Goal: Task Accomplishment & Management: Complete application form

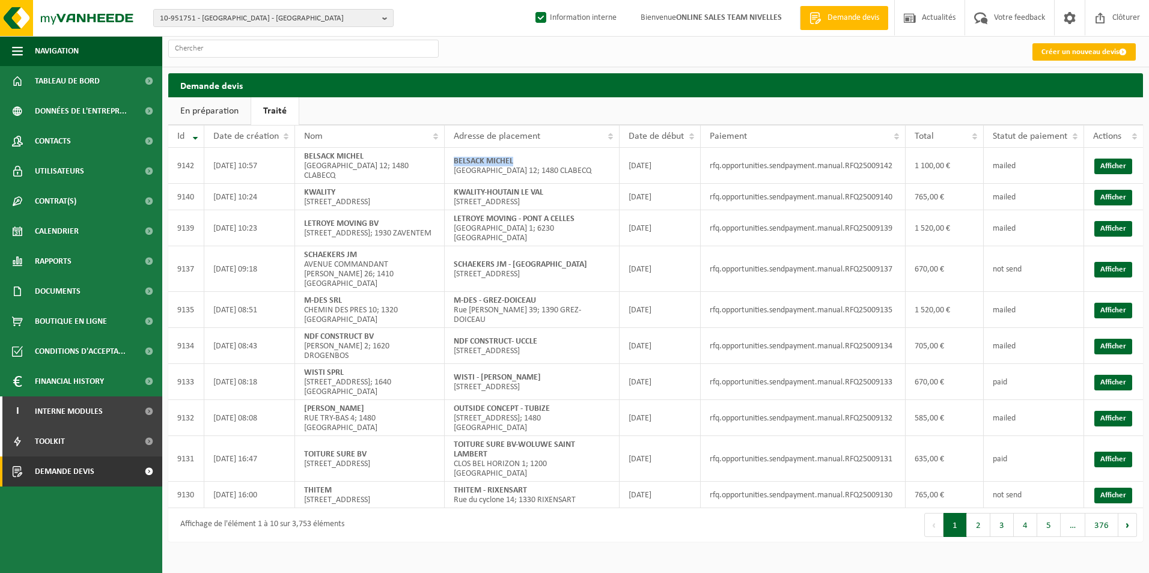
click at [1071, 56] on link "Créer un nouveau devis" at bounding box center [1083, 51] width 103 height 17
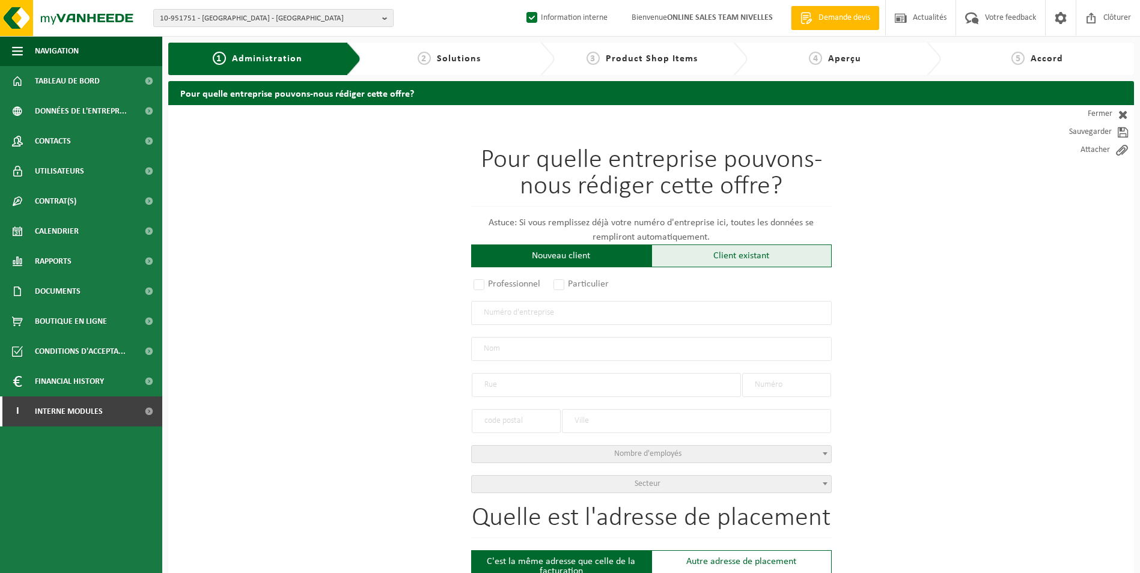
click at [746, 259] on div "Client existant" at bounding box center [741, 256] width 180 height 23
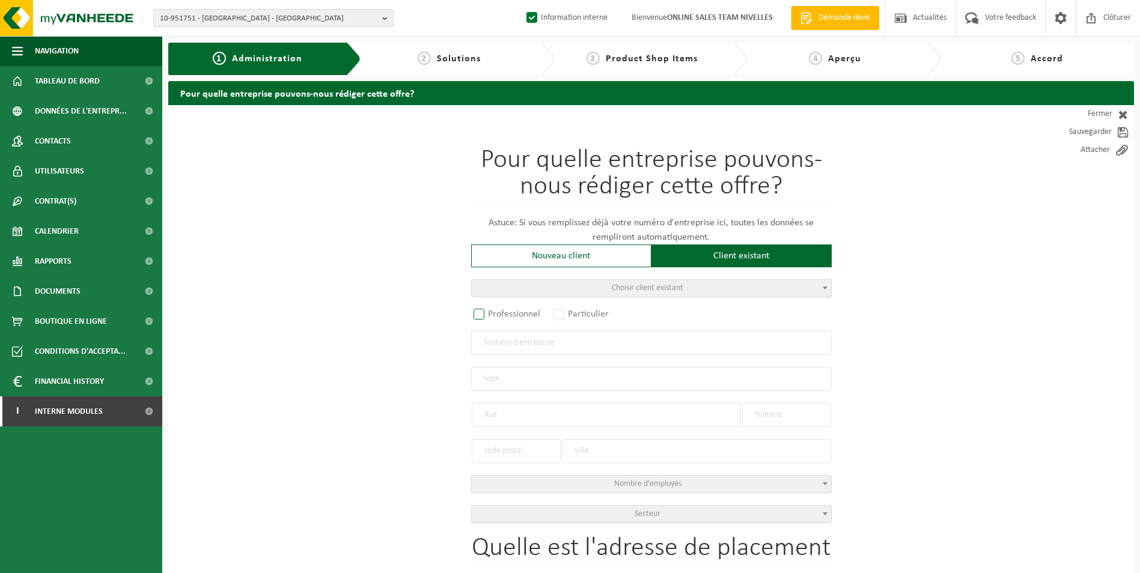
click at [510, 320] on label "Professionnel" at bounding box center [507, 314] width 73 height 17
click at [499, 319] on input "Professionnel" at bounding box center [495, 315] width 8 height 8
radio input "true"
click at [513, 347] on input "text" at bounding box center [651, 343] width 361 height 24
type input "0799725210"
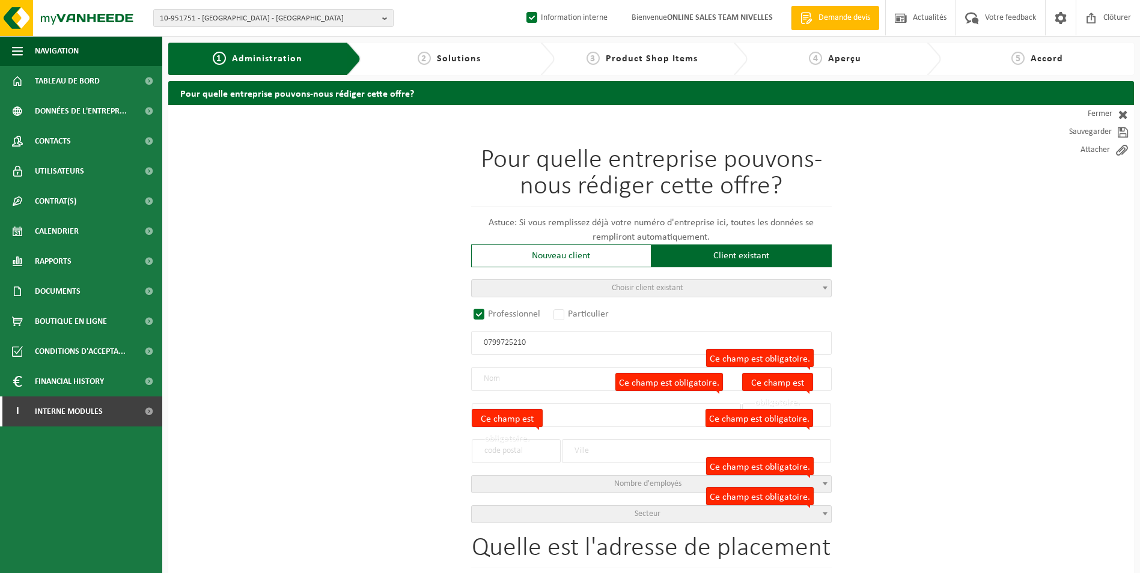
radio input "false"
select select
type input "COVBAT SRL"
type input "RUE DES FLEURISTES"
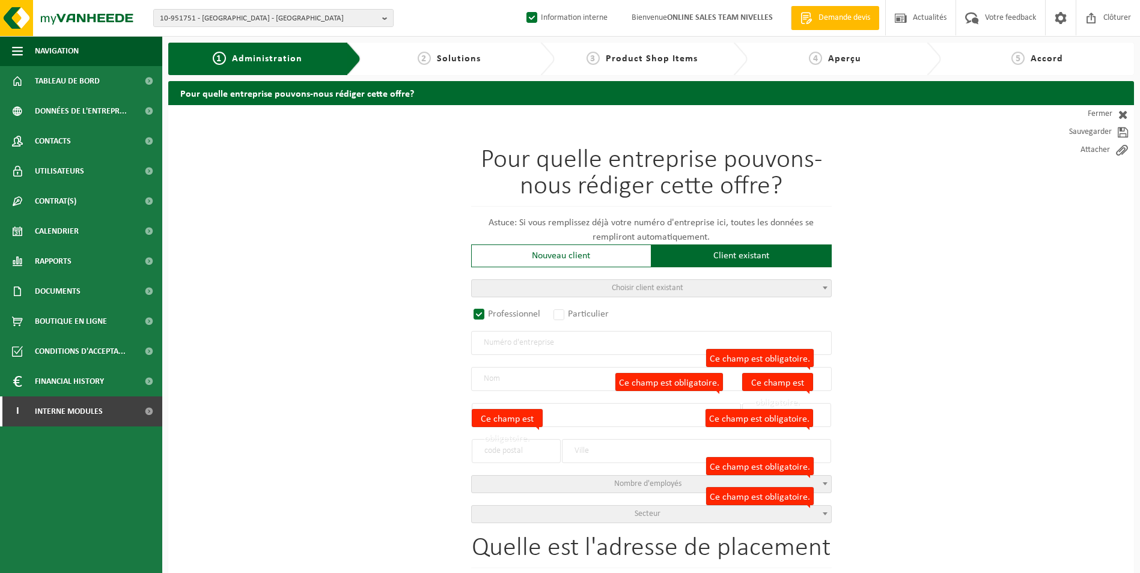
type input "51"
type input "1082"
type input "BERCHEM-SAINTE-AGATHE"
type input "2343527621"
radio input "true"
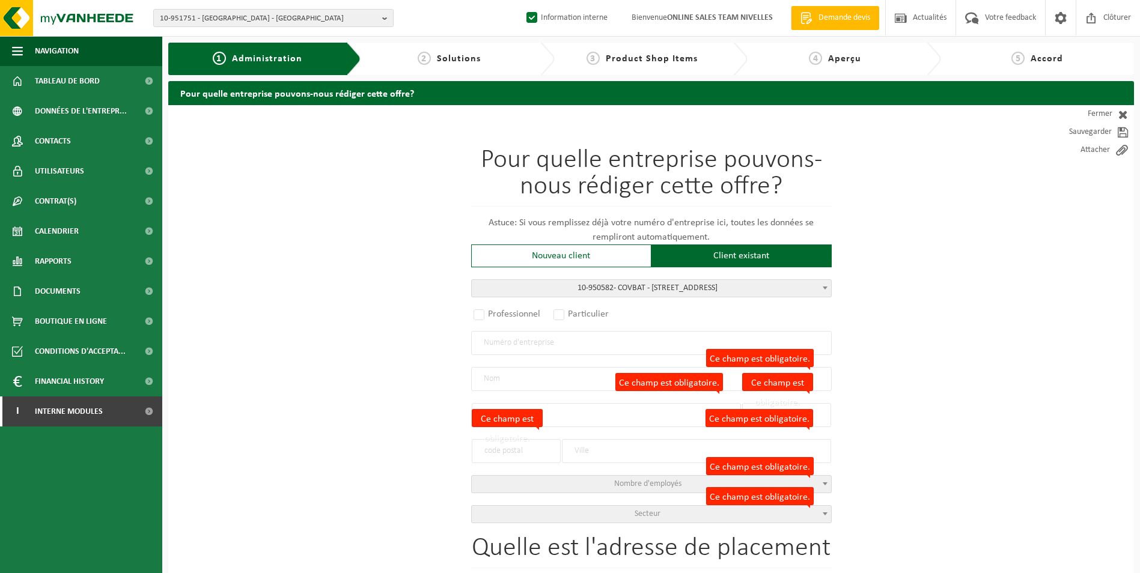
select select "145529"
type input "0799.725.210"
type input "COVBAT"
type input "RUE DES FLEURISTES"
type input "51"
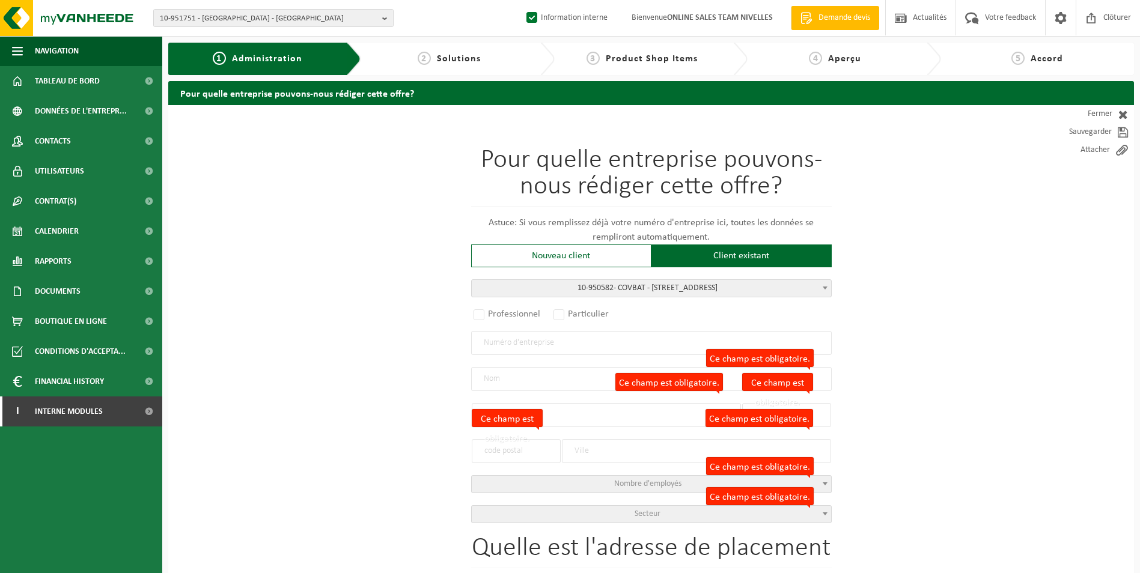
type input "1082"
type input "SINT-AGATHA-BERCHEM"
select select "11"
type input "COVBAT"
type input "SINT-AGATHA-BERCHEM"
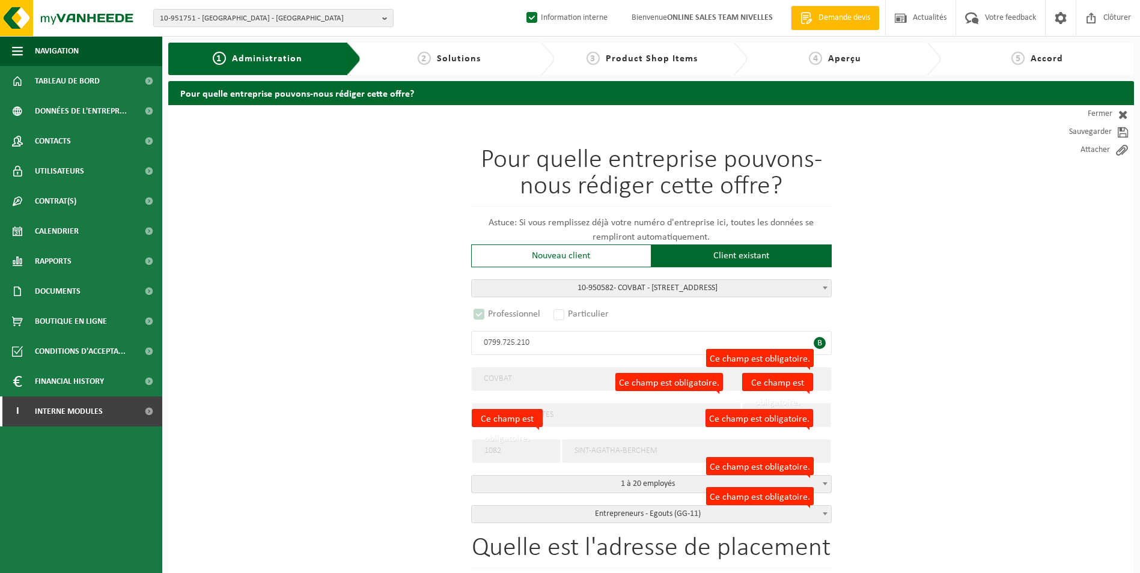
select select "D"
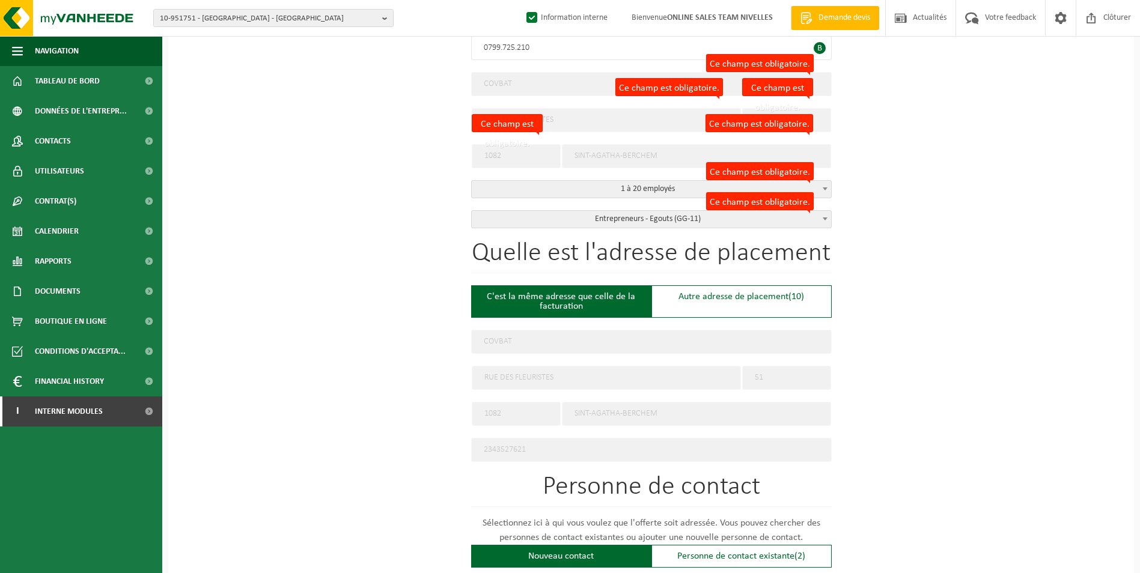
scroll to position [300, 0]
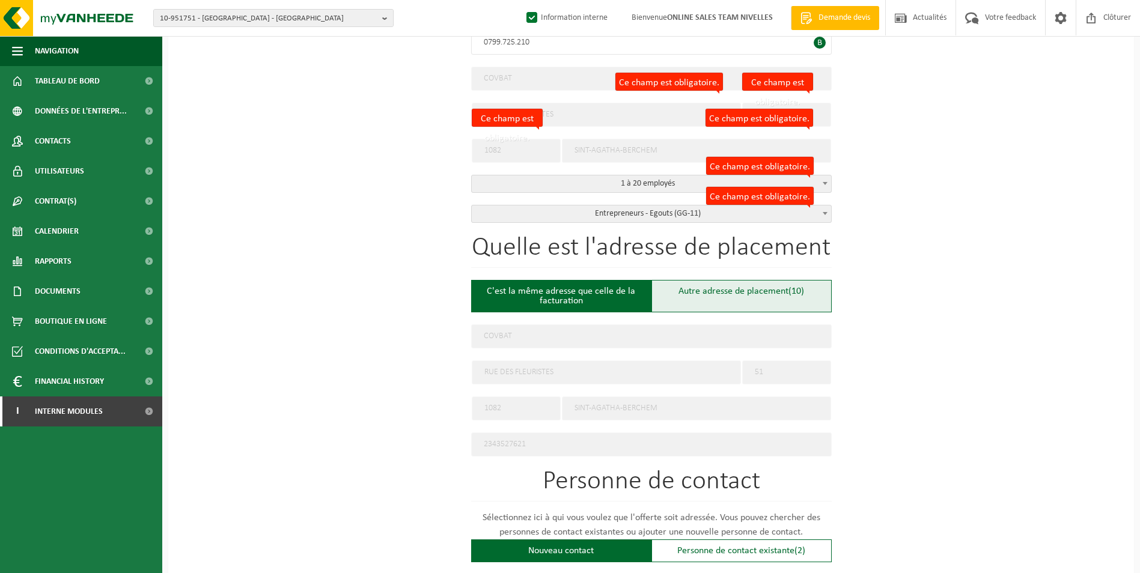
click at [727, 301] on div "Autre adresse de placement (10)" at bounding box center [741, 296] width 180 height 32
type input "Chantier -"
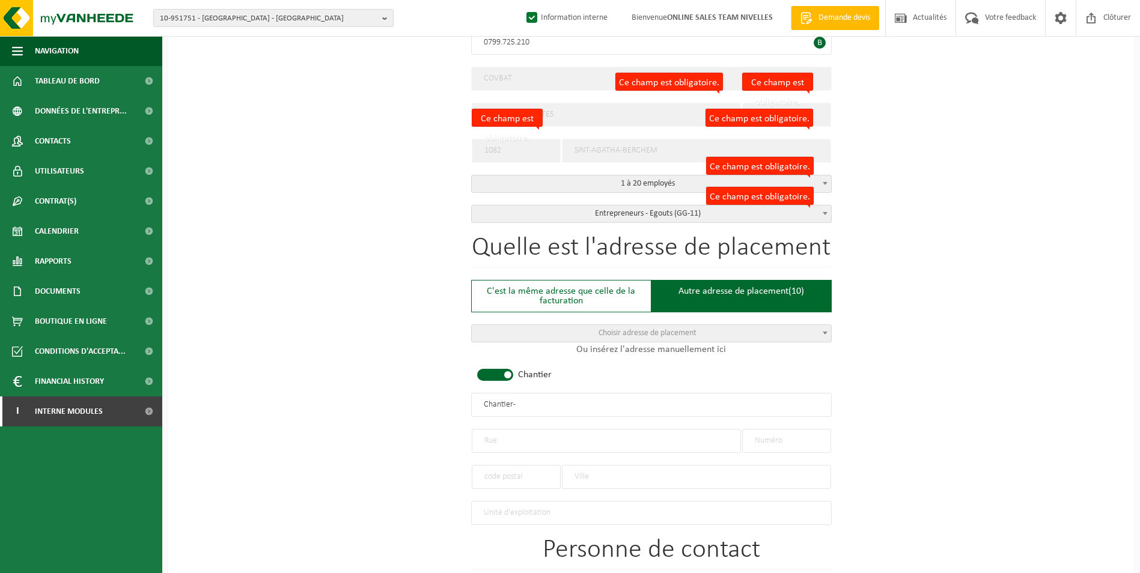
click at [493, 378] on span at bounding box center [495, 375] width 36 height 12
click at [546, 443] on input "text" at bounding box center [606, 441] width 269 height 24
type input "RUE JAKOB SNITS"
click at [762, 438] on input "text" at bounding box center [786, 441] width 89 height 24
type input "117"
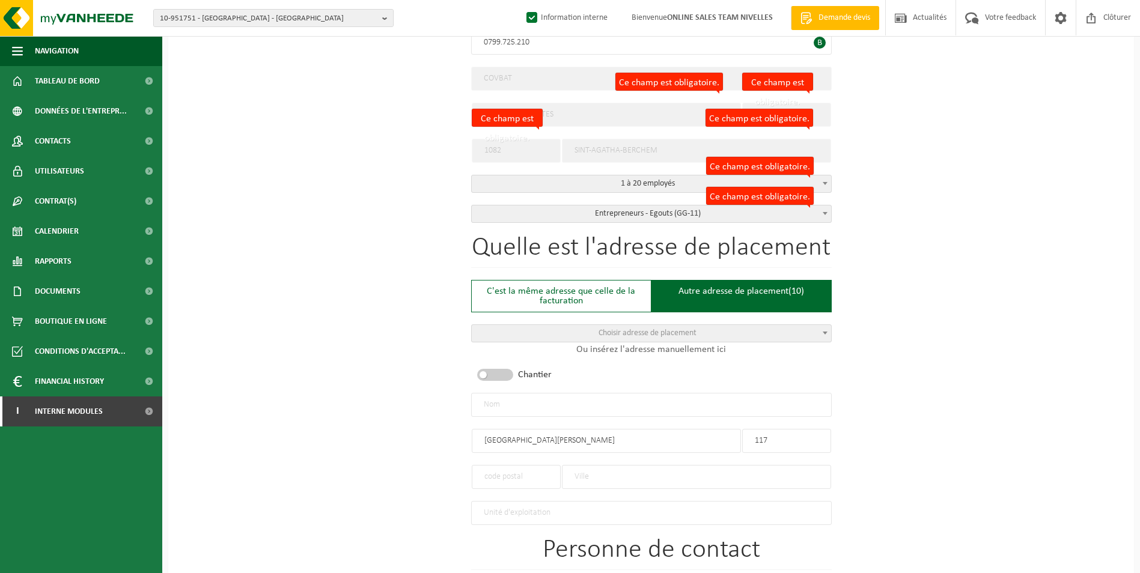
click at [514, 477] on input "text" at bounding box center [516, 477] width 89 height 24
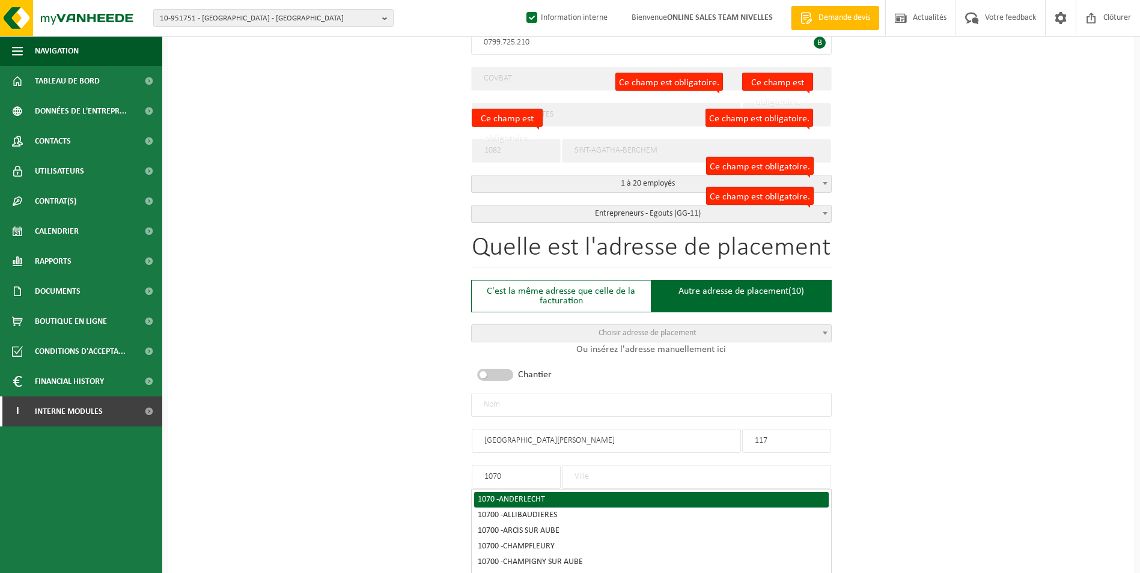
type input "1070"
click at [528, 496] on span "ANDERLECHT" at bounding box center [522, 499] width 46 height 9
type input "ANDERLECHT"
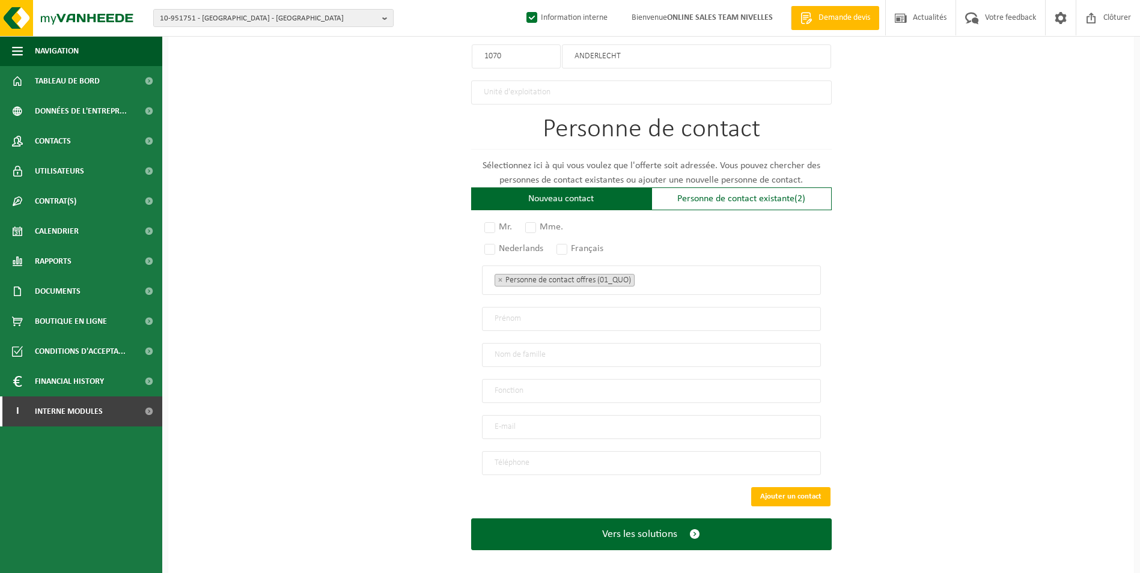
scroll to position [725, 0]
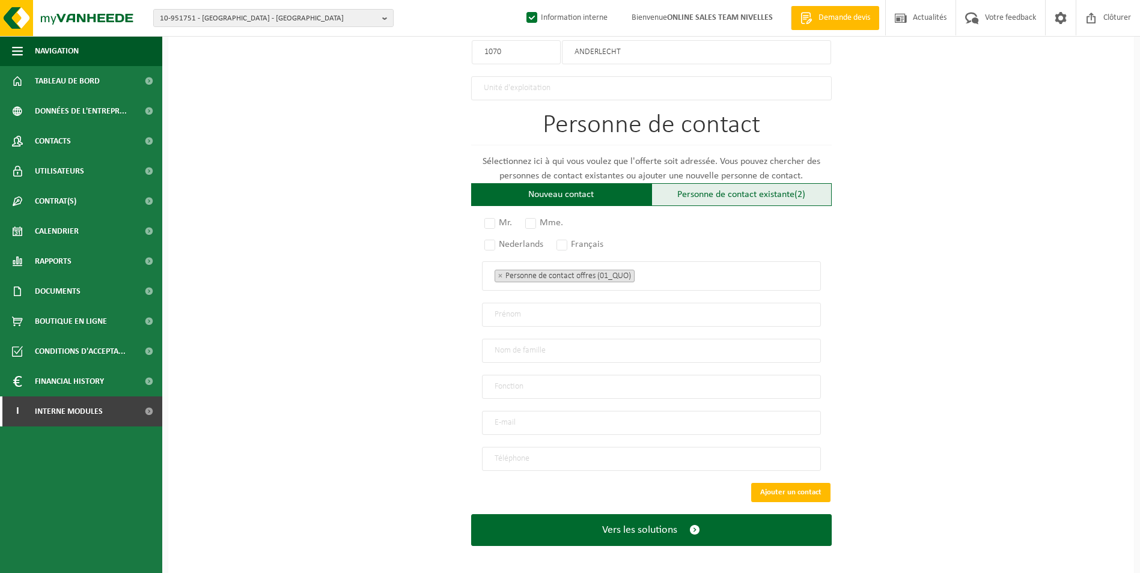
click at [672, 190] on div "Personne de contact existante (2)" at bounding box center [741, 194] width 180 height 23
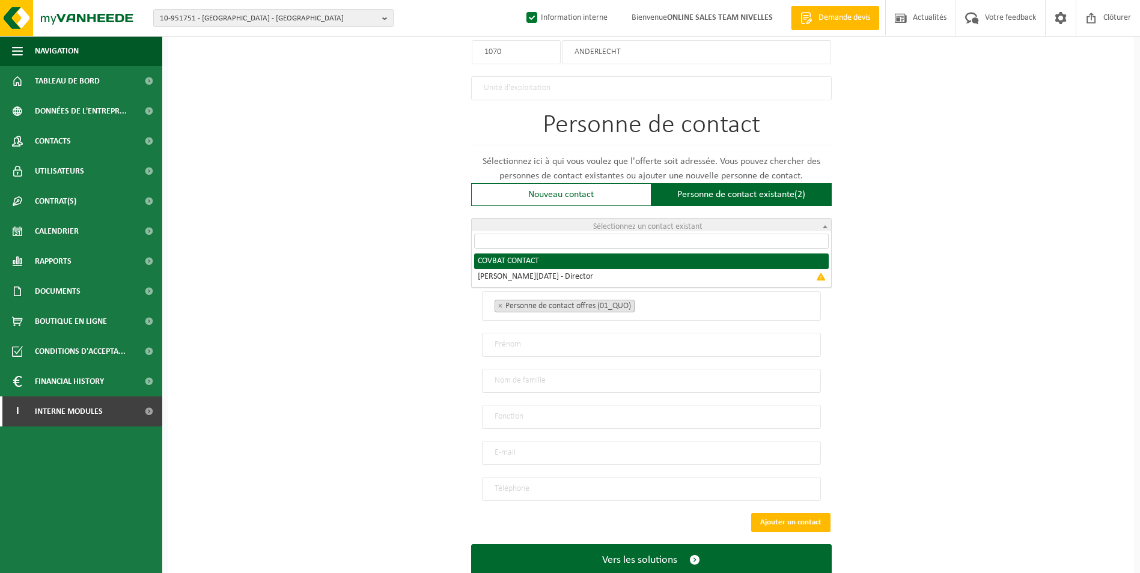
click at [648, 222] on span "Sélectionnez un contact existant" at bounding box center [647, 226] width 109 height 9
radio input "true"
select select "{"code":"10-950583","firstname":"CONTACT","surname":"COVBAT","gender":"Unknown"…"
type input "CONTACT"
type input "COVBAT"
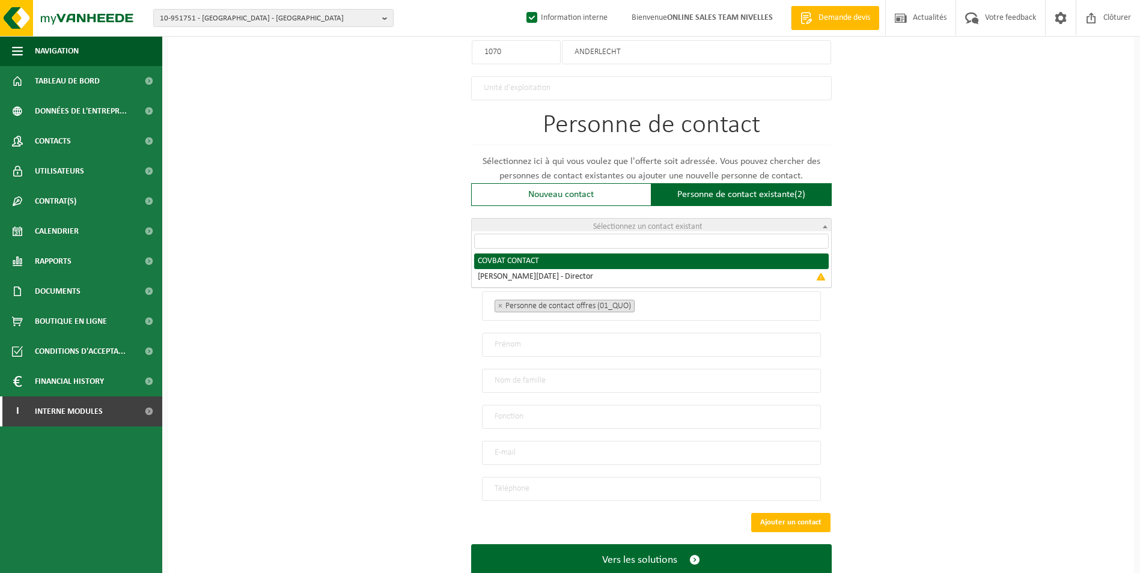
type input "covbat@outlook.com"
type input "0479/269681"
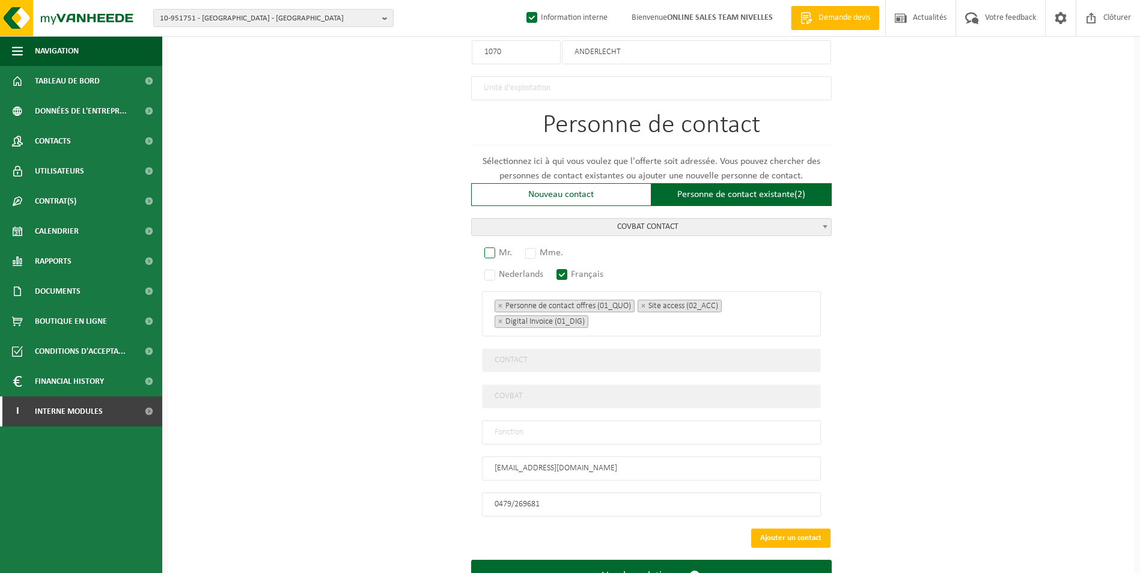
click at [491, 248] on label "Mr." at bounding box center [499, 253] width 34 height 17
radio input "true"
click at [535, 434] on input "text" at bounding box center [651, 433] width 339 height 24
click at [521, 424] on input "text" at bounding box center [651, 433] width 339 height 24
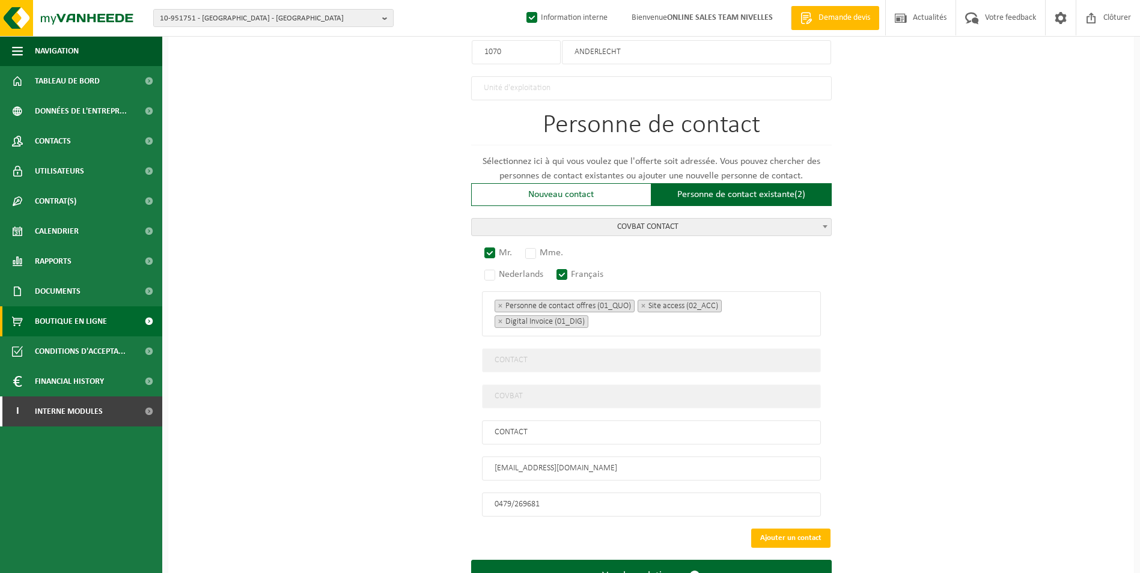
type input "CONTACT"
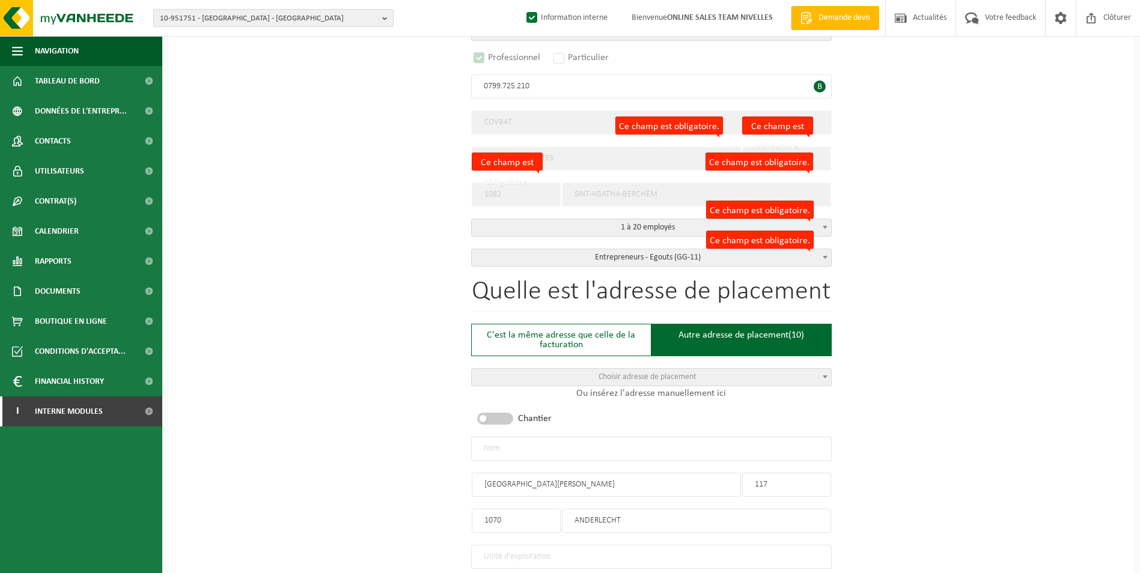
scroll to position [245, 0]
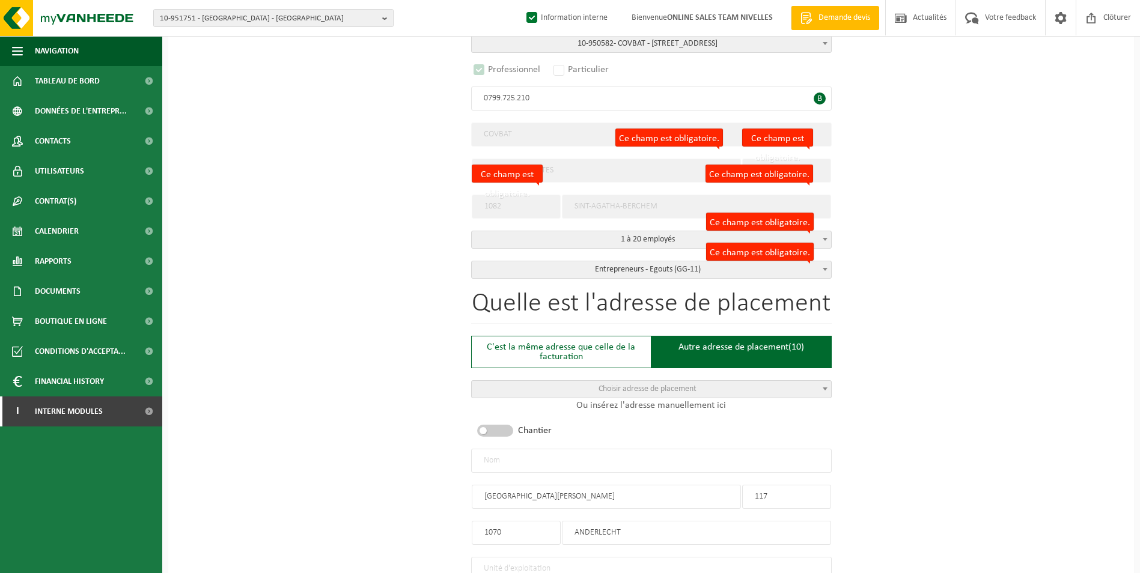
click at [711, 460] on input "text" at bounding box center [651, 461] width 361 height 24
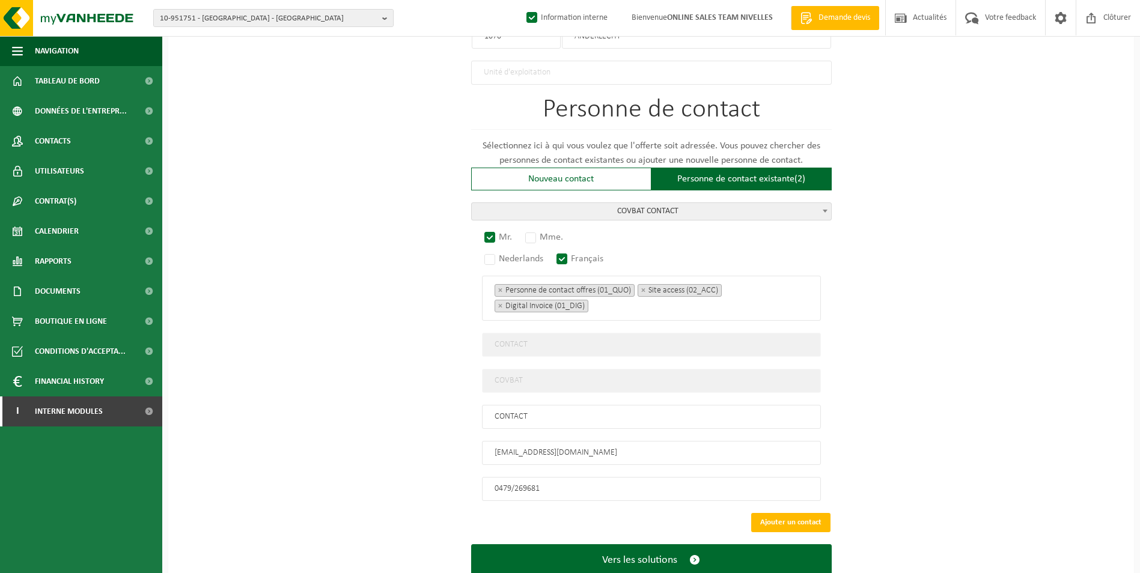
scroll to position [771, 0]
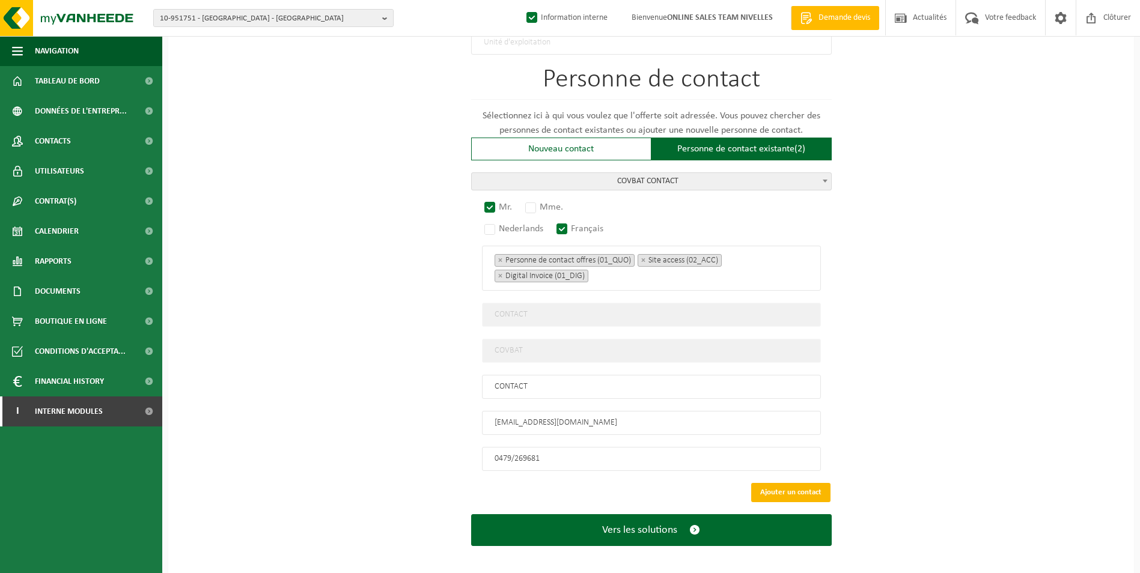
type input "COVBAT-[GEOGRAPHIC_DATA]"
click at [799, 483] on button "Ajouter un contact" at bounding box center [790, 492] width 79 height 19
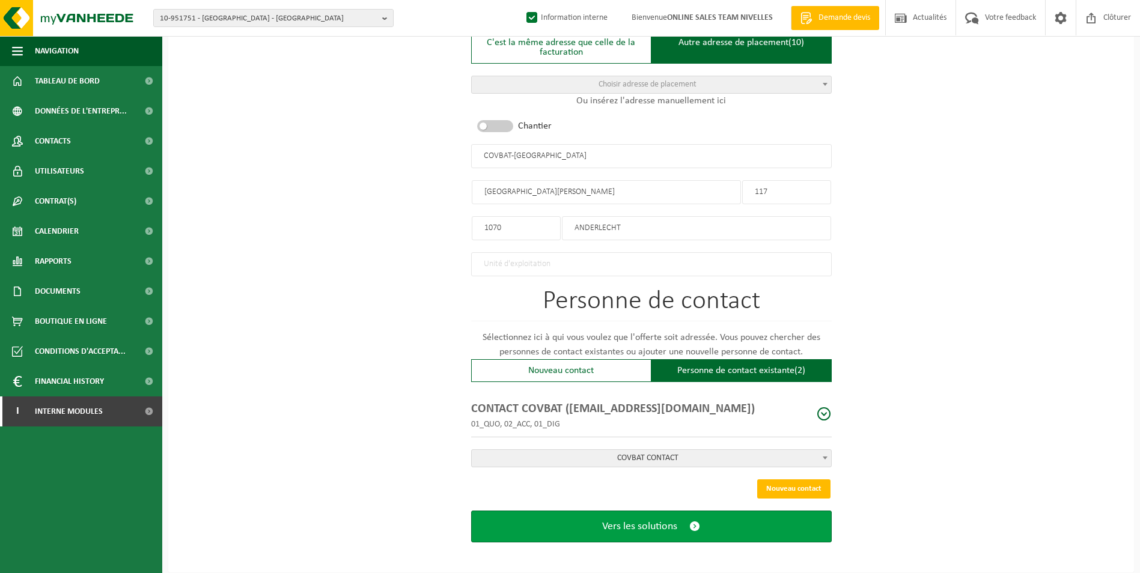
click at [651, 525] on span "Vers les solutions" at bounding box center [639, 526] width 75 height 13
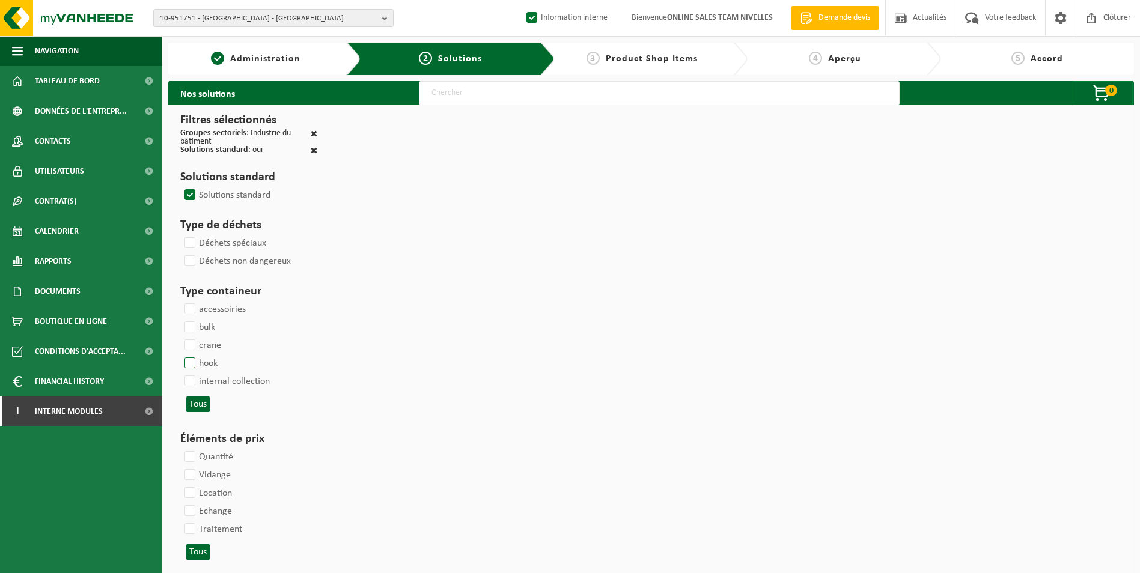
click at [197, 365] on label "hook" at bounding box center [199, 364] width 35 height 18
click at [180, 355] on input "hook" at bounding box center [180, 354] width 1 height 1
checkbox input "true"
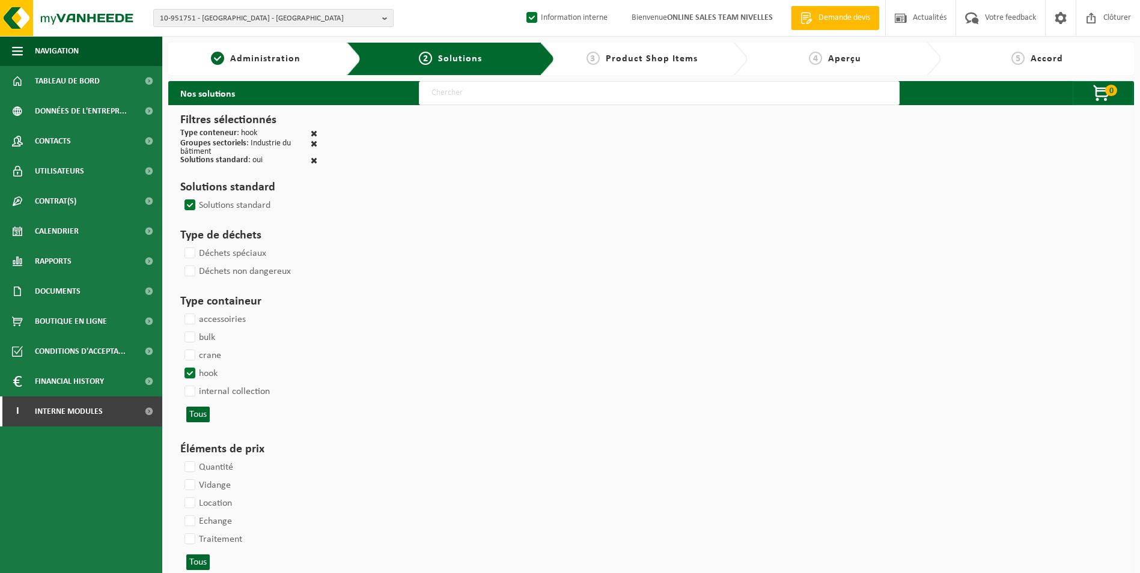
select select
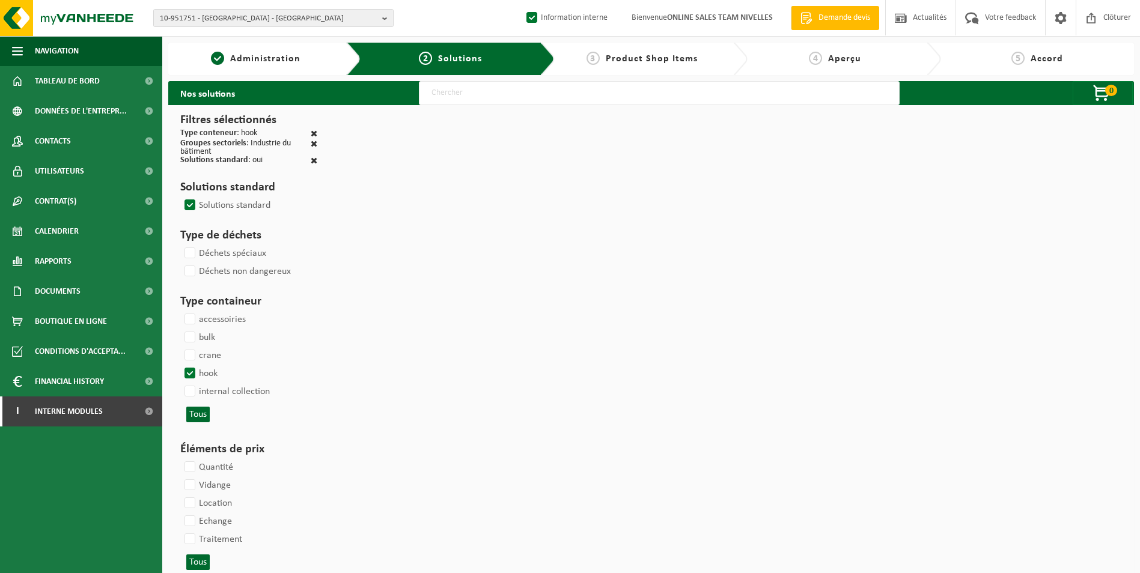
select select
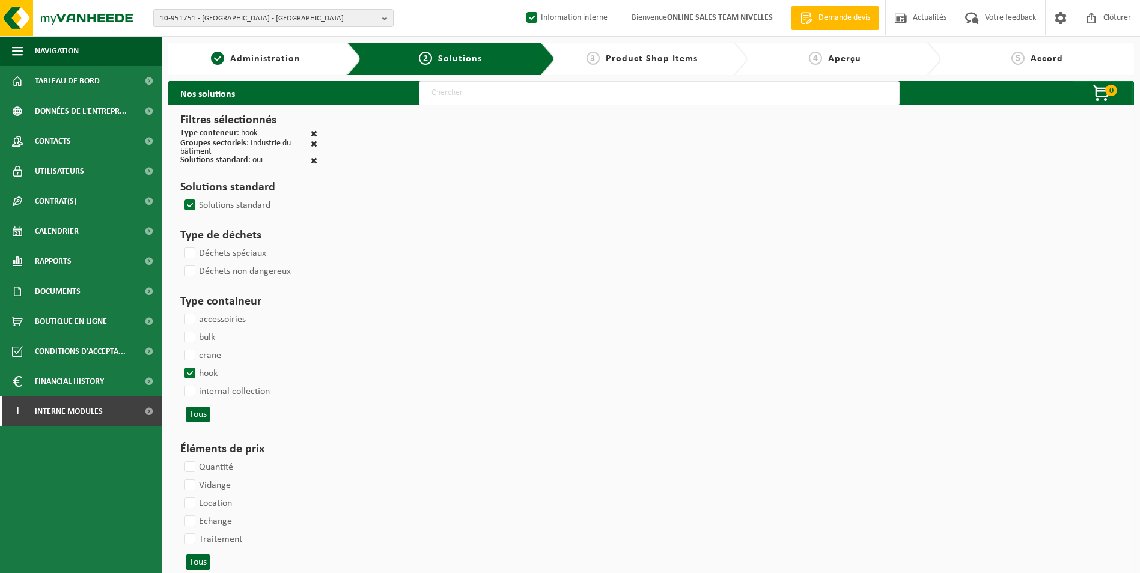
select select
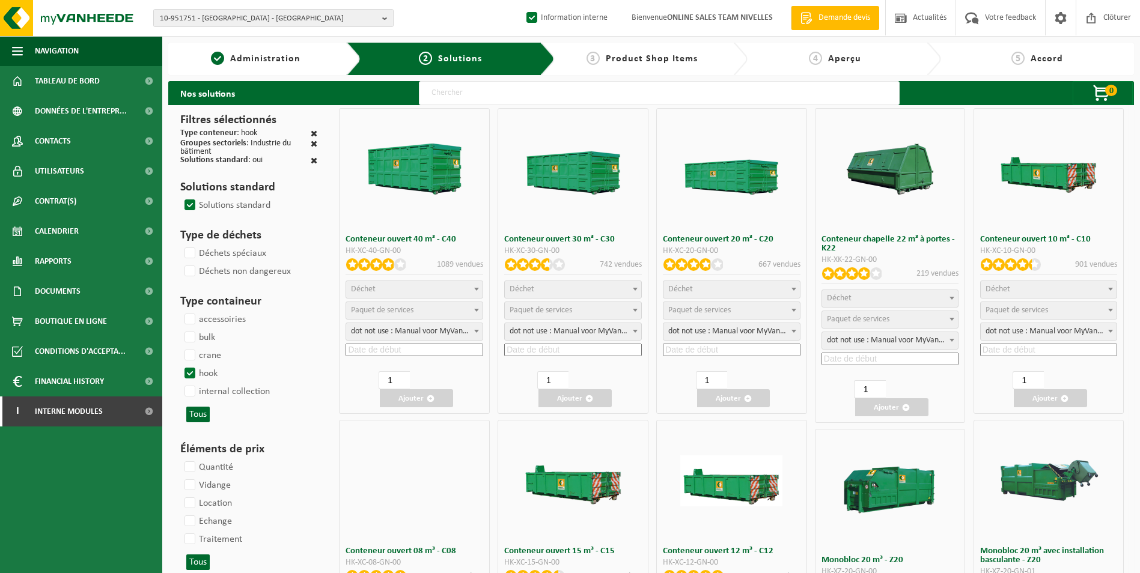
select select
select select "197"
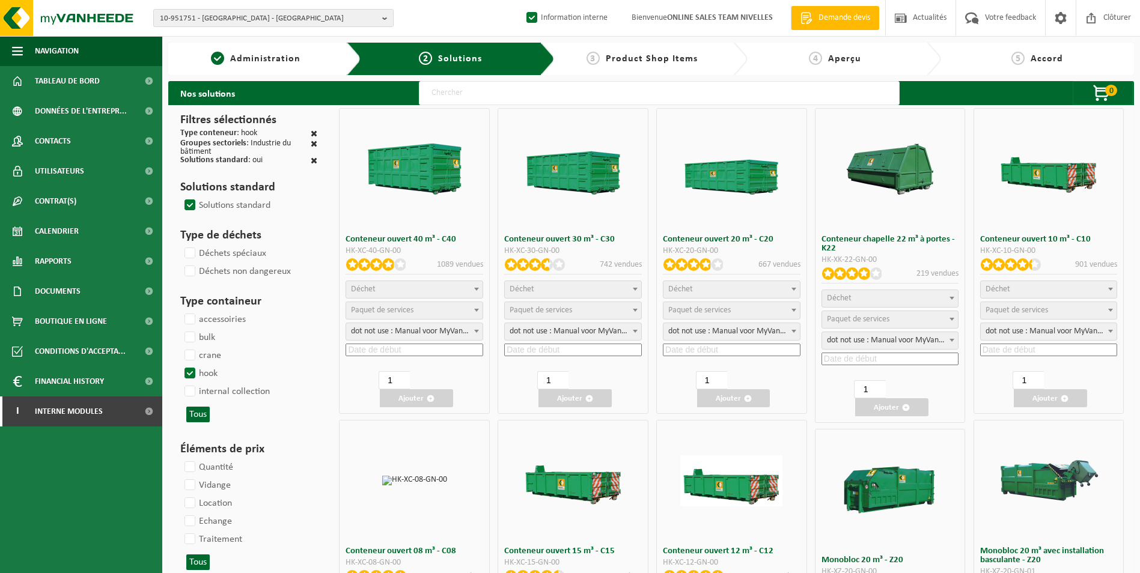
select select
select select "25"
select select "8"
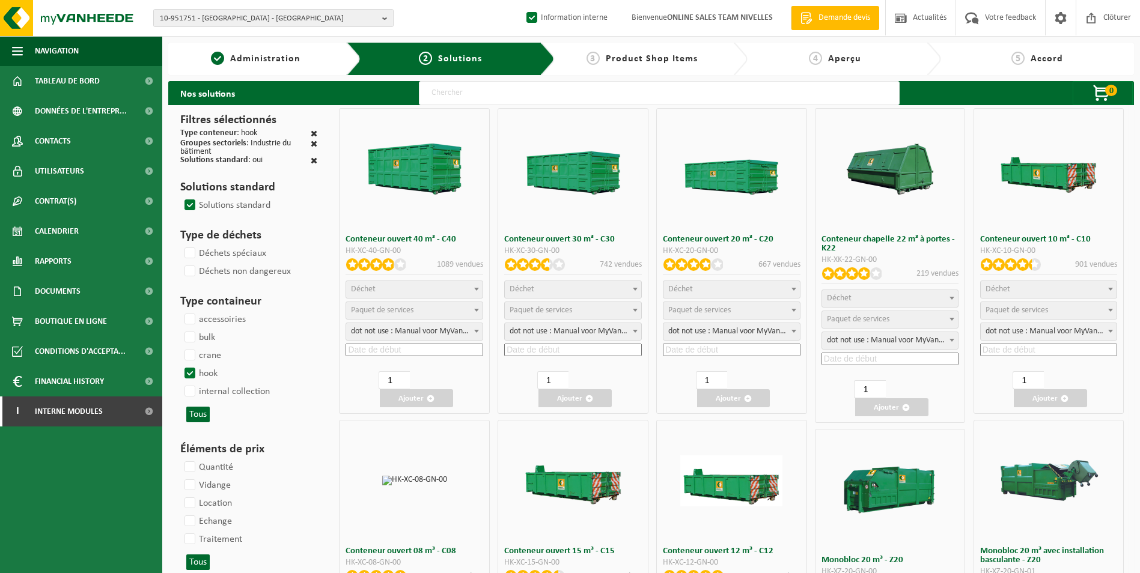
select select "25"
select select "7"
select select "25"
select select "7"
select select "25"
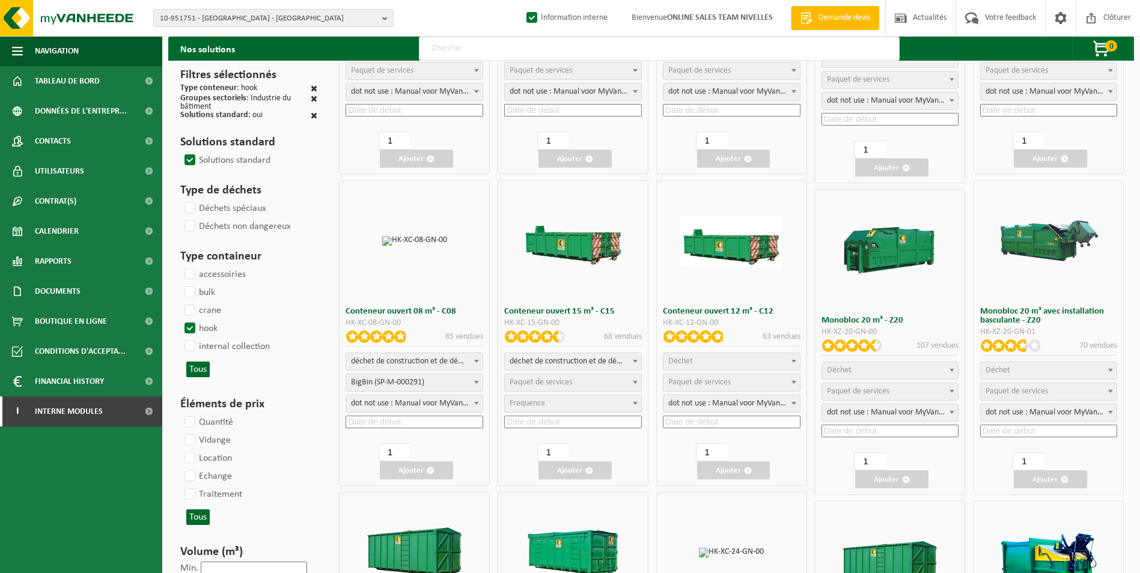
scroll to position [240, 0]
click at [750, 356] on span "Déchet" at bounding box center [731, 361] width 136 height 17
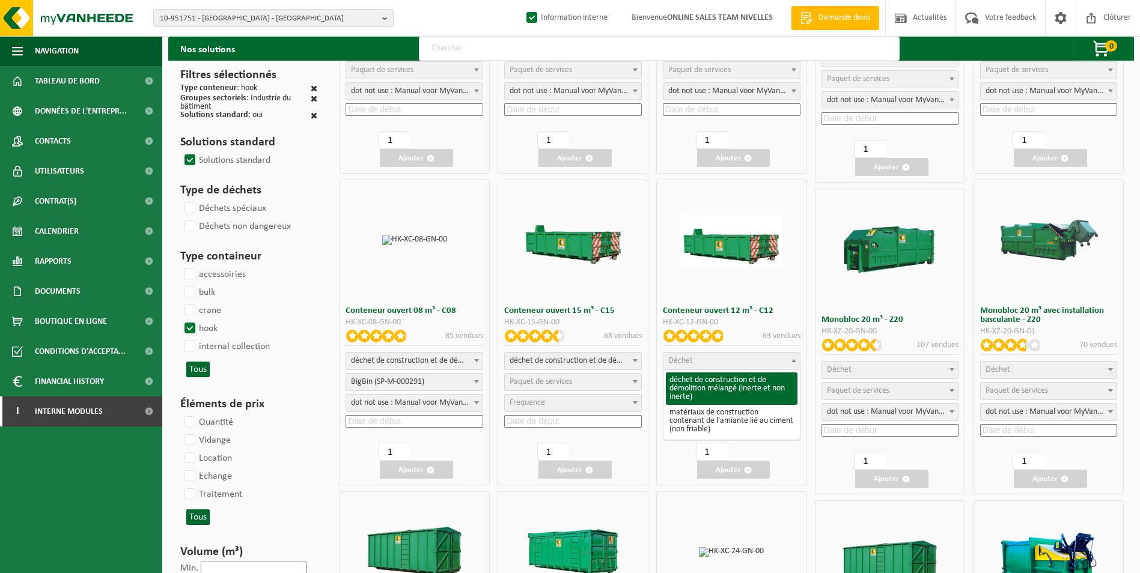
select select "31"
select select
click at [727, 386] on span "Paquet de services" at bounding box center [699, 381] width 62 height 9
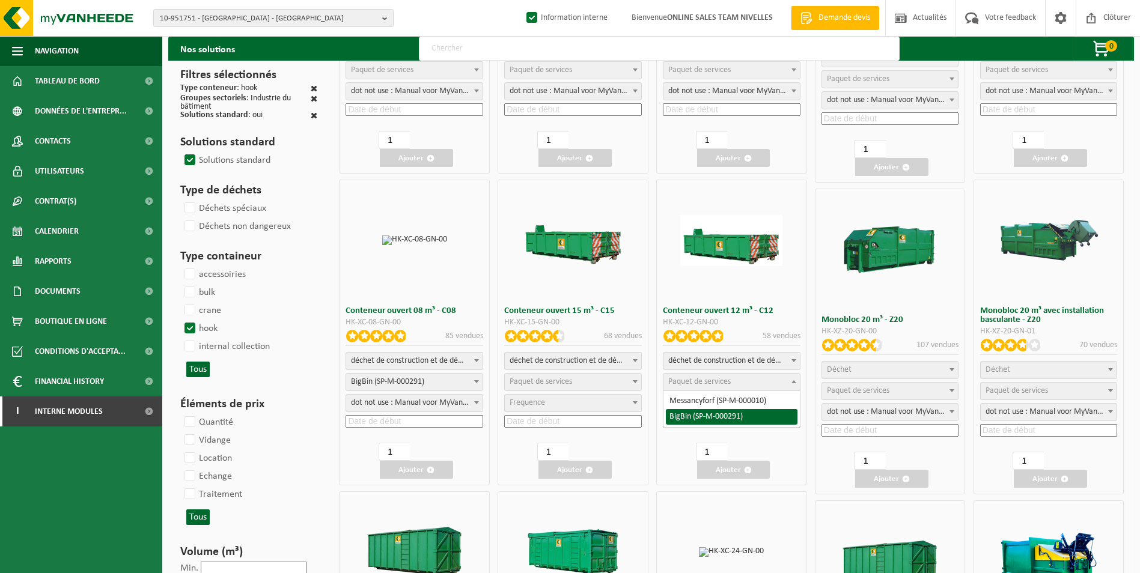
select select "197"
select select "25"
click at [720, 415] on div "déchet de construction et de démolition mélangé (inerte et non inerte) matériau…" at bounding box center [732, 391] width 138 height 79
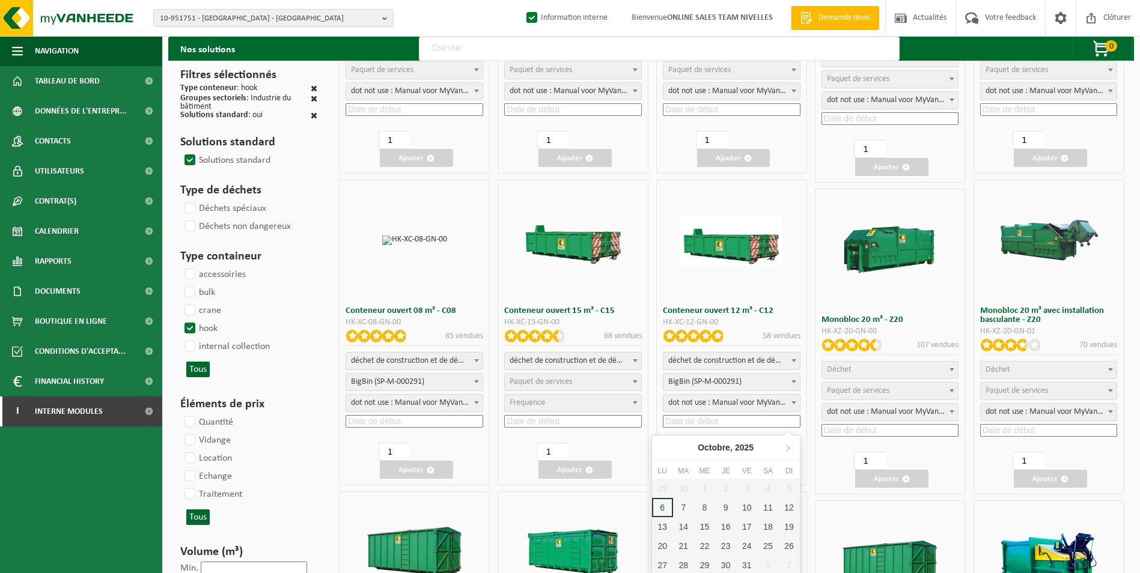
click at [719, 421] on input at bounding box center [732, 421] width 138 height 13
click at [686, 511] on div "7" at bounding box center [683, 507] width 21 height 19
type input "2025-10-07"
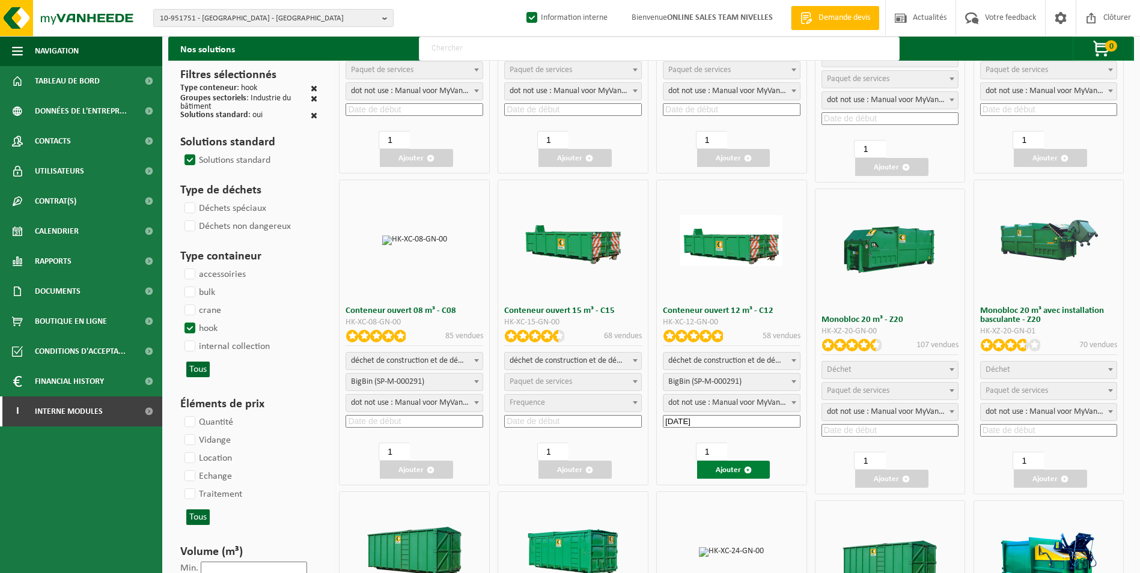
click at [726, 467] on button "Ajouter" at bounding box center [733, 470] width 73 height 18
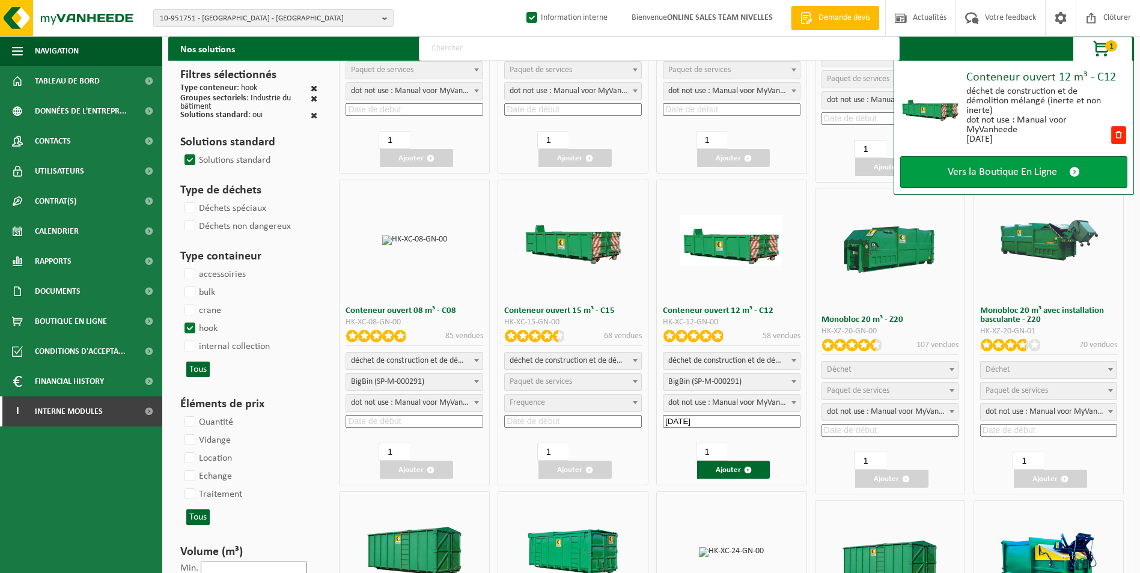
click at [990, 166] on span "Vers la Boutique En Ligne" at bounding box center [1002, 172] width 109 height 13
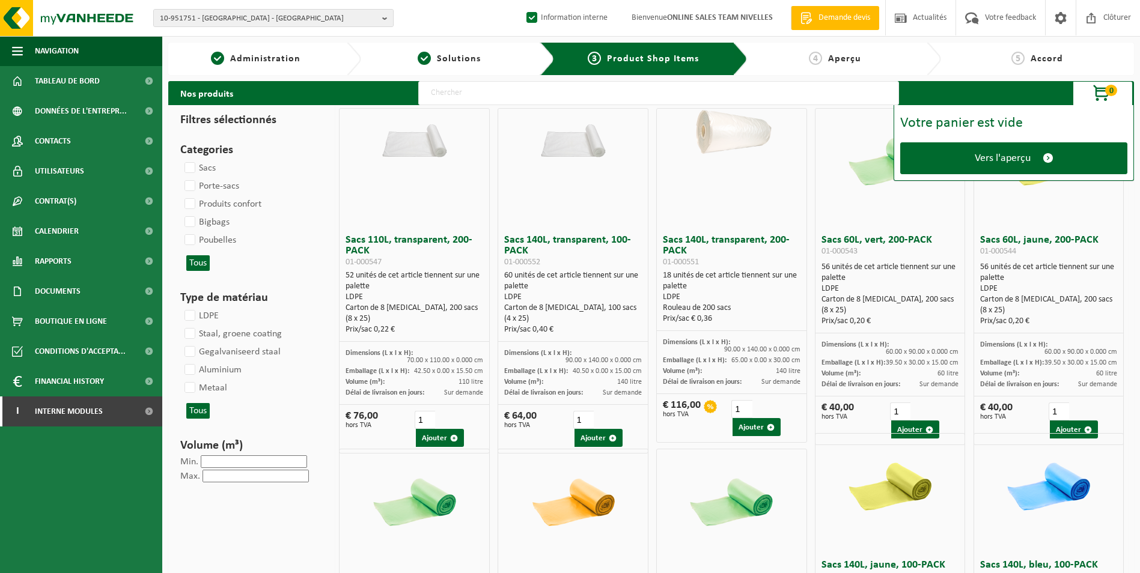
click at [990, 168] on link "Vers l'aperçu" at bounding box center [1013, 158] width 227 height 32
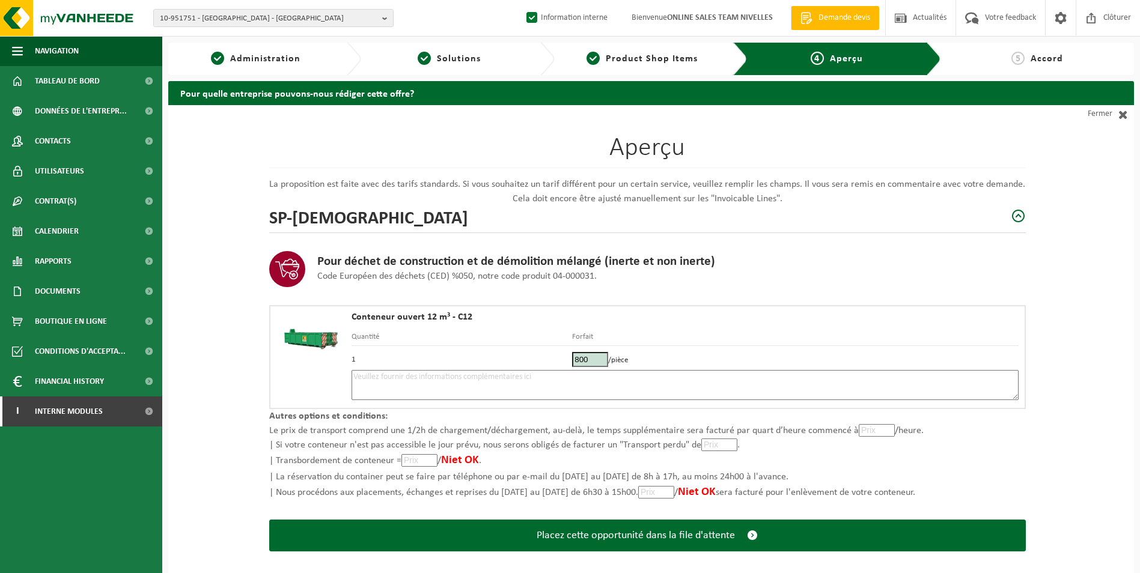
click at [600, 389] on textarea at bounding box center [684, 385] width 667 height 30
type textarea "p"
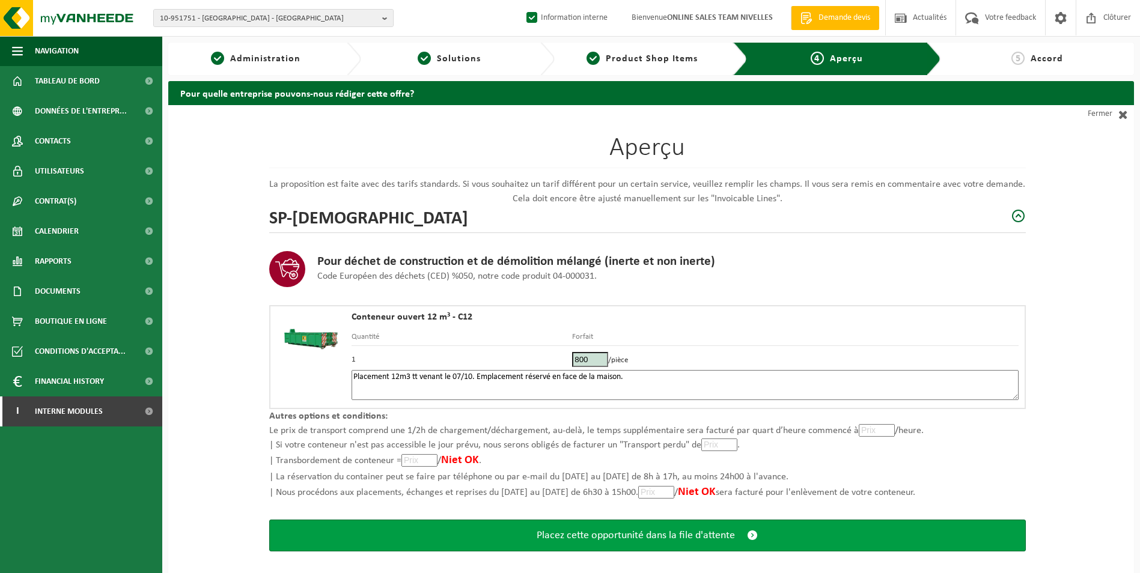
type textarea "Placement 12m3 tt venant le 07/10. Emplacement réservé en face de la maison."
click at [633, 533] on span "Placez cette opportunité dans la file d'attente" at bounding box center [636, 535] width 198 height 13
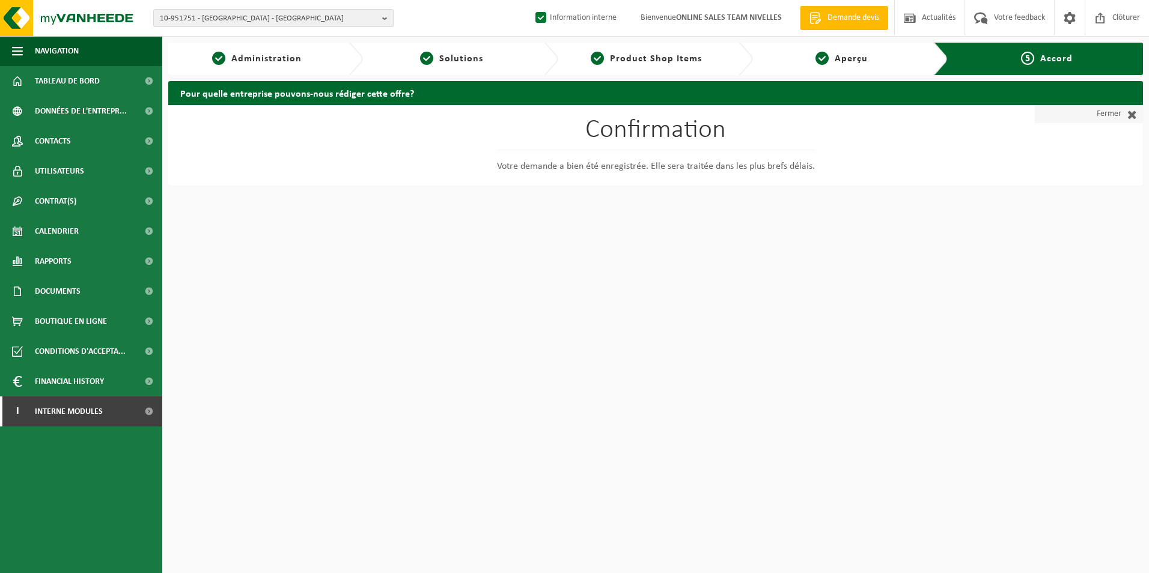
click at [1110, 114] on link "Fermer" at bounding box center [1089, 114] width 108 height 18
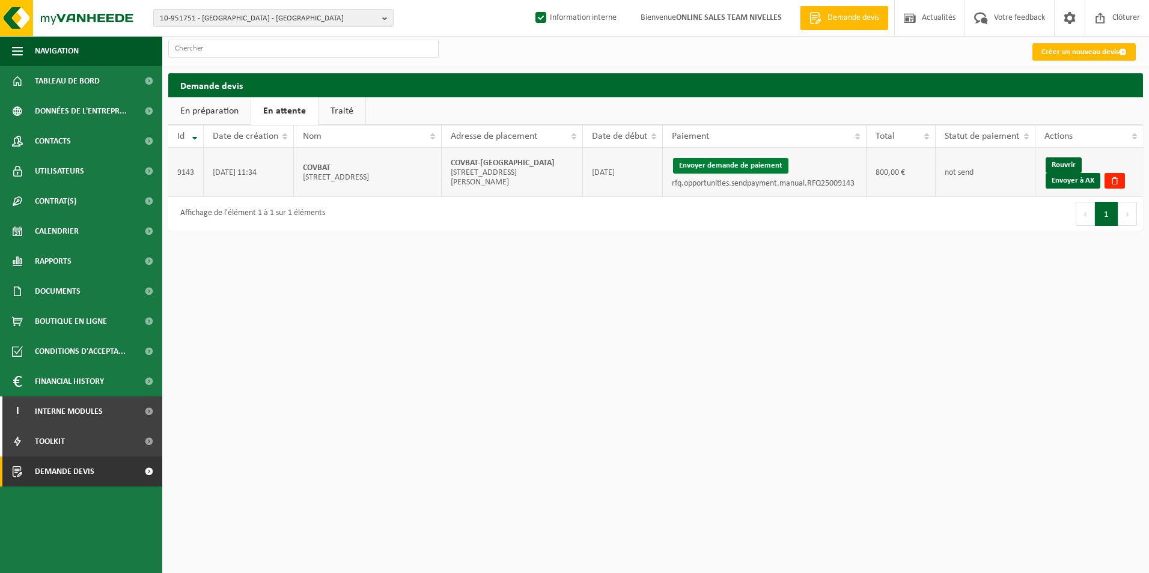
click at [699, 163] on button "Envoyer demande de paiement" at bounding box center [730, 166] width 115 height 16
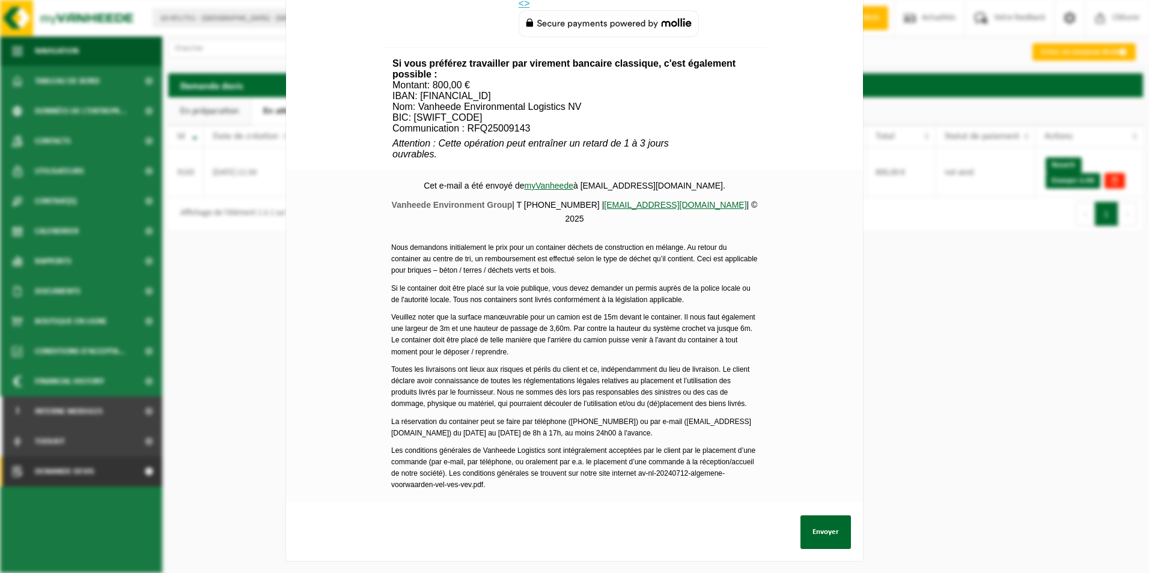
scroll to position [435, 0]
click at [829, 516] on button "Envoyer" at bounding box center [825, 533] width 50 height 34
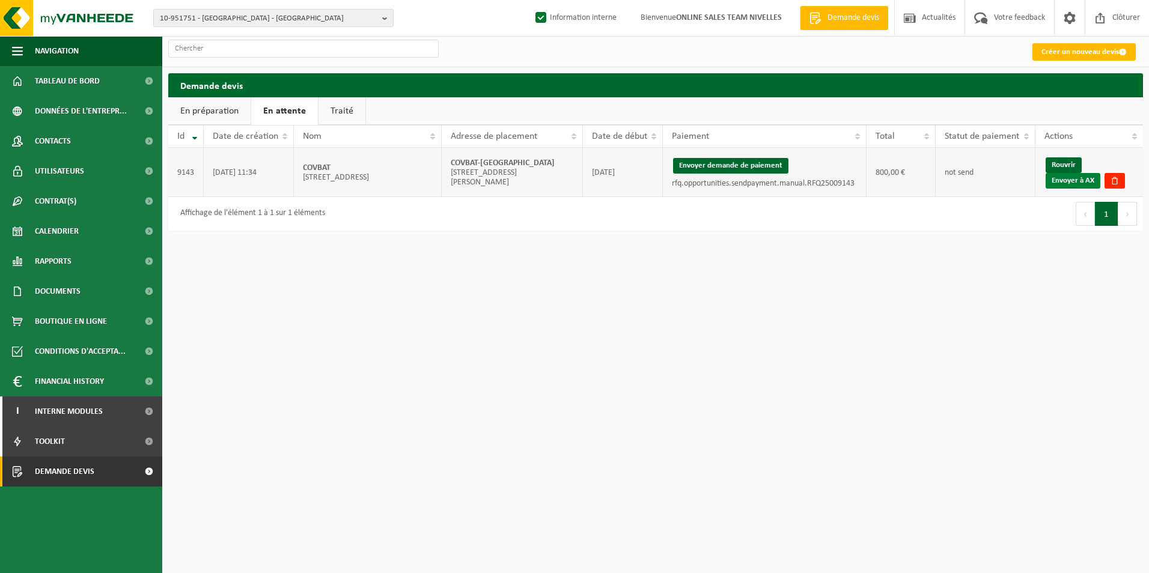
click at [1085, 178] on link "Envoyer à AX" at bounding box center [1072, 181] width 55 height 16
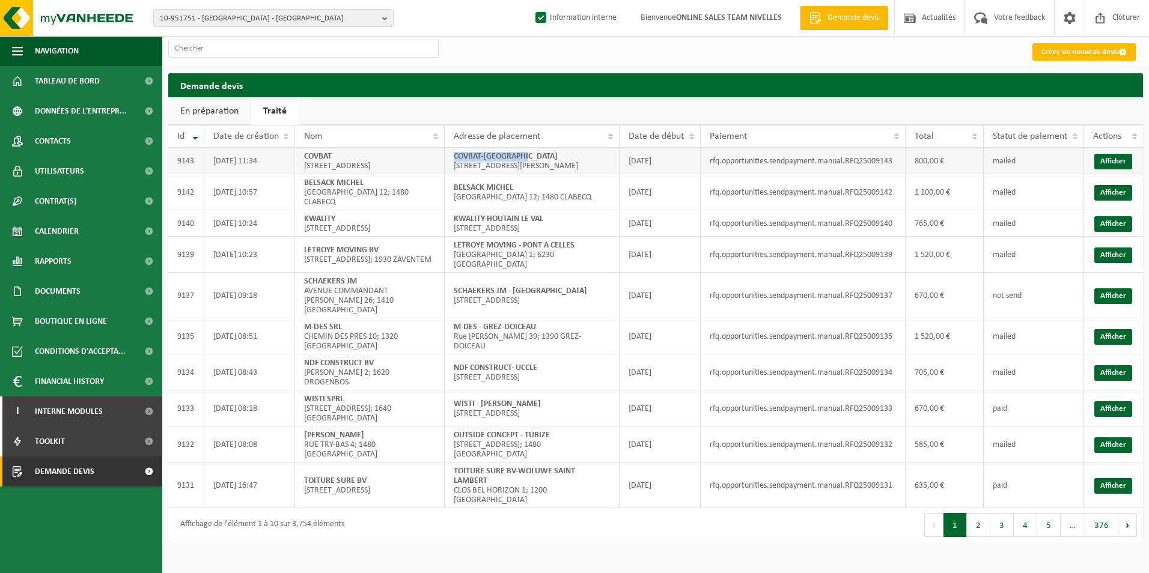
drag, startPoint x: 452, startPoint y: 162, endPoint x: 578, endPoint y: 162, distance: 126.2
click at [578, 162] on td "COVBAT-ANDERLECHT [STREET_ADDRESS][PERSON_NAME]" at bounding box center [532, 161] width 175 height 26
copy strong "COVBAT-[GEOGRAPHIC_DATA]"
click at [1074, 52] on link "Créer un nouveau devis" at bounding box center [1083, 51] width 103 height 17
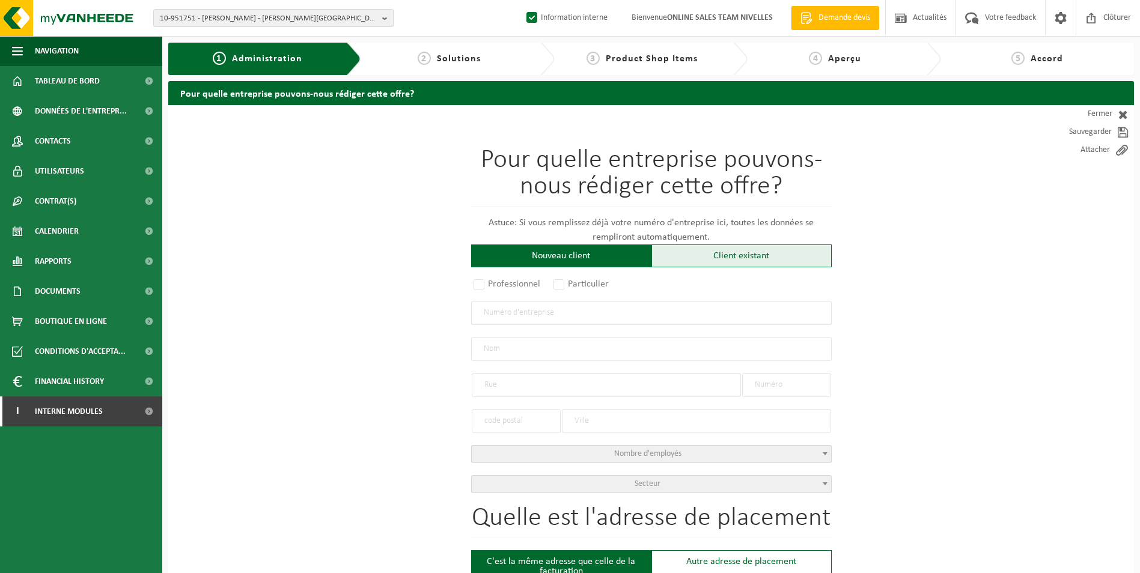
click at [692, 253] on div "Client existant" at bounding box center [741, 256] width 180 height 23
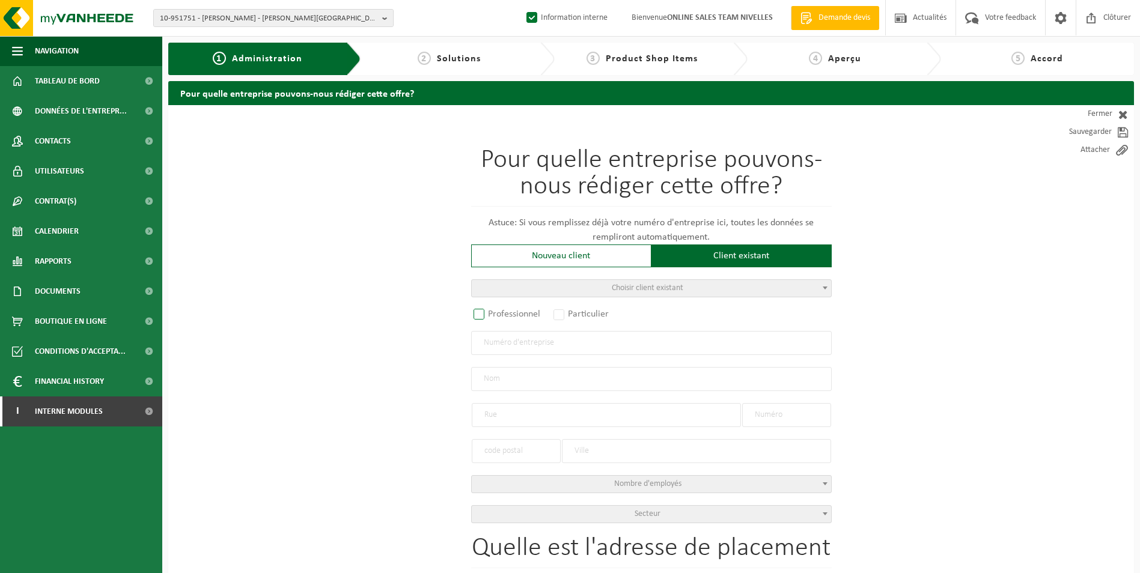
click at [475, 312] on label "Professionnel" at bounding box center [507, 314] width 73 height 17
click at [491, 312] on input "Professionnel" at bounding box center [495, 315] width 8 height 8
radio input "true"
click at [514, 342] on input "text" at bounding box center [651, 343] width 361 height 24
type input "0413425282"
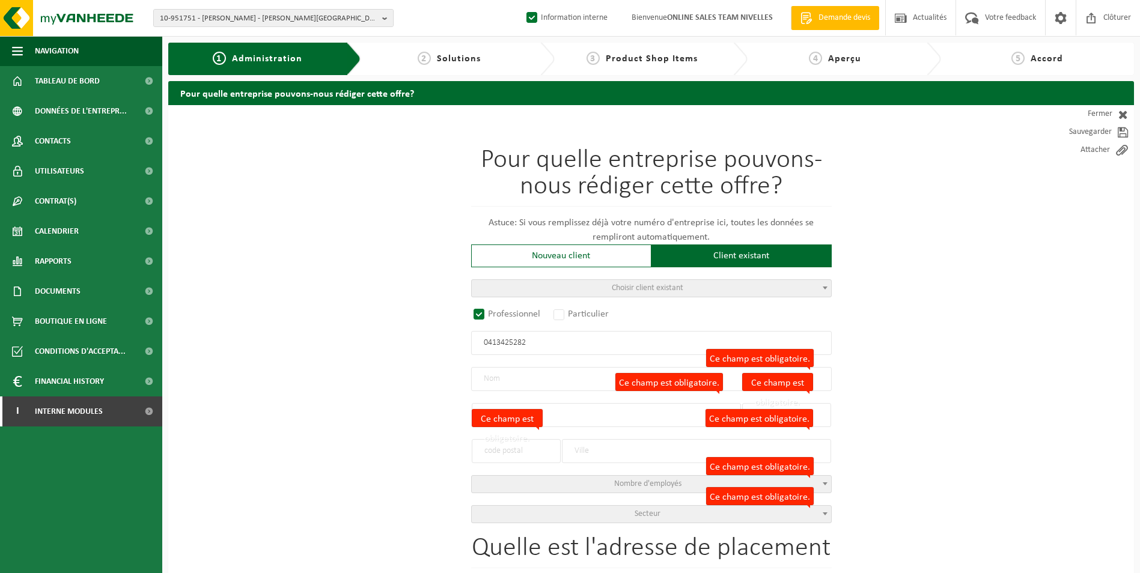
radio input "false"
select select
type input "RELCO SA"
type input "PARC INDUSTRIEL"
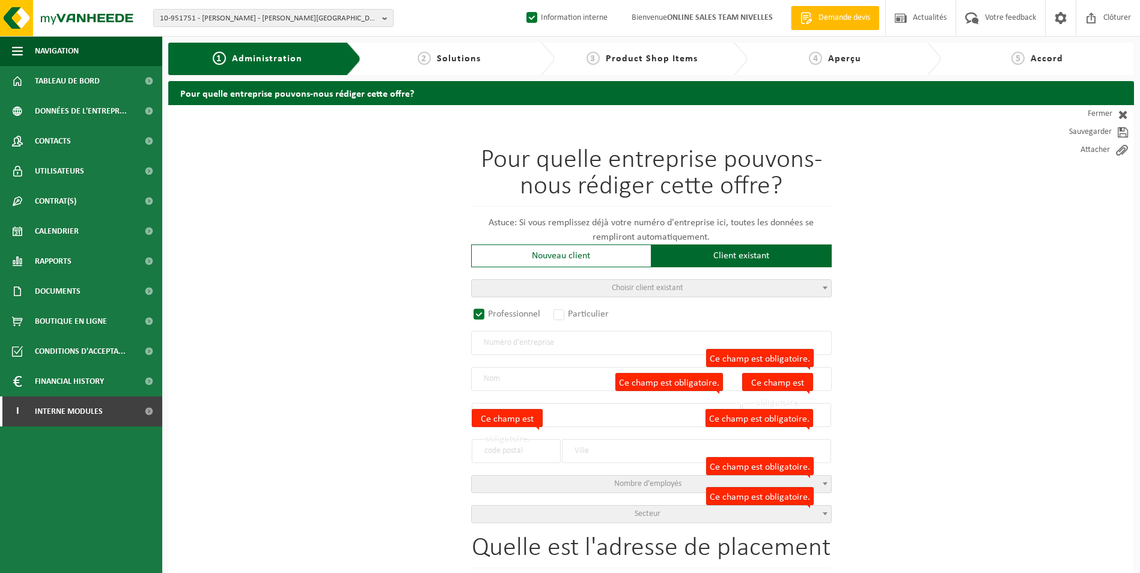
type input "10"
type input "1440"
type input "BRAINE-LE-CHÂTEAU"
type input "2008585532"
radio input "true"
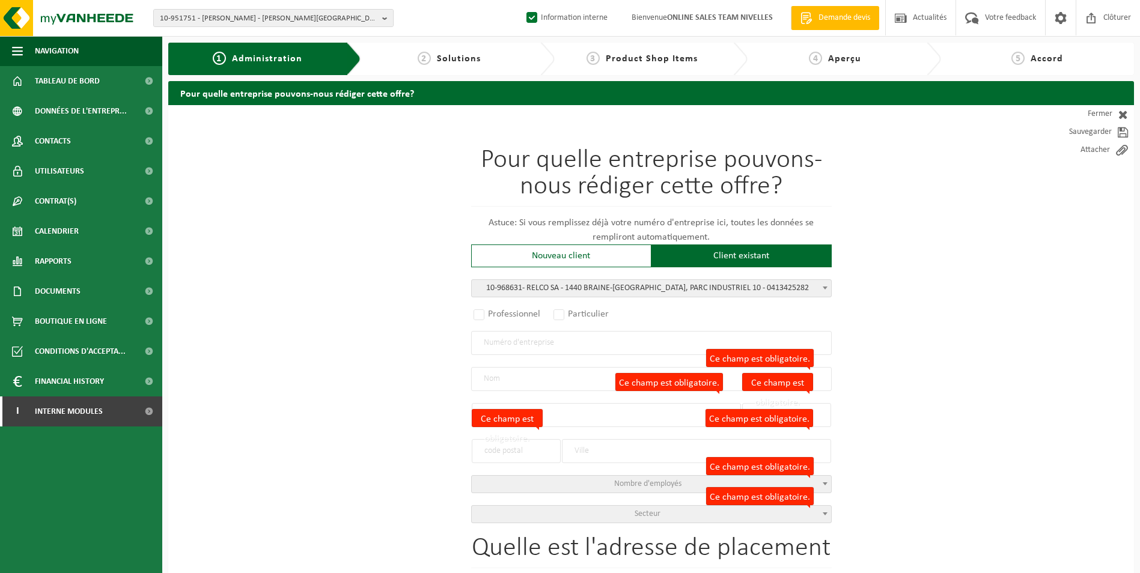
select select "154389"
type input "0413.425.282"
type input "RELCO SA"
type input "PARC INDUSTRIEL"
type input "10"
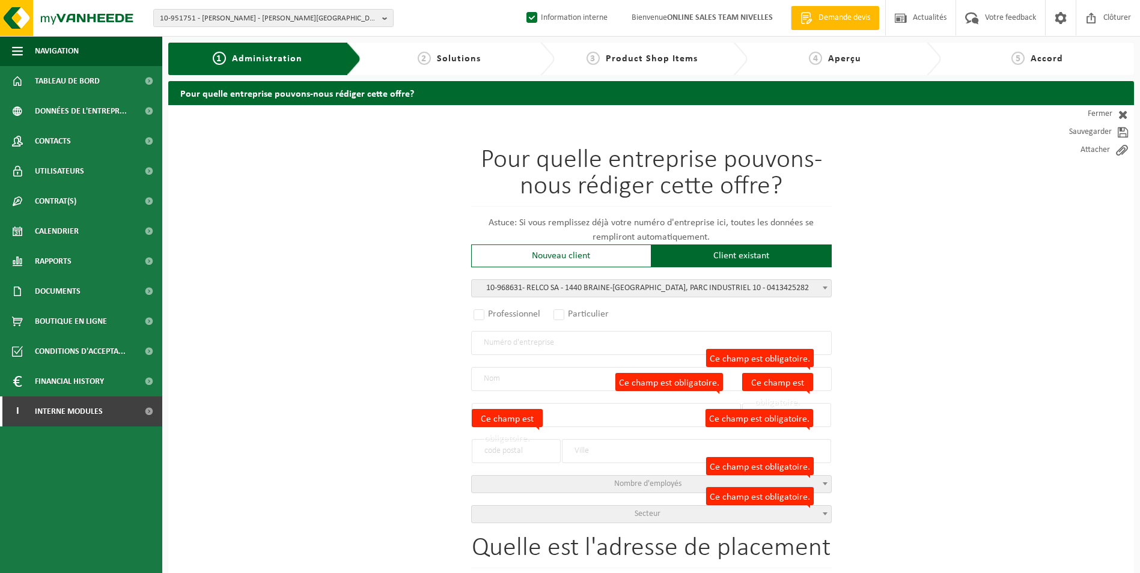
type input "1440"
type input "BRAINE-LE-CHÂTEAU"
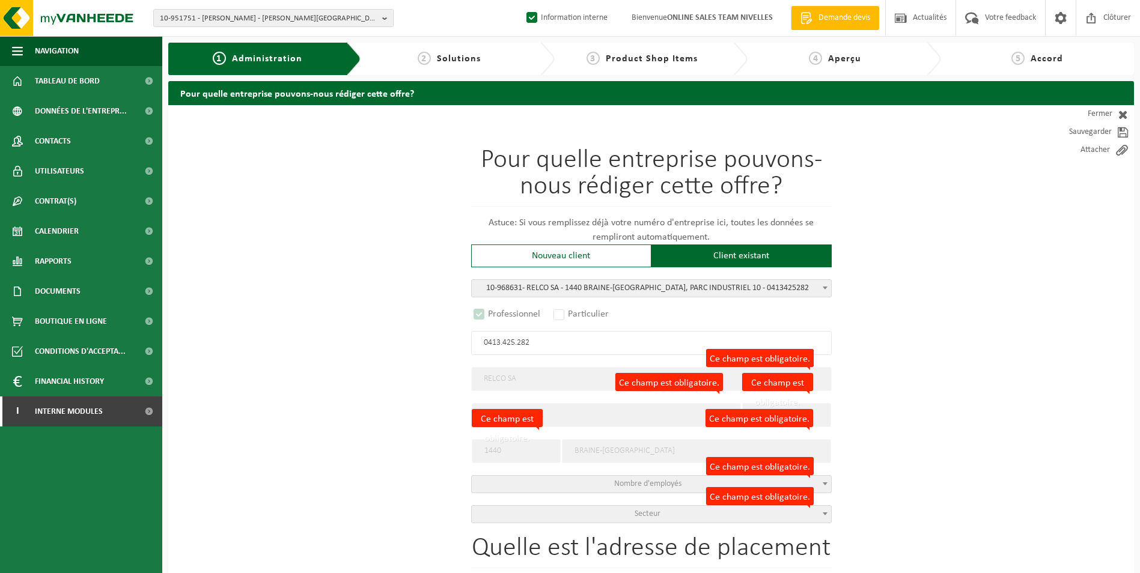
select select "D"
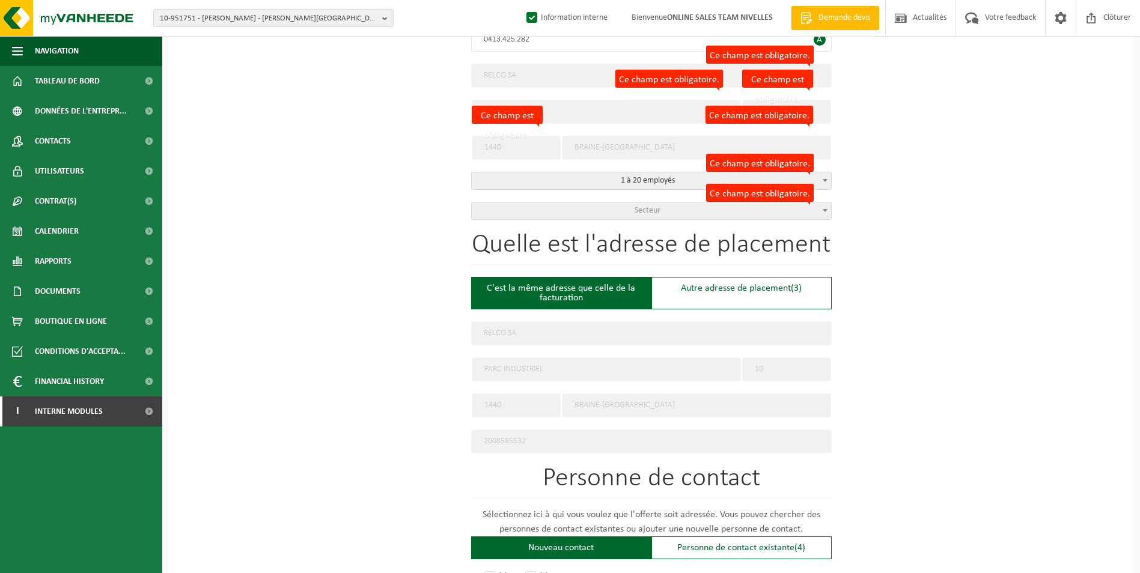
scroll to position [361, 0]
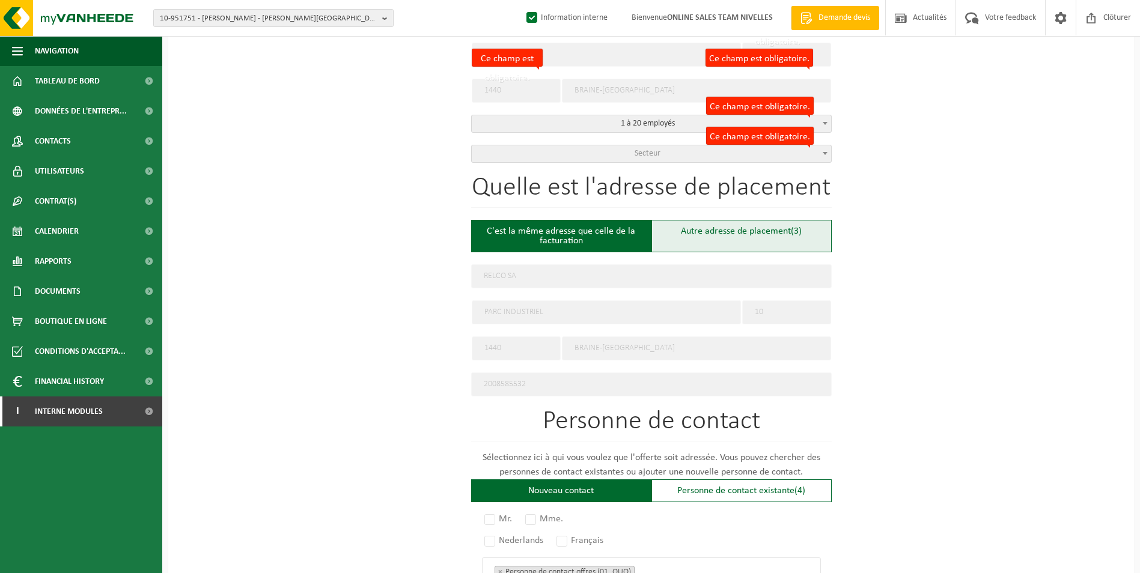
click at [705, 241] on div "Autre adresse de placement (3)" at bounding box center [741, 236] width 180 height 32
type input "Chantier -"
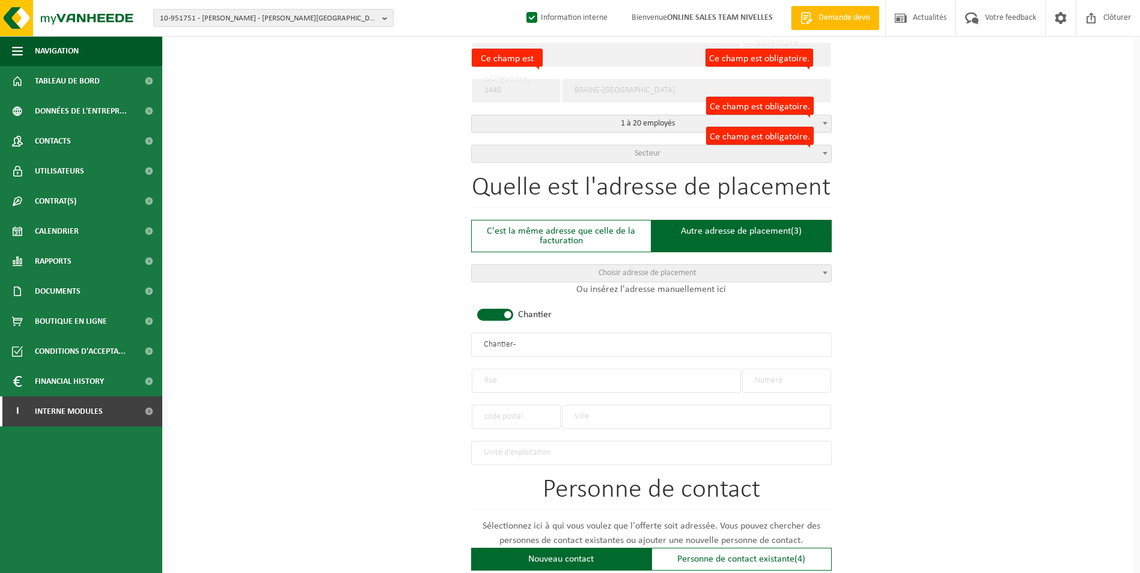
click at [498, 316] on span at bounding box center [495, 315] width 36 height 12
click at [528, 380] on input "text" at bounding box center [606, 381] width 269 height 24
click at [589, 148] on span "Secteur" at bounding box center [651, 153] width 359 height 17
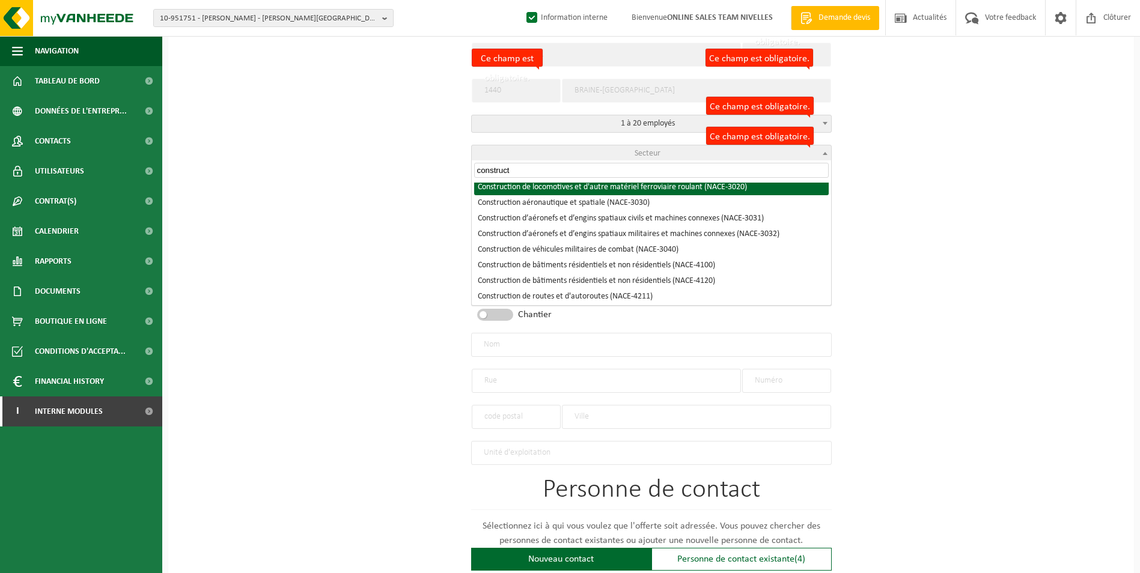
scroll to position [180, 0]
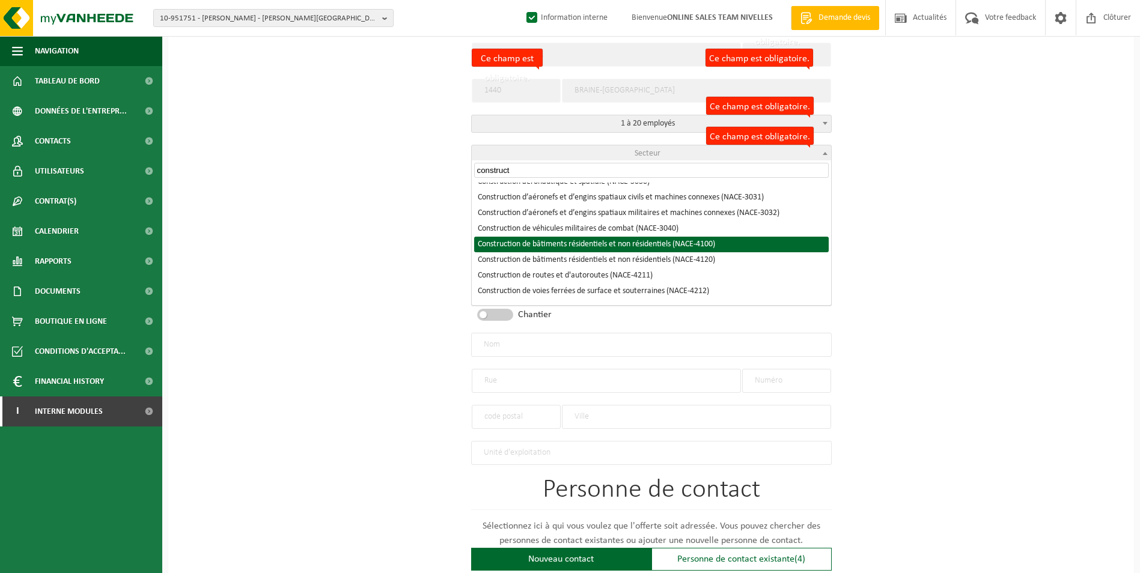
type input "construct"
select select "NACE_4100"
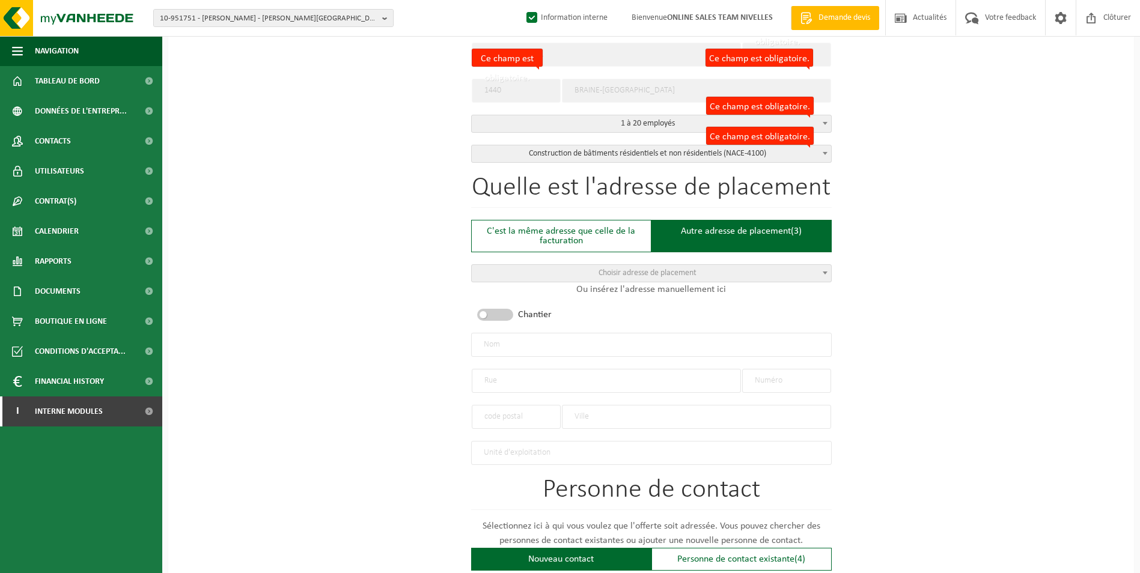
click at [380, 250] on div "Pour quelle entreprise pouvons-nous rédiger cette offre? Astuce: Si vous rempli…" at bounding box center [651, 343] width 966 height 1196
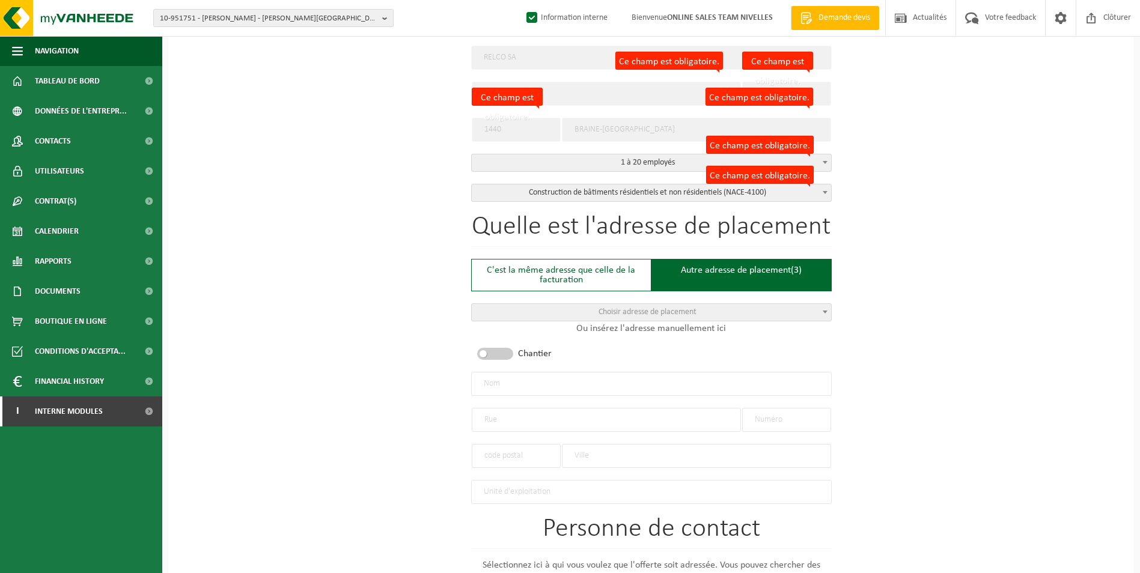
scroll to position [300, 0]
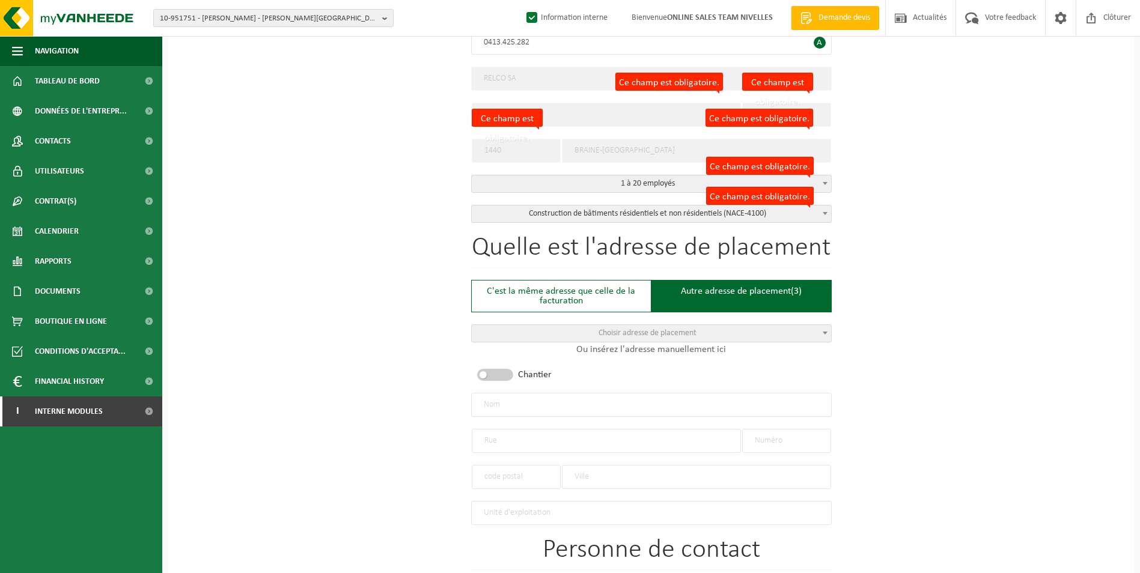
click at [529, 398] on input "text" at bounding box center [651, 405] width 361 height 24
type input "r"
type input "RELCO"
click at [594, 436] on input "text" at bounding box center [606, 441] width 269 height 24
click at [531, 439] on input "AVENUE DE L4INSTRUIE" at bounding box center [606, 441] width 269 height 24
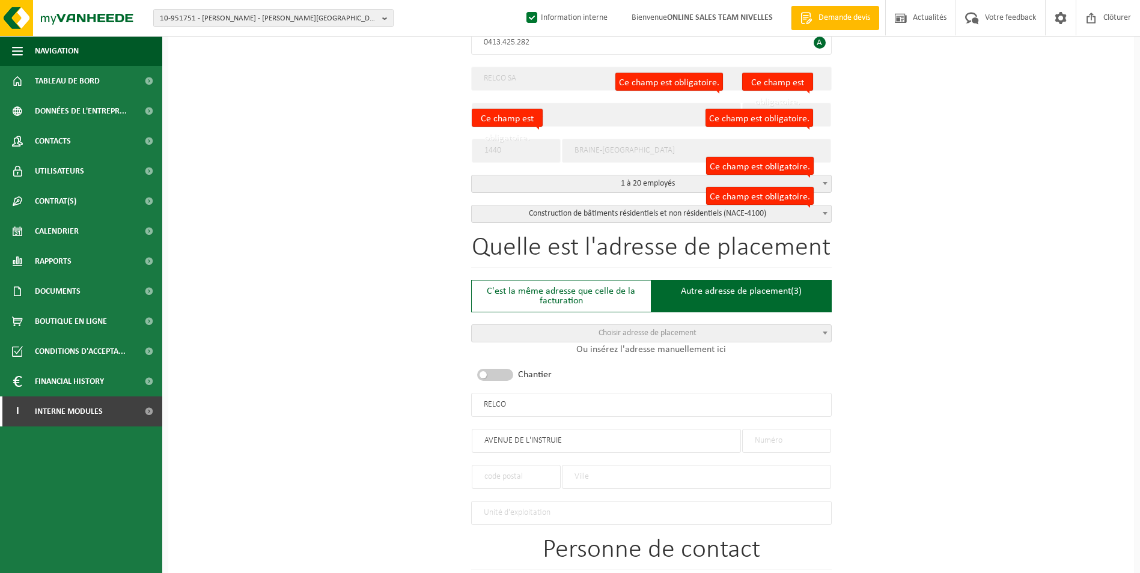
click at [565, 437] on input "AVENUE DE L'INSTRUIE" at bounding box center [606, 441] width 269 height 24
click at [537, 440] on input "AVENUE DE L'INSTRUIE" at bounding box center [606, 441] width 269 height 24
click at [567, 437] on input "AVENUE DE L'INDUSTRUIE" at bounding box center [606, 441] width 269 height 24
type input "AVENUE DE L'INDUSTRIE"
click at [820, 439] on input "text" at bounding box center [786, 441] width 89 height 24
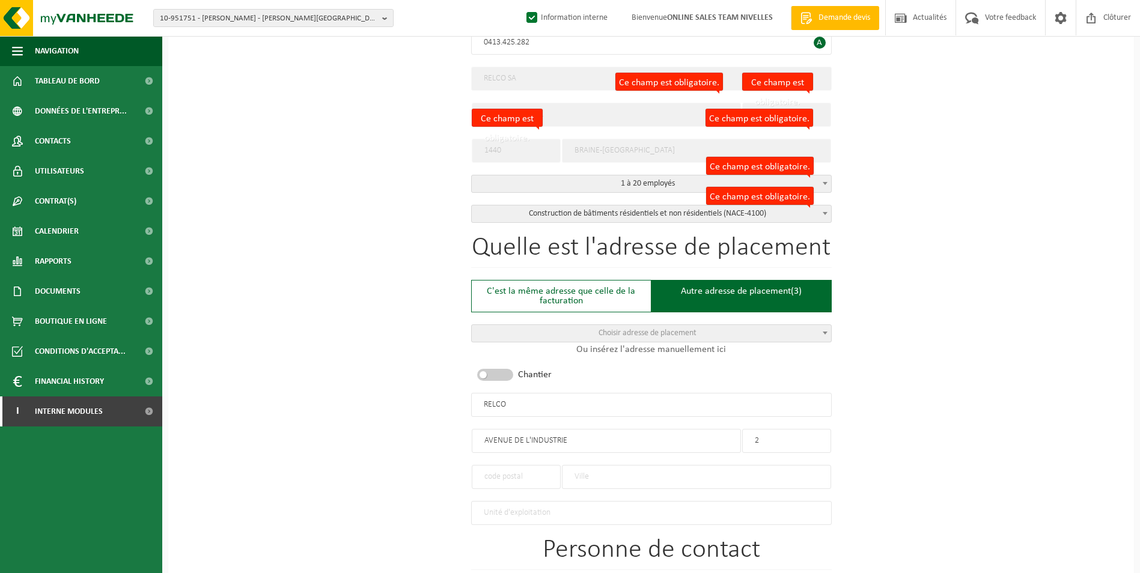
type input "2"
click at [525, 472] on input "text" at bounding box center [516, 477] width 89 height 24
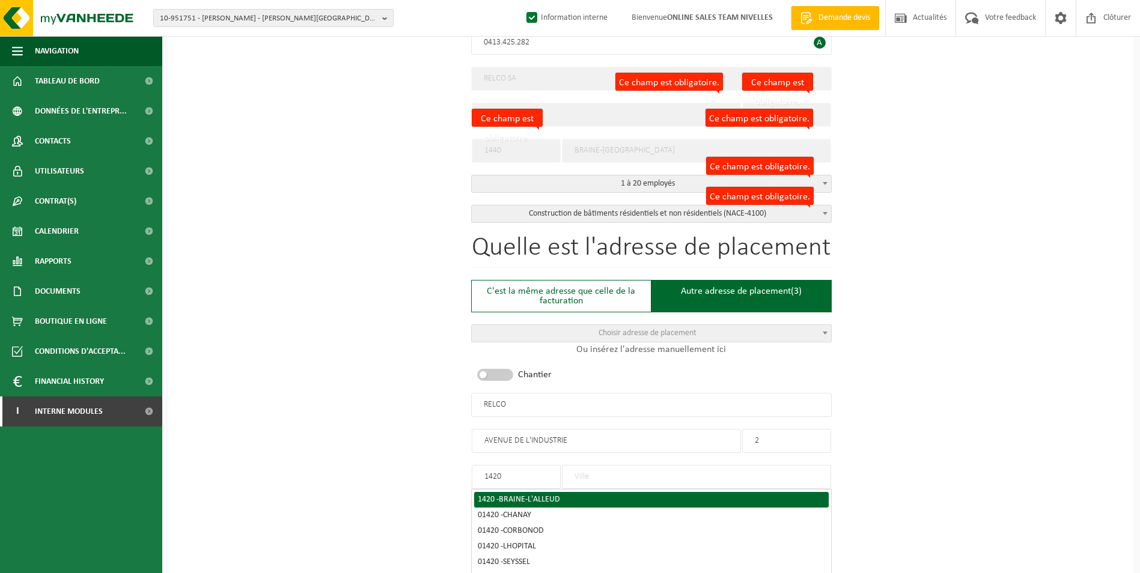
type input "1420"
click at [534, 495] on span "BRAINE-L'ALLEUD" at bounding box center [529, 499] width 61 height 9
type input "BRAINE-L'ALLEUD"
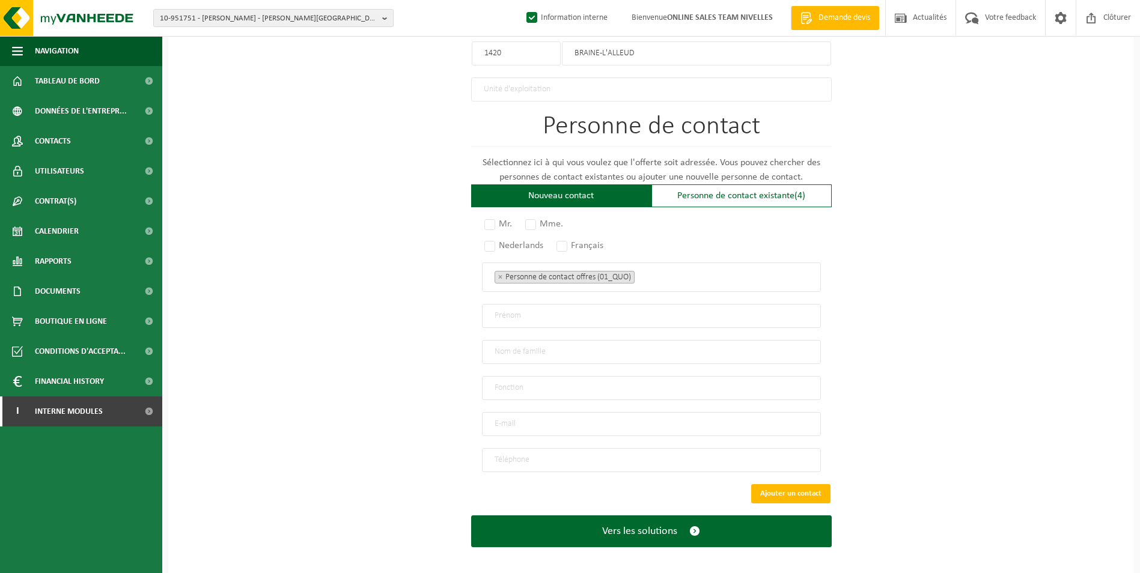
scroll to position [725, 0]
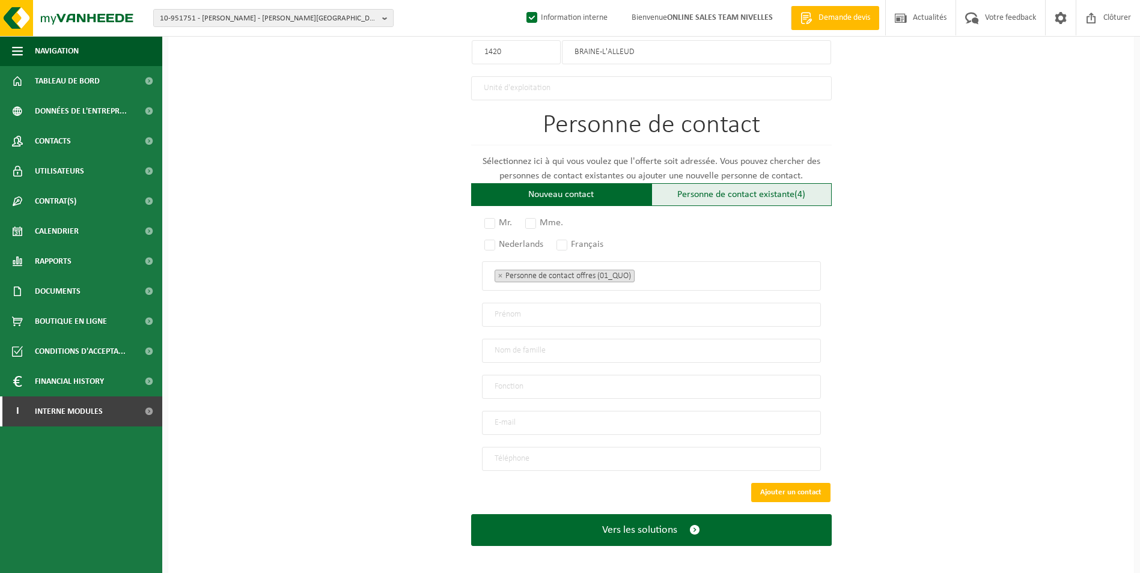
click at [728, 194] on div "Personne de contact existante (4)" at bounding box center [741, 194] width 180 height 23
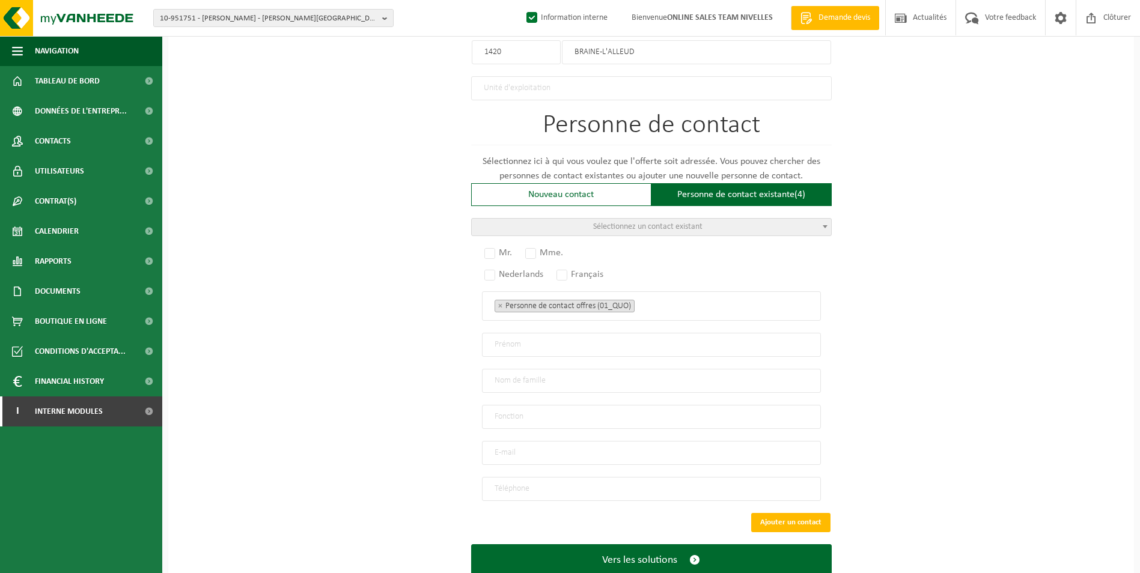
click at [673, 226] on span "Sélectionnez un contact existant" at bounding box center [647, 226] width 109 height 9
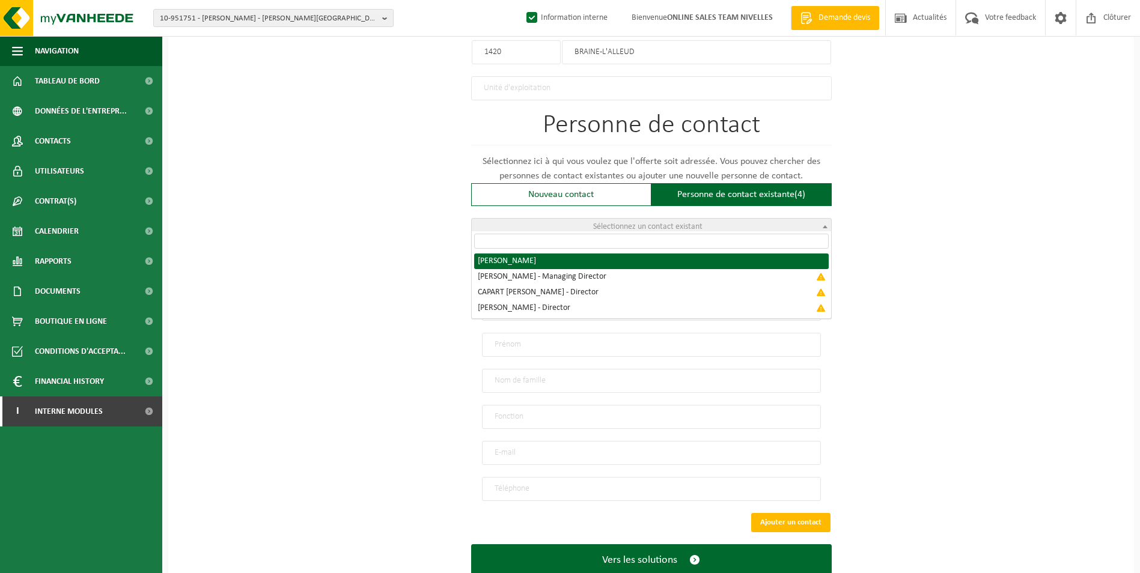
radio input "true"
select select "{"code":"10-968632","firstname":"DAVID","surname":"CAPART","gender":"Unknown","…"
type input "DAVID"
type input "CAPART"
type input "david.capart@relco.be"
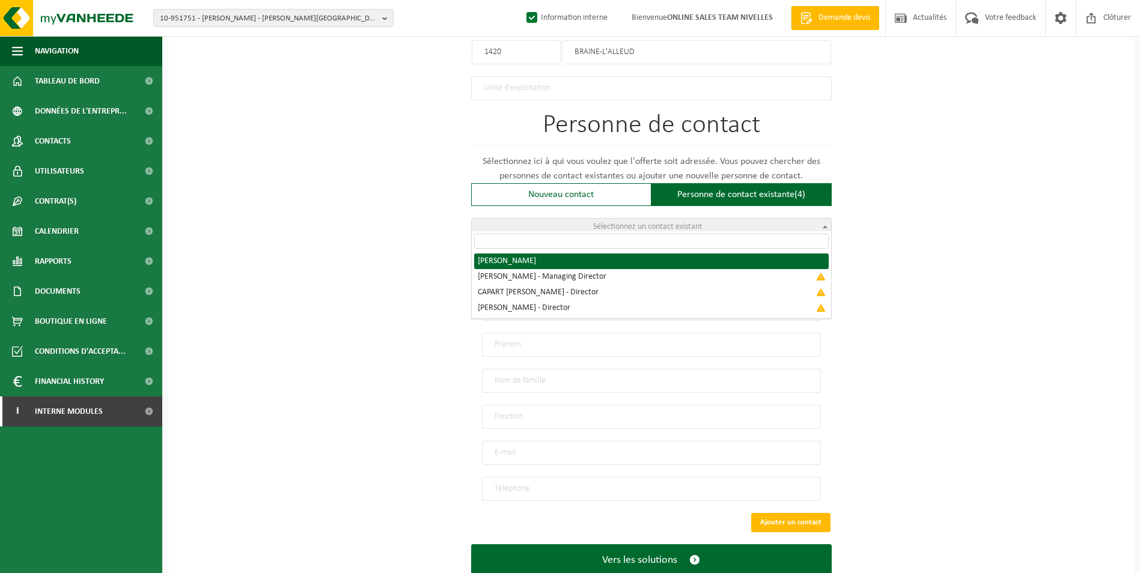
type input "+32 475/95 81 19"
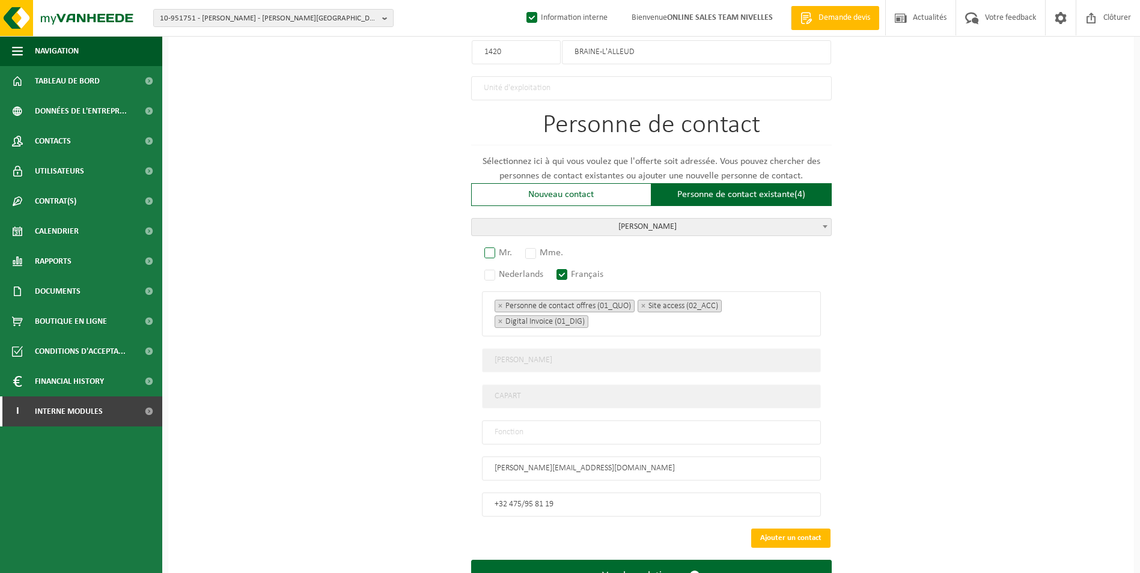
click at [488, 246] on label "Mr." at bounding box center [499, 253] width 34 height 17
radio input "true"
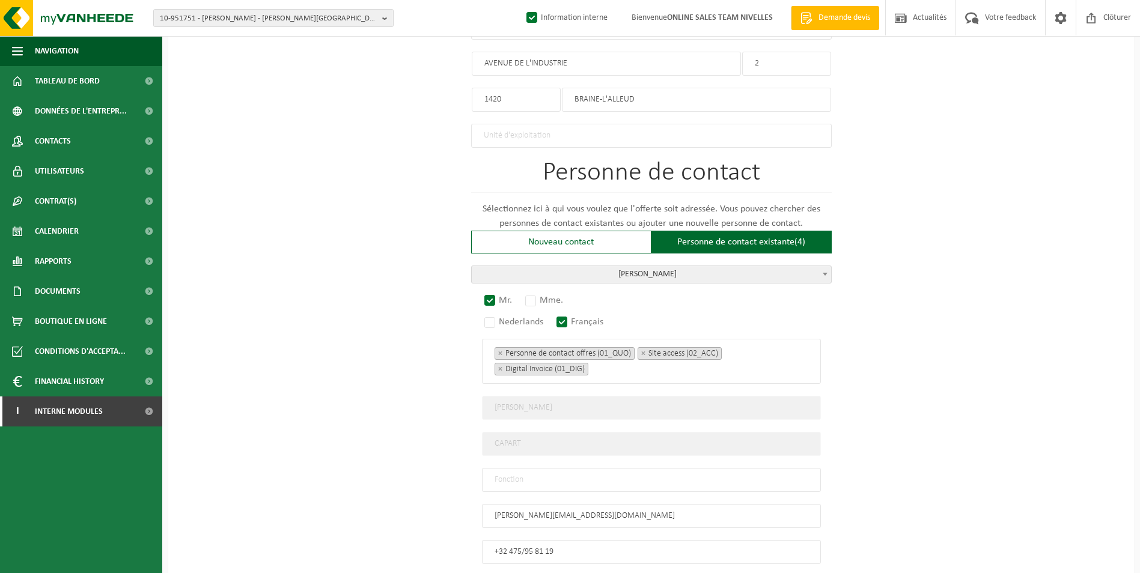
scroll to position [771, 0]
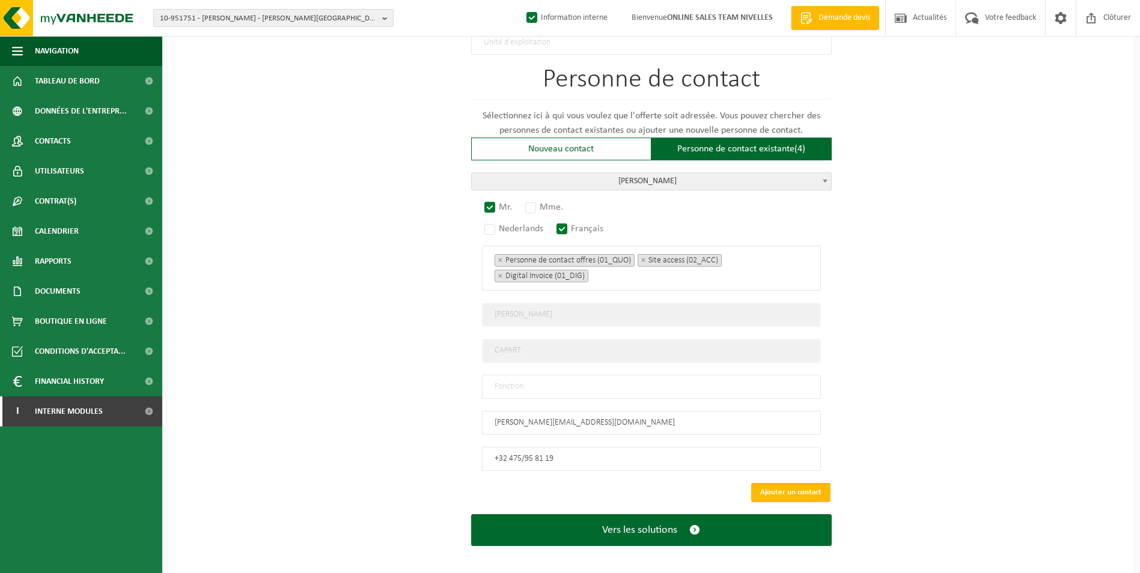
click at [570, 376] on input "text" at bounding box center [651, 387] width 339 height 24
type input "CONTACT"
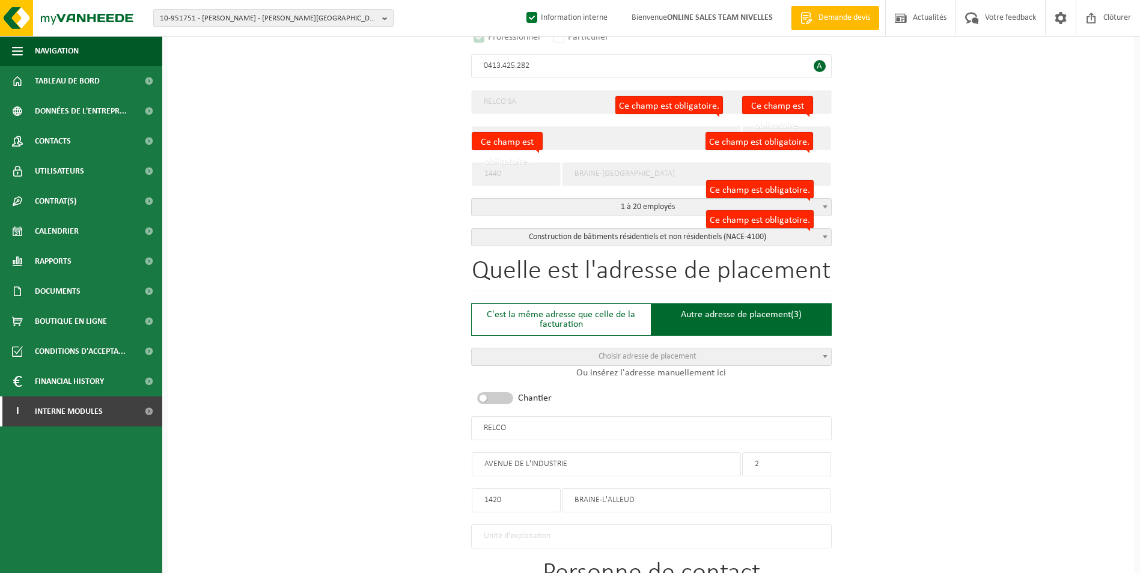
scroll to position [290, 0]
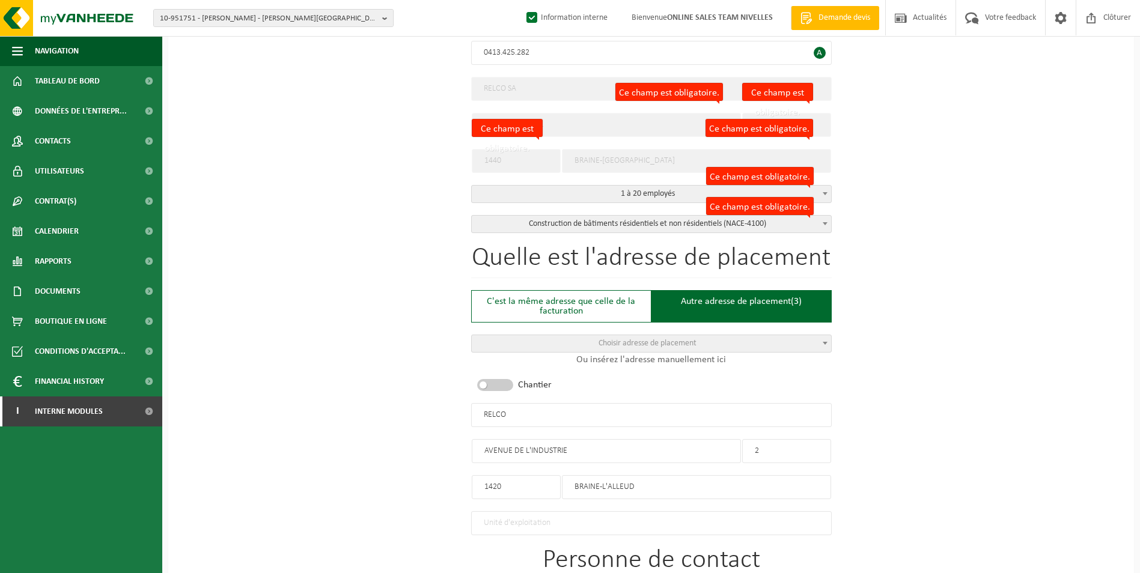
click at [508, 410] on input "RELCO" at bounding box center [651, 415] width 361 height 24
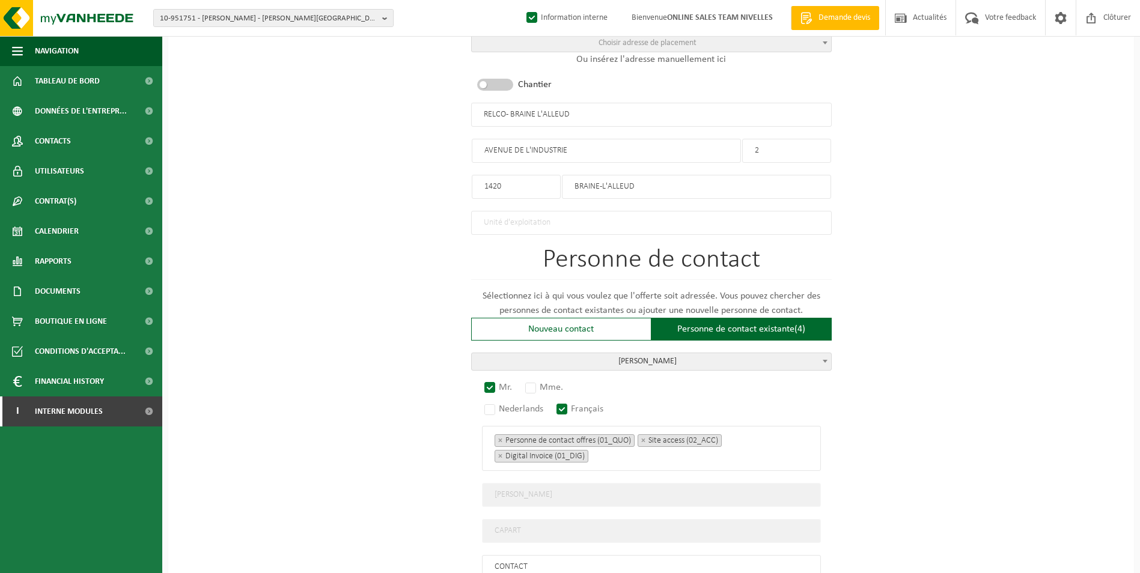
scroll to position [771, 0]
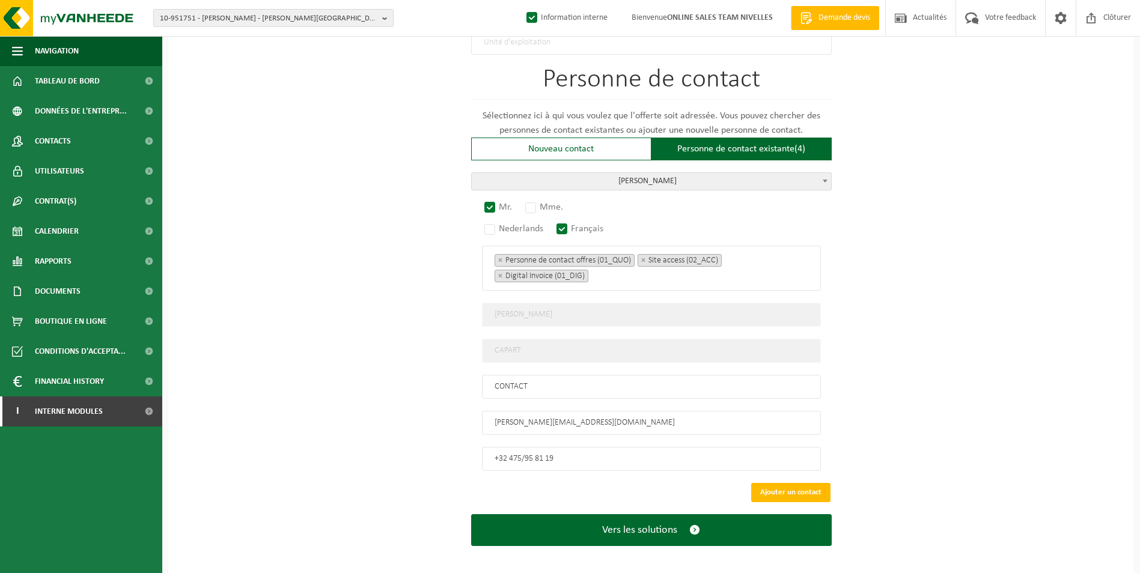
type input "RELCO- BRAINE L'ALLEUD"
click at [773, 487] on button "Ajouter un contact" at bounding box center [790, 492] width 79 height 19
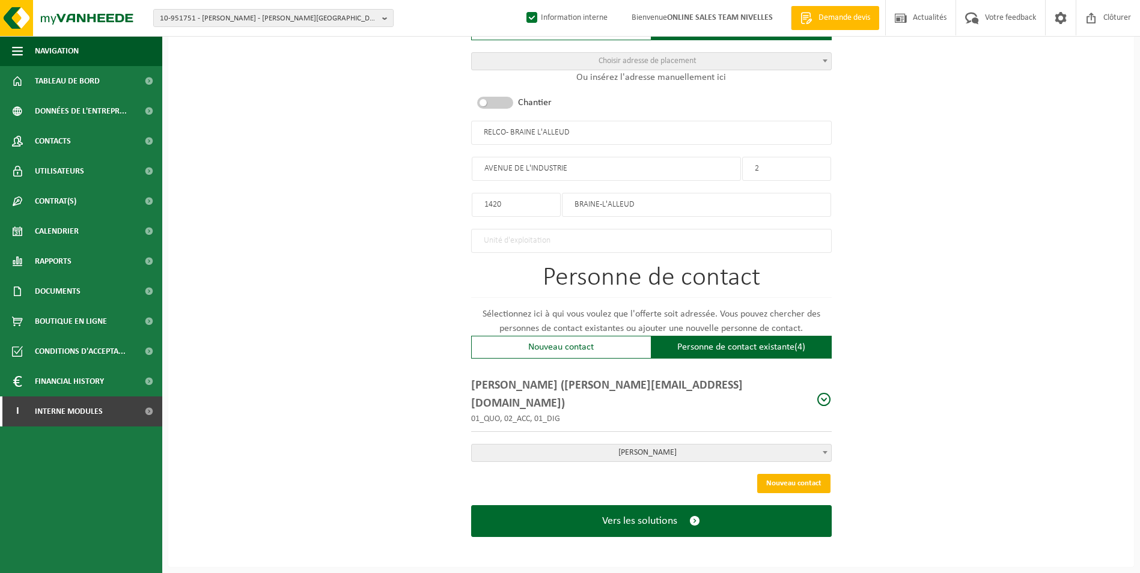
scroll to position [549, 0]
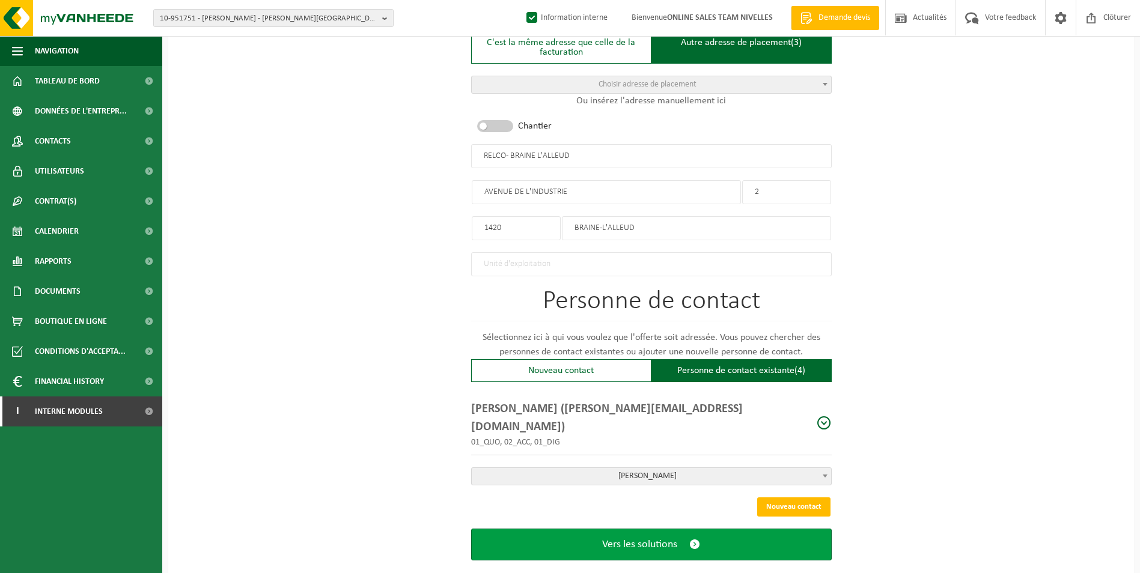
drag, startPoint x: 642, startPoint y: 530, endPoint x: 636, endPoint y: 525, distance: 7.7
click at [639, 529] on button "Vers les solutions" at bounding box center [651, 545] width 361 height 32
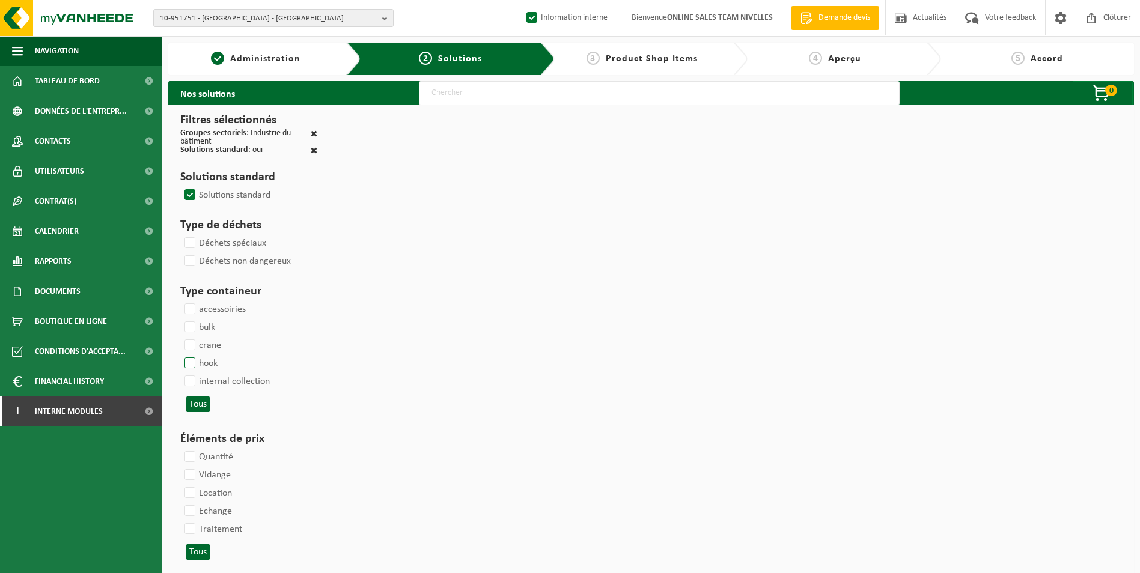
click at [193, 355] on label "hook" at bounding box center [199, 364] width 35 height 18
click at [180, 355] on input "hook" at bounding box center [180, 354] width 1 height 1
checkbox input "true"
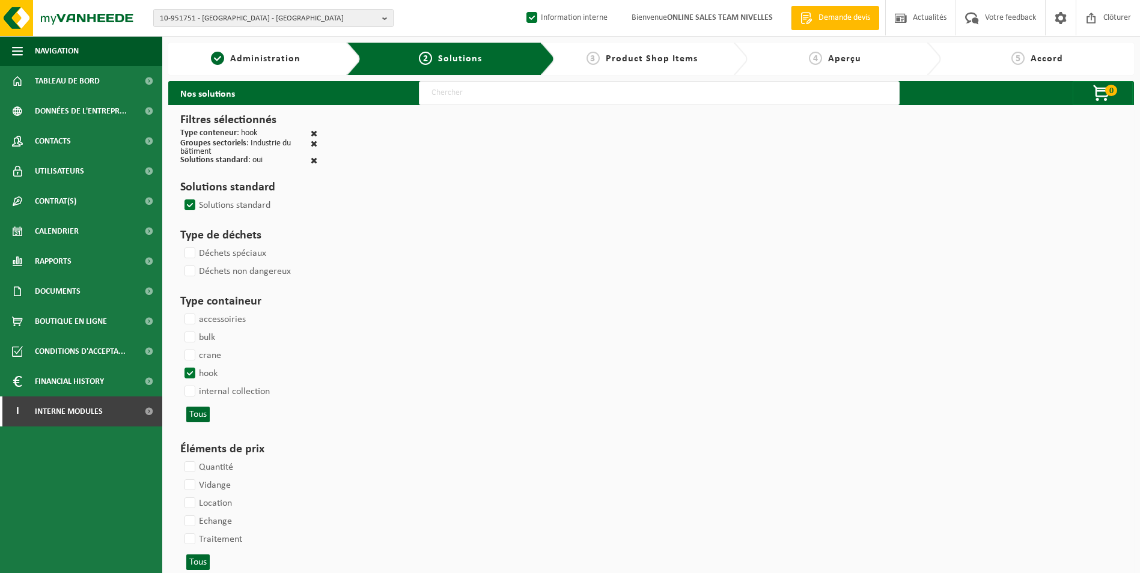
select select
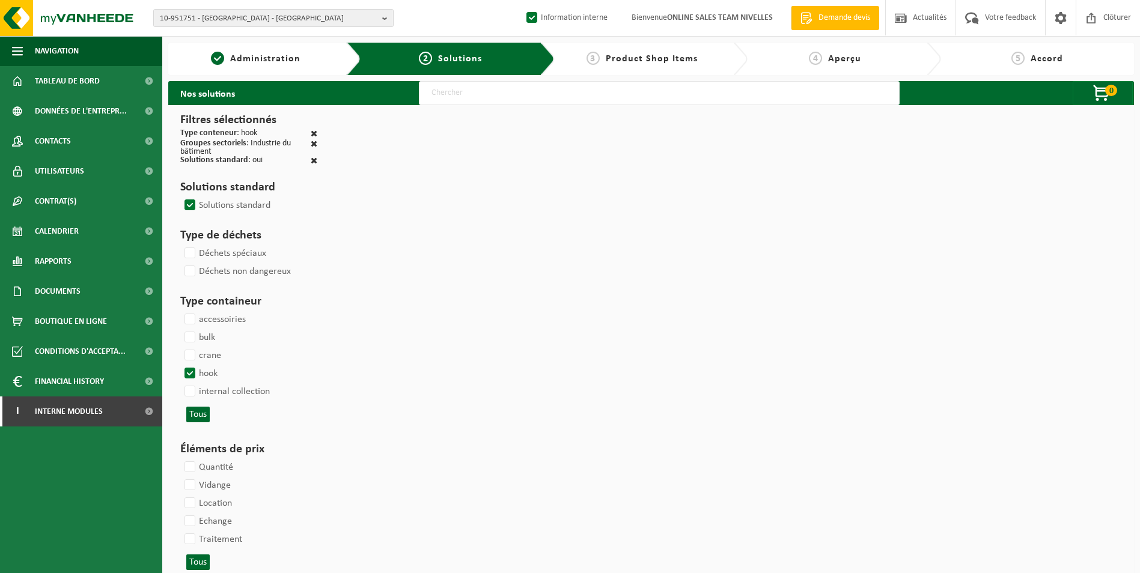
select select
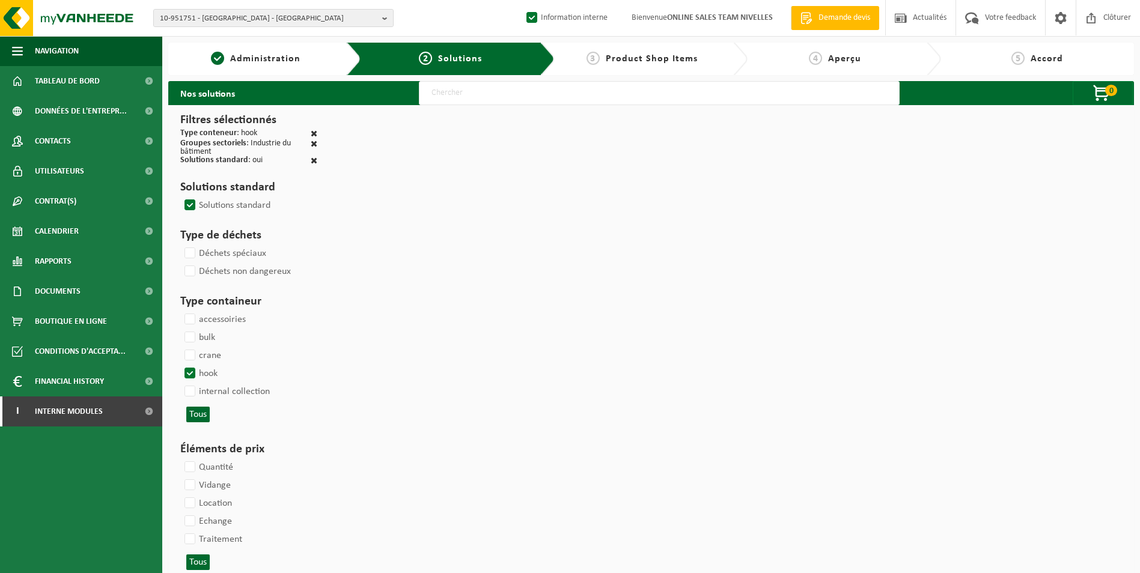
select select
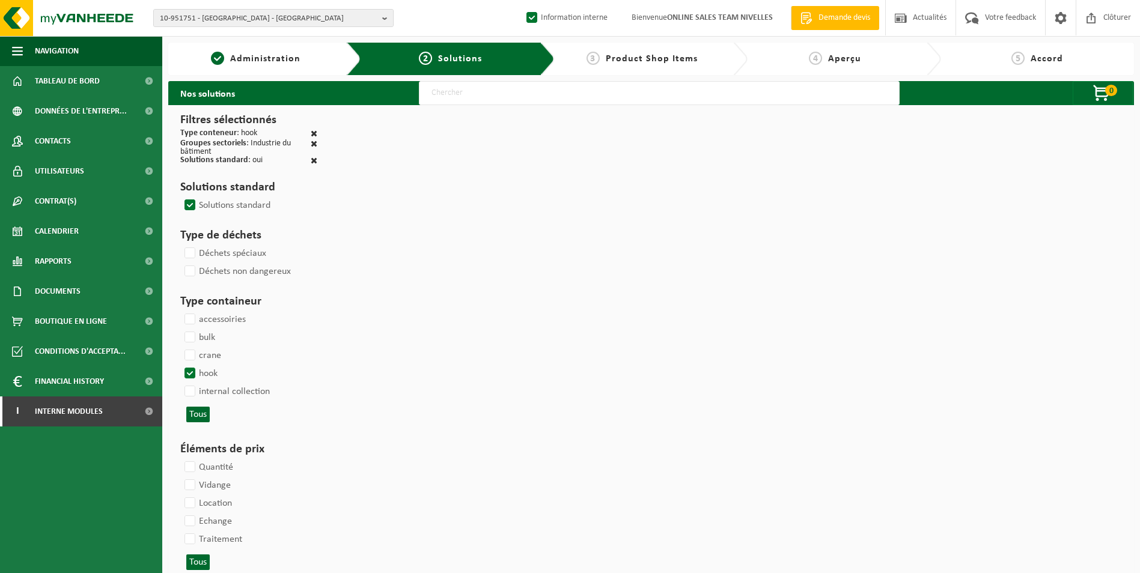
select select
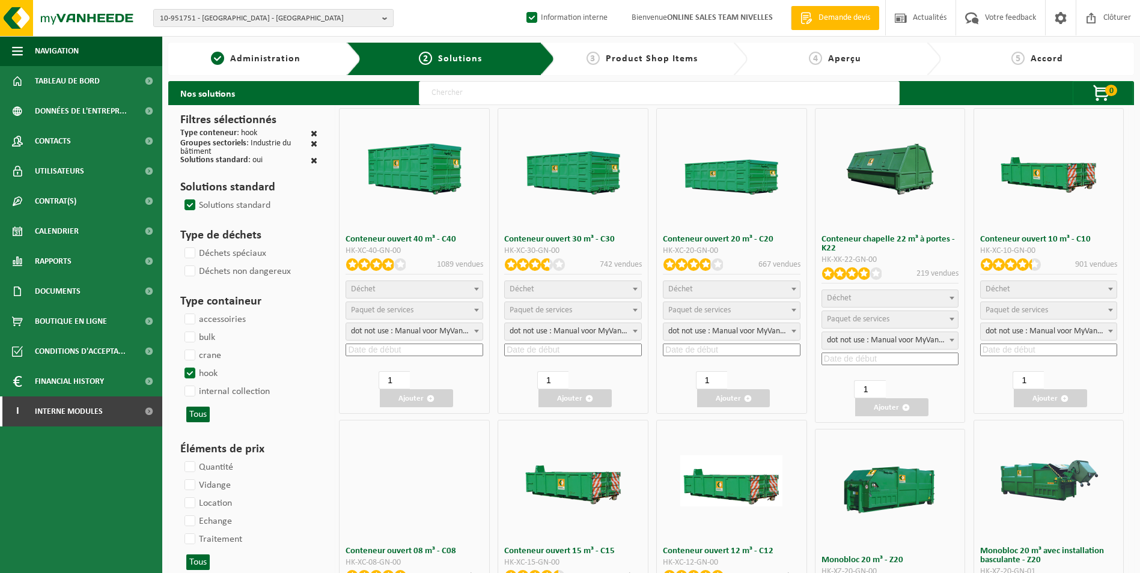
select select
select select "25"
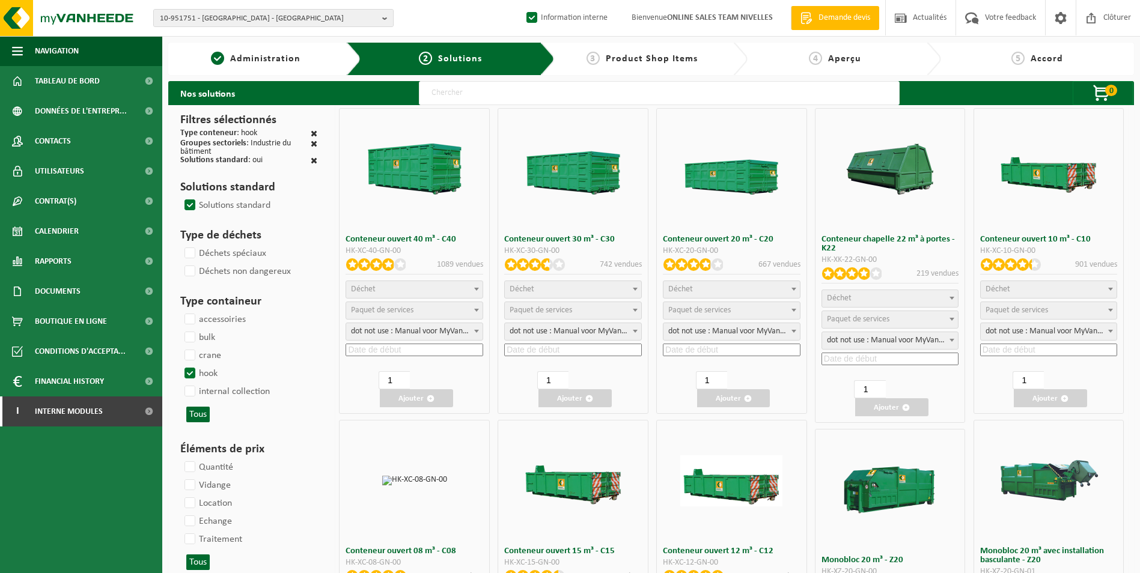
select select "197"
select select "25"
select select "8"
select select "25"
select select "7"
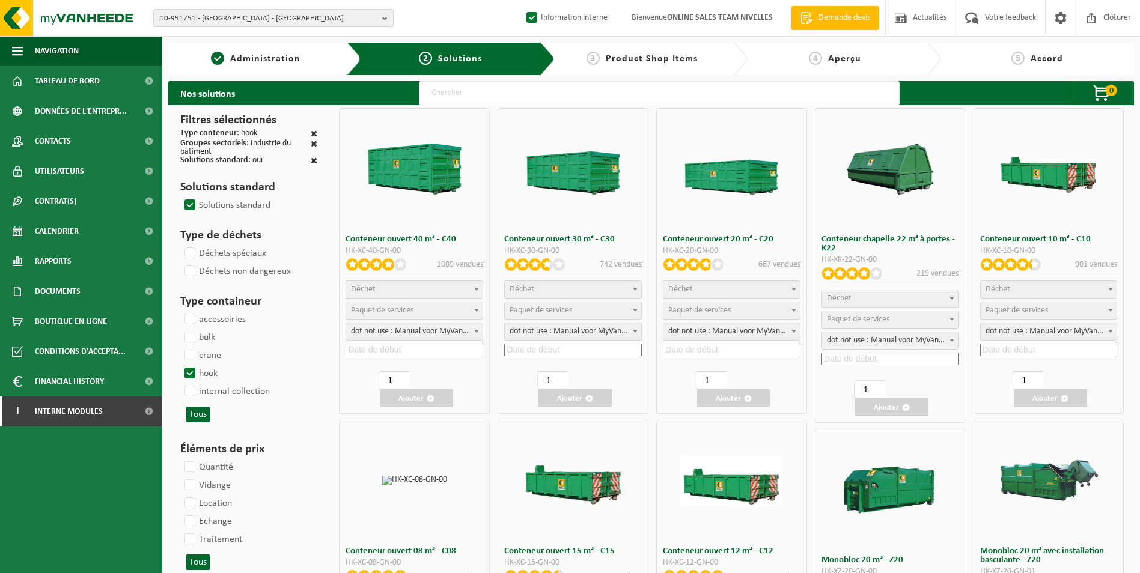
select select "25"
select select "7"
select select "25"
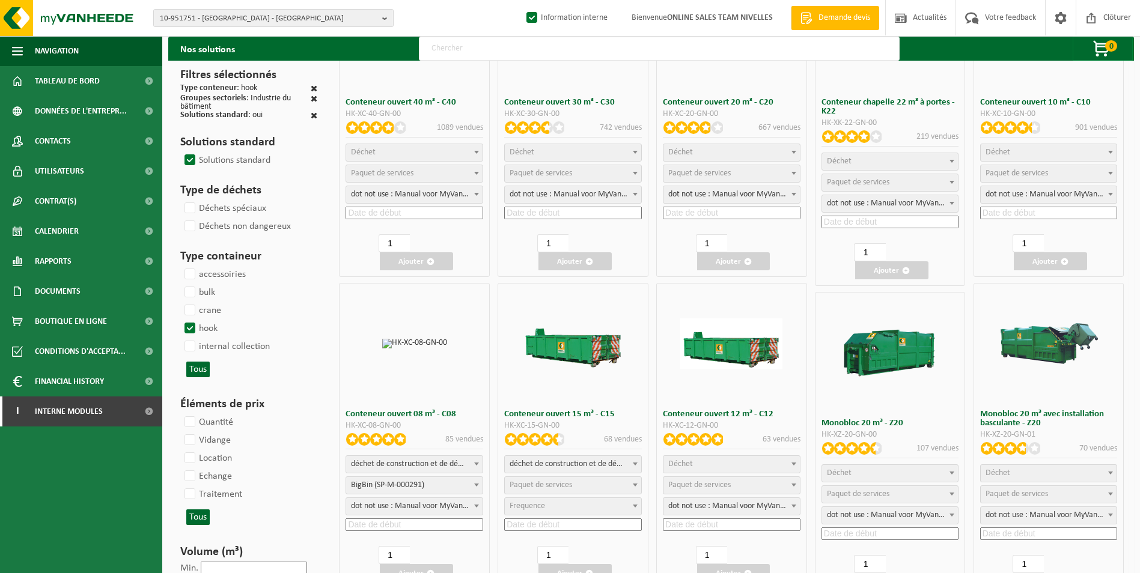
scroll to position [240, 0]
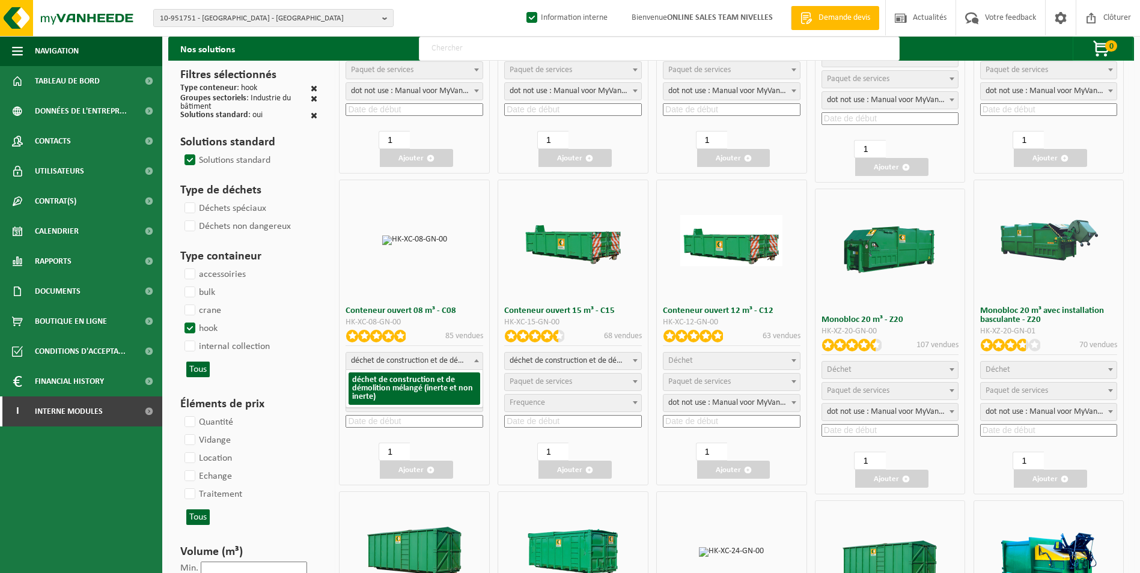
click at [365, 367] on span "déchet de construction et de démolition mélangé (inerte et non inerte)" at bounding box center [414, 361] width 136 height 17
select select
select select "197"
select select "25"
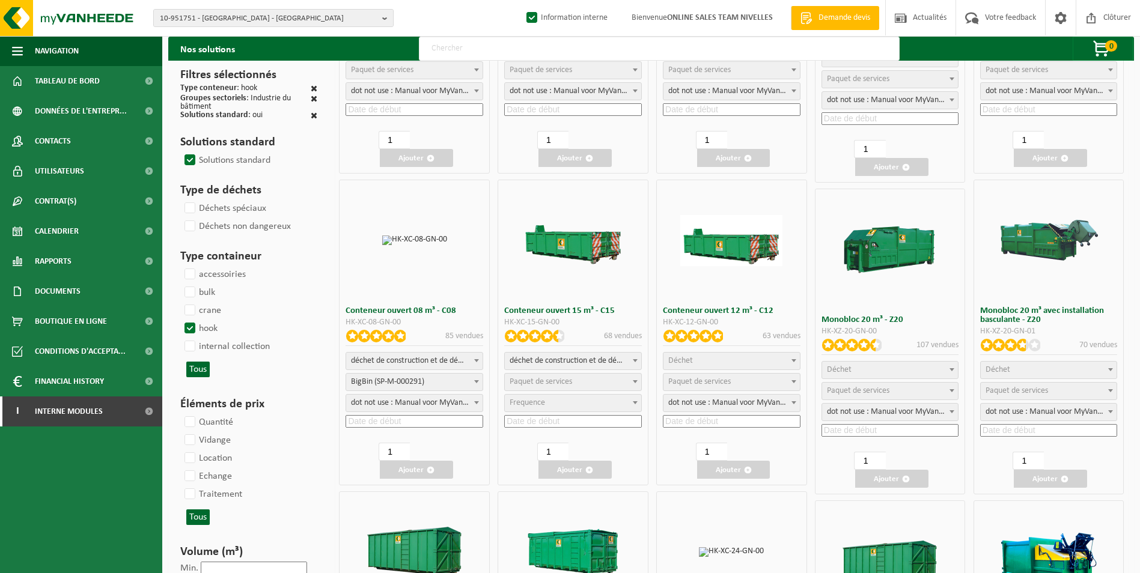
click at [382, 421] on input at bounding box center [414, 421] width 138 height 13
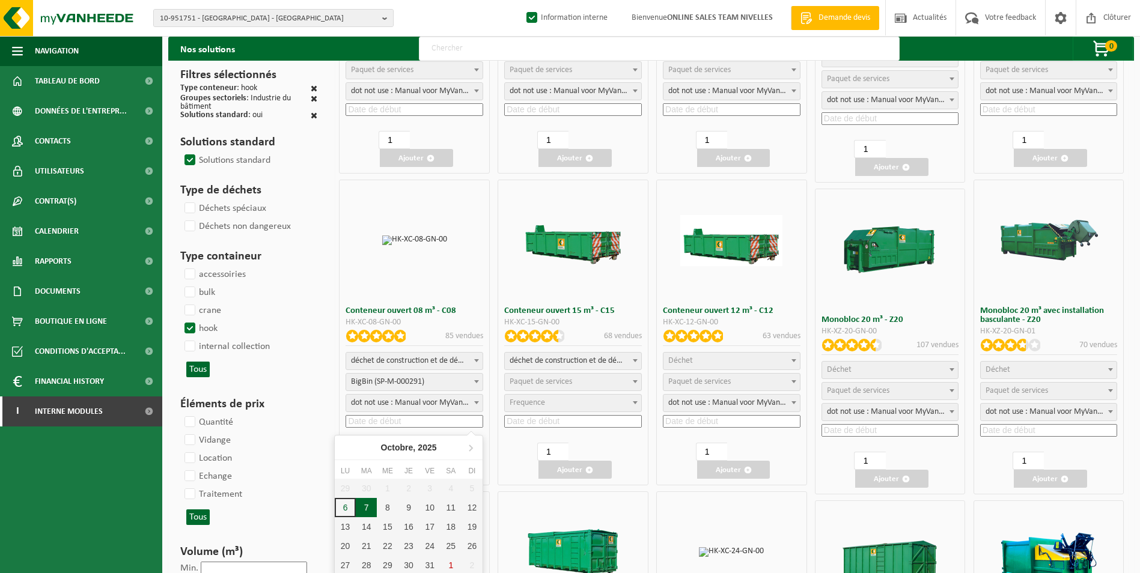
click at [371, 508] on div "7" at bounding box center [366, 507] width 21 height 19
type input "2025-10-07"
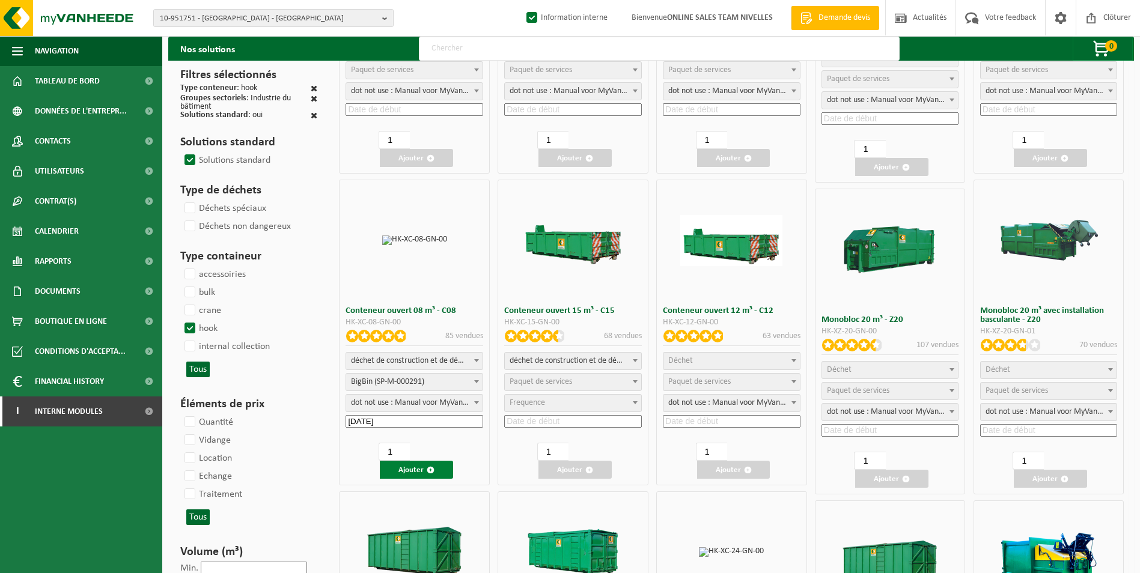
click at [415, 472] on button "Ajouter" at bounding box center [416, 470] width 73 height 18
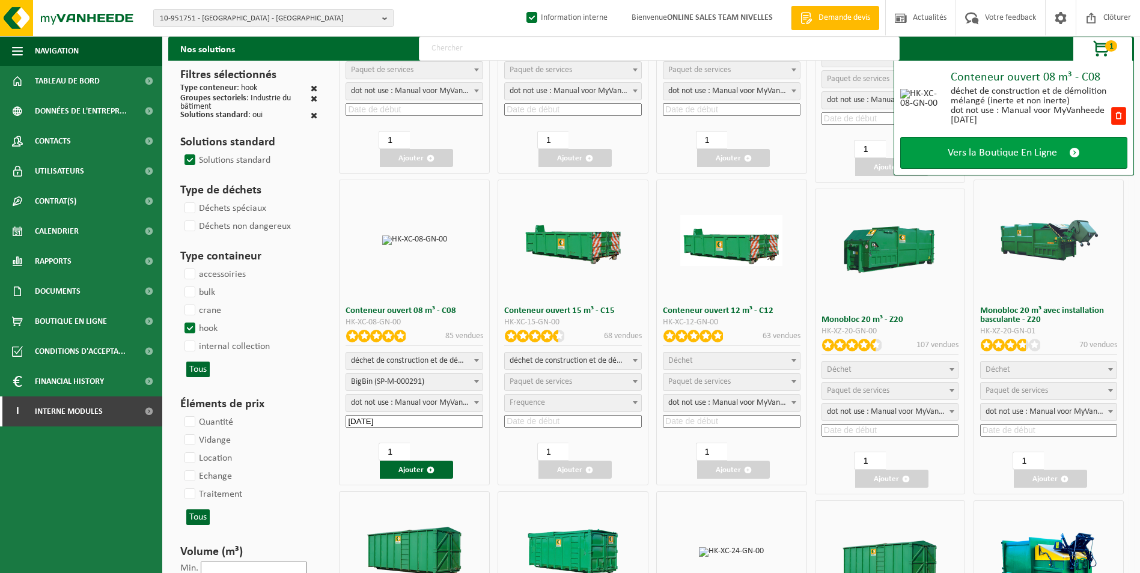
click at [1035, 147] on span "Vers la Boutique En Ligne" at bounding box center [1002, 153] width 109 height 13
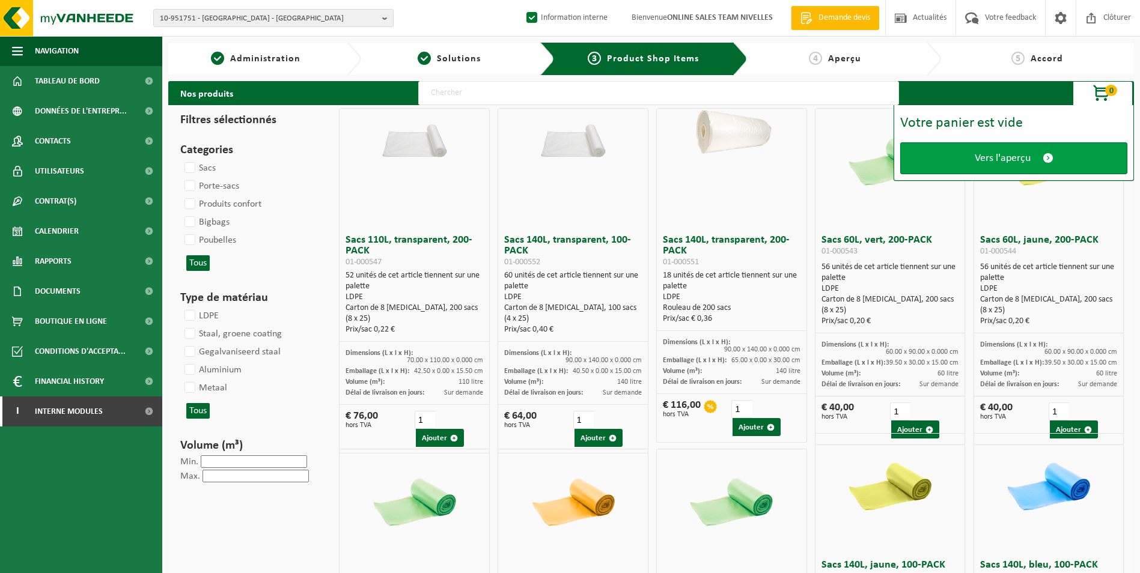
click at [1001, 158] on span "Vers l'aperçu" at bounding box center [1003, 158] width 56 height 13
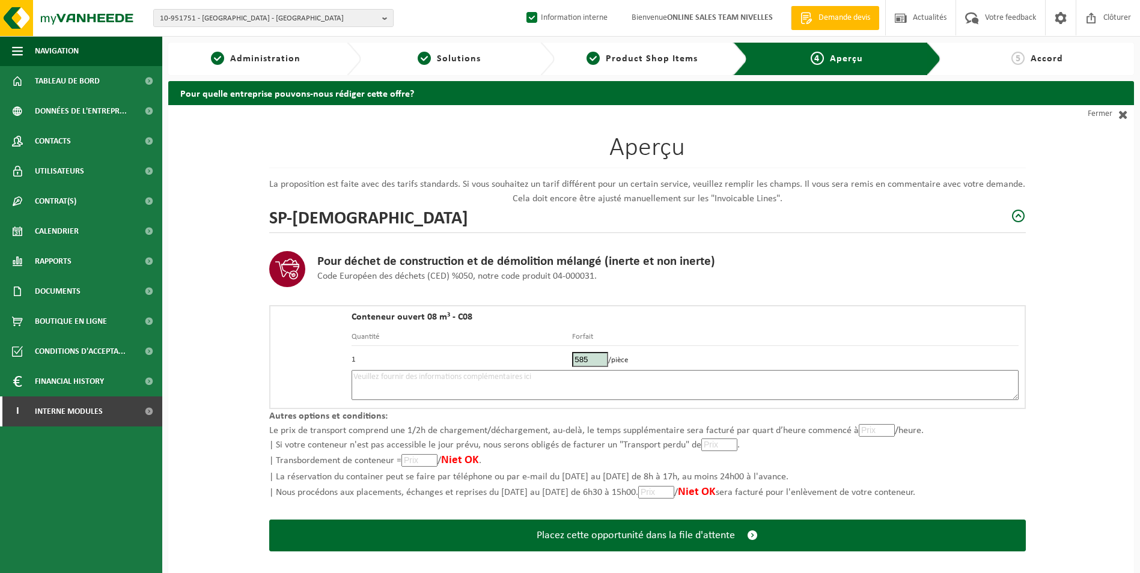
click at [386, 374] on textarea at bounding box center [684, 385] width 667 height 30
type textarea "p"
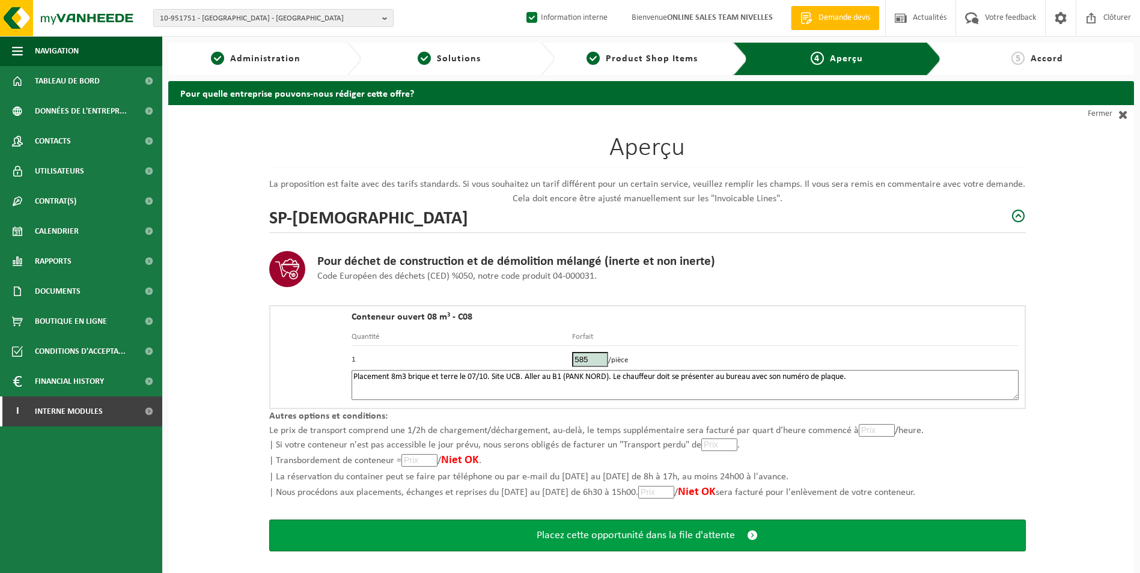
type textarea "Placement 8m3 brique et terre le 07/10. Site UCB. Aller au B1 (PANK NORD). Le c…"
click at [659, 534] on span "Placez cette opportunité dans la file d'attente" at bounding box center [636, 535] width 198 height 13
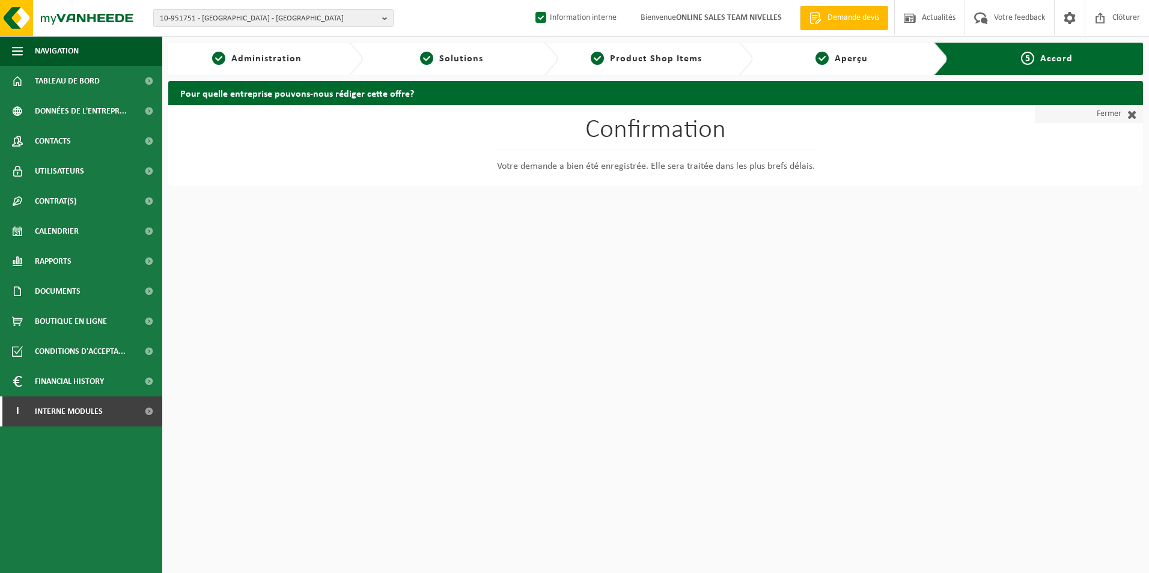
click at [1105, 115] on link "Fermer" at bounding box center [1089, 114] width 108 height 18
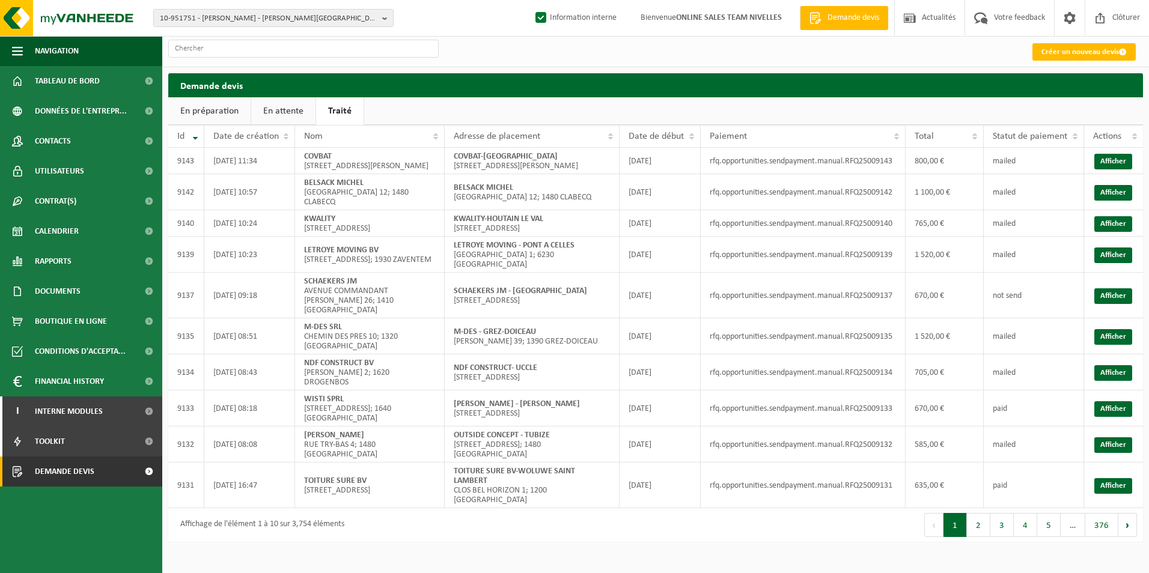
click at [267, 116] on link "En attente" at bounding box center [283, 111] width 64 height 28
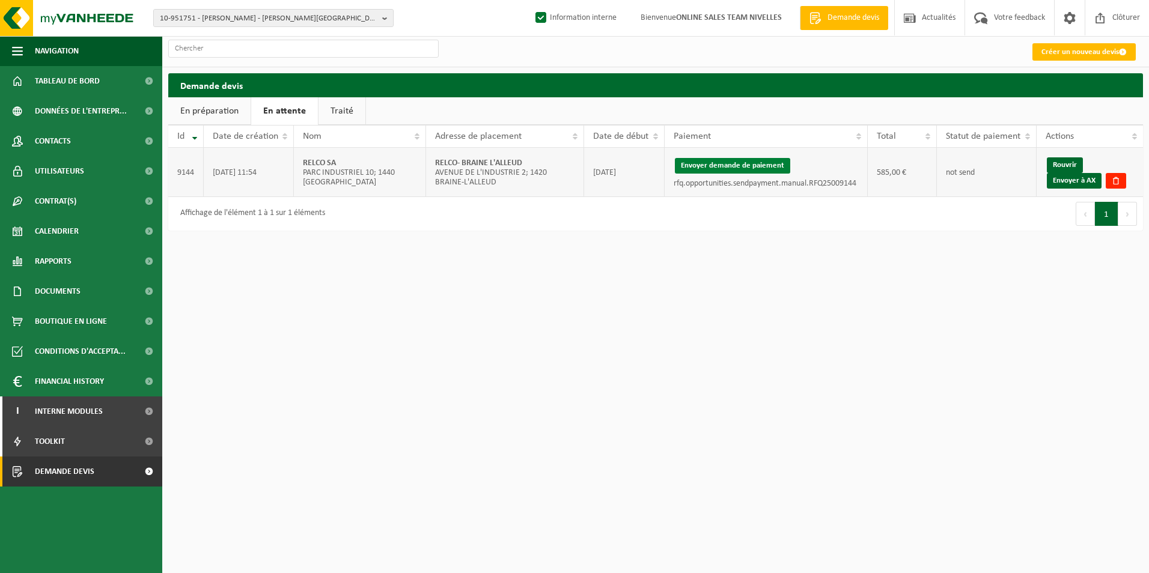
click at [728, 167] on button "Envoyer demande de paiement" at bounding box center [732, 166] width 115 height 16
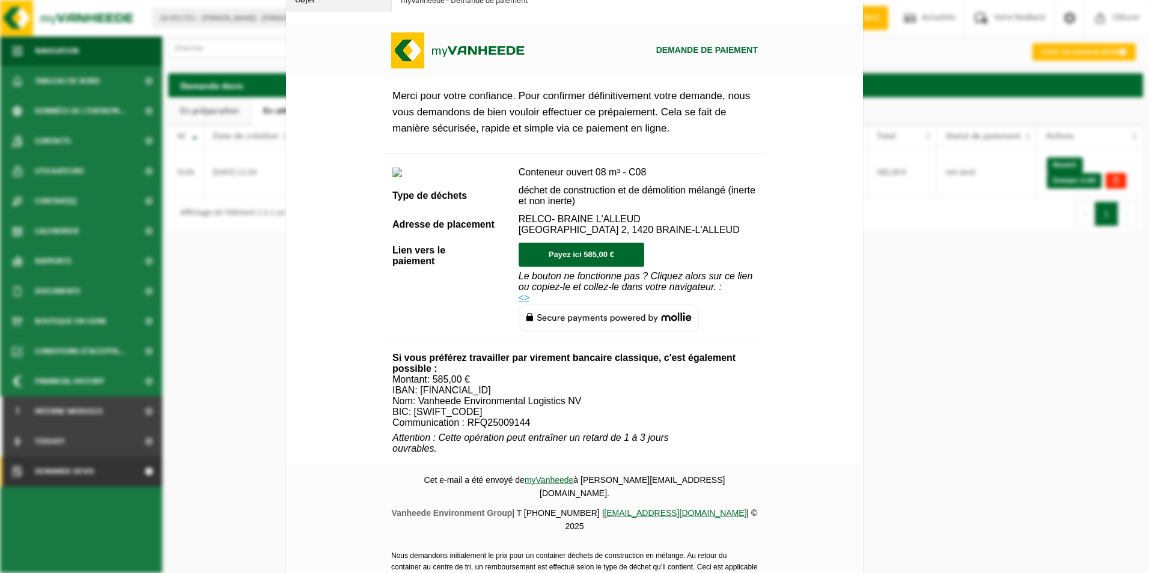
scroll to position [421, 0]
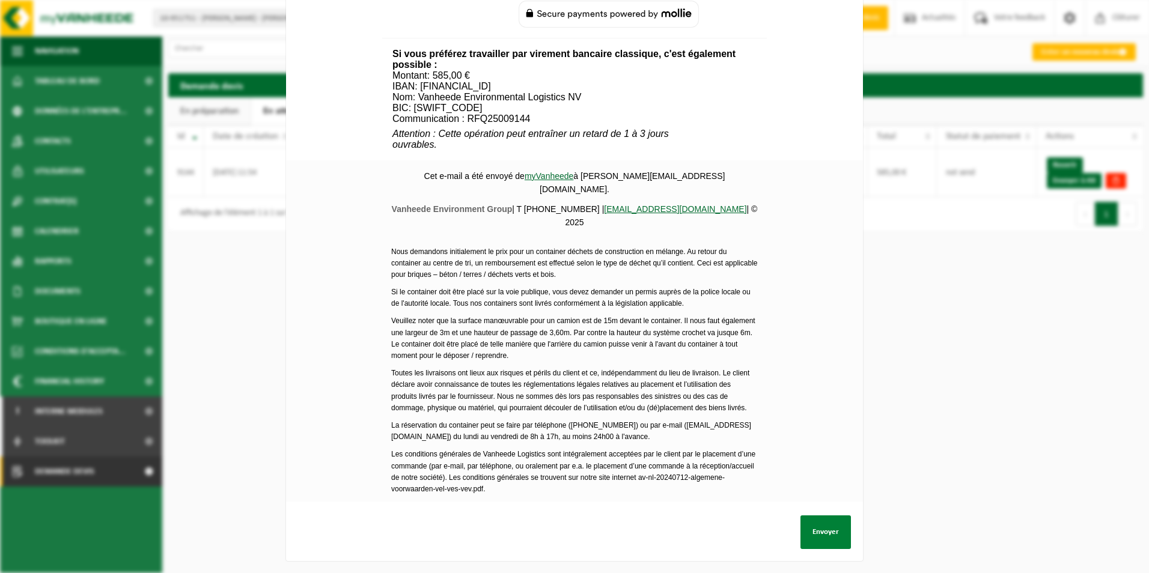
click at [820, 519] on button "Envoyer" at bounding box center [825, 533] width 50 height 34
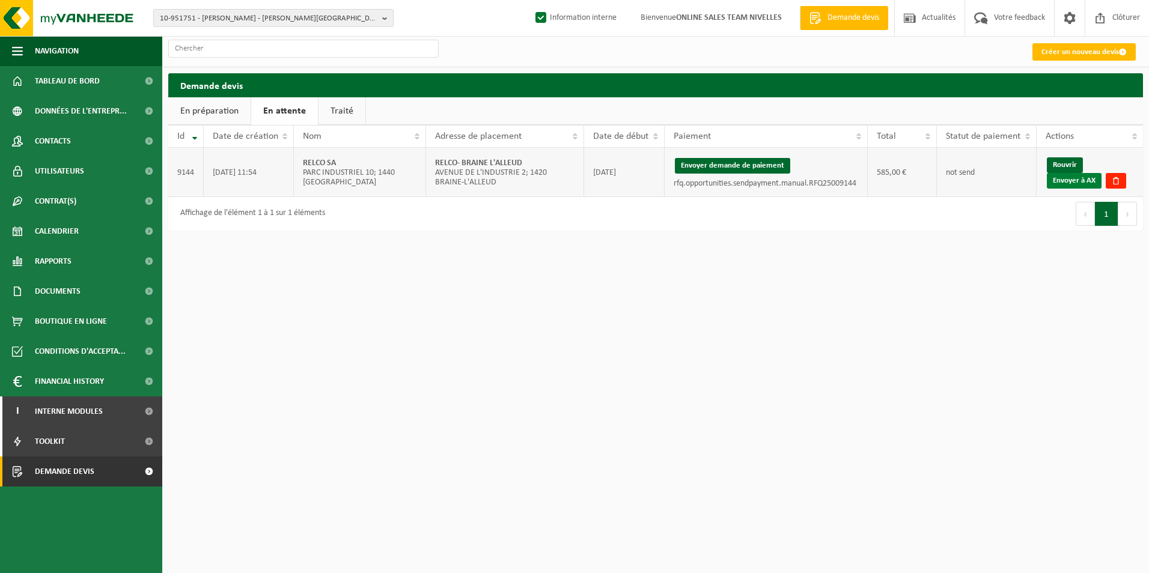
click at [1086, 179] on link "Envoyer à AX" at bounding box center [1074, 181] width 55 height 16
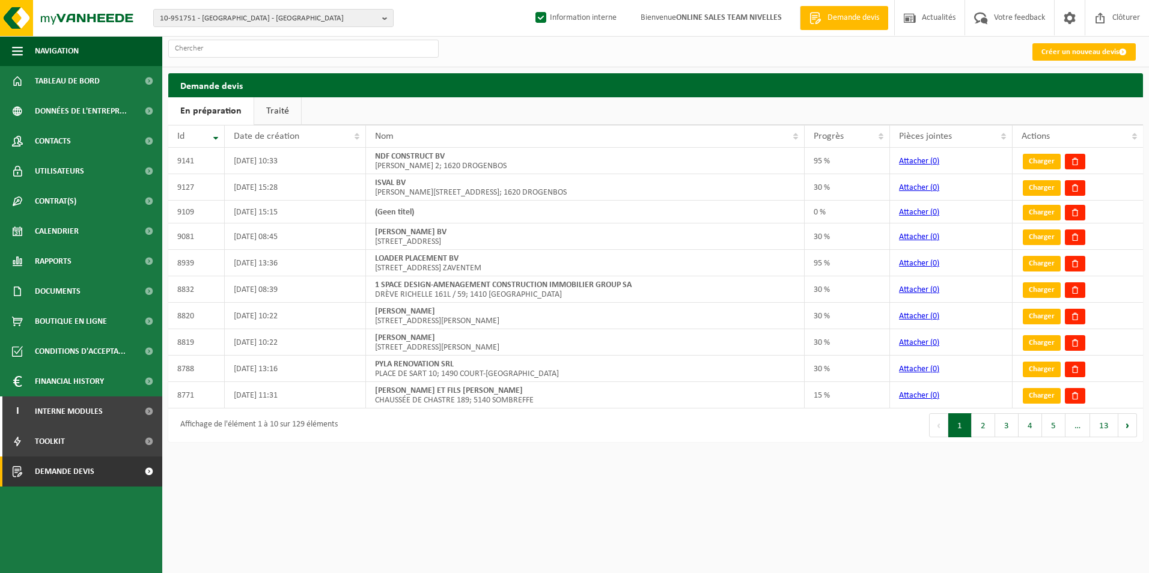
click at [266, 115] on link "Traité" at bounding box center [277, 111] width 47 height 28
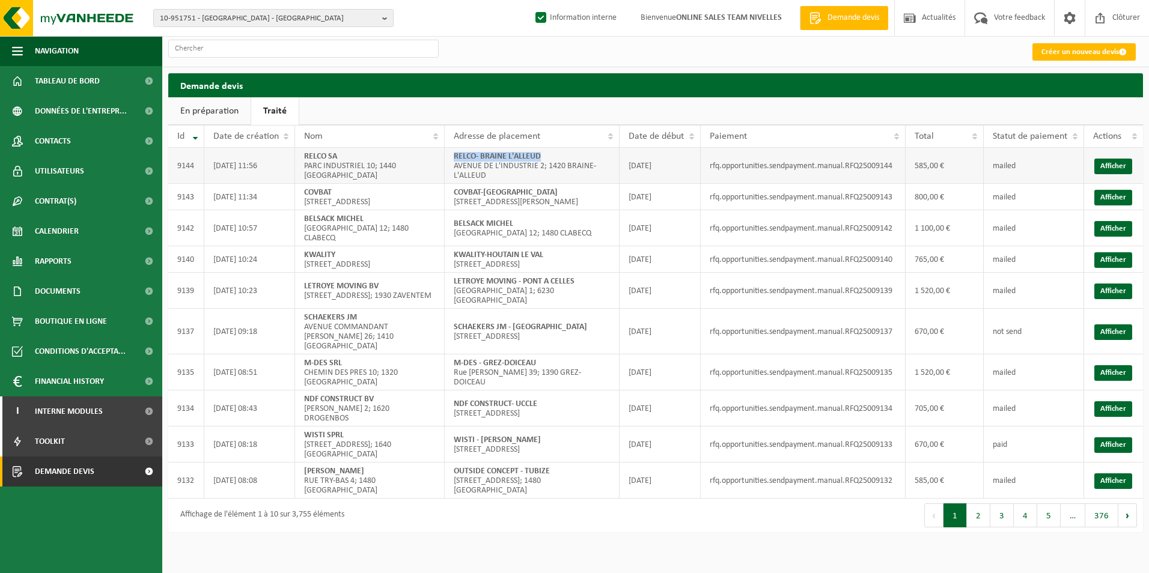
drag, startPoint x: 452, startPoint y: 156, endPoint x: 553, endPoint y: 153, distance: 100.4
click at [553, 153] on td "RELCO- BRAINE L'ALLEUD AVENUE DE L'INDUSTRIE 2; 1420 BRAINE-L'ALLEUD" at bounding box center [532, 166] width 175 height 36
copy strong "RELCO- BRAINE L'ALLEUD"
click at [1067, 56] on link "Créer un nouveau devis" at bounding box center [1083, 51] width 103 height 17
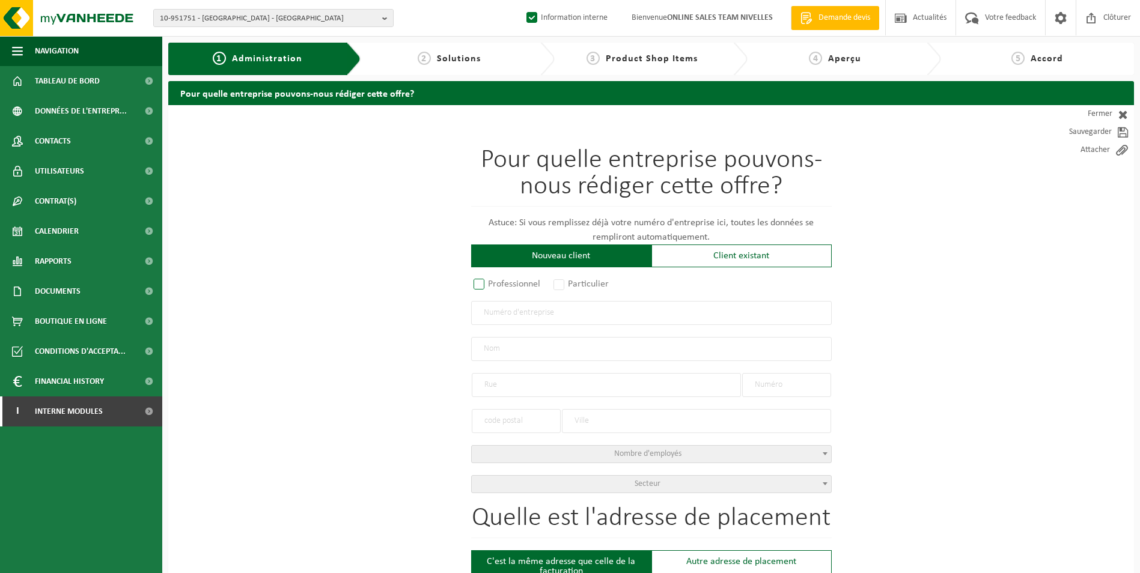
click at [488, 286] on label "Professionnel" at bounding box center [507, 284] width 73 height 17
click at [491, 286] on input "Professionnel" at bounding box center [495, 285] width 8 height 8
radio input "true"
click at [497, 310] on input "text" at bounding box center [651, 313] width 361 height 24
click at [510, 318] on input "text" at bounding box center [651, 313] width 361 height 24
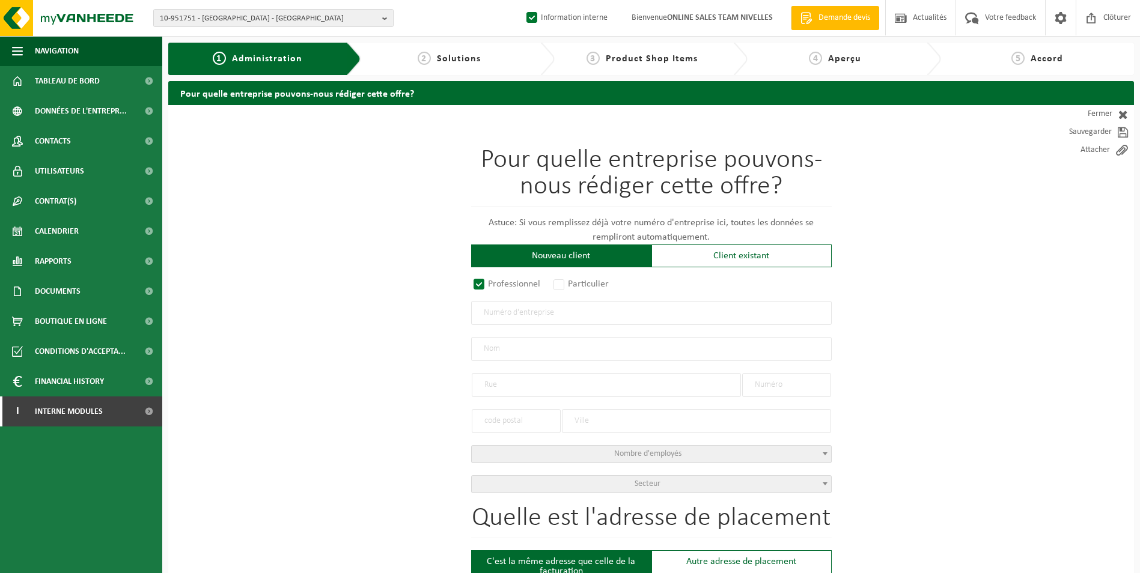
paste input "BE 0770.462.981"
type input "BE 0770.462.981"
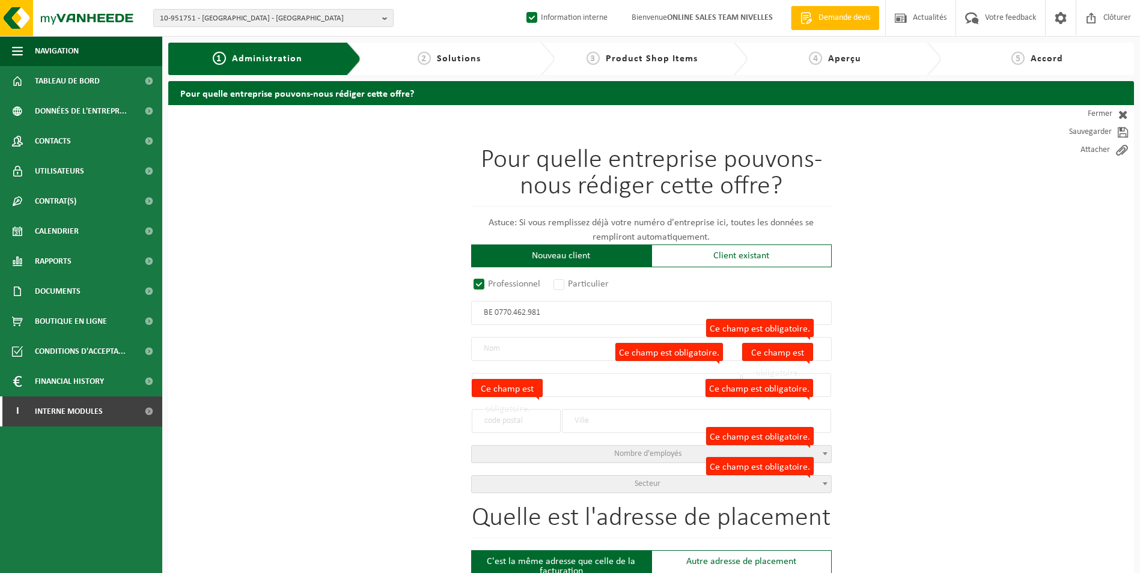
radio input "true"
type input "0770462981"
type input "ROTRIX RENO BV"
type input "LISDODDE"
type input "2 / 12"
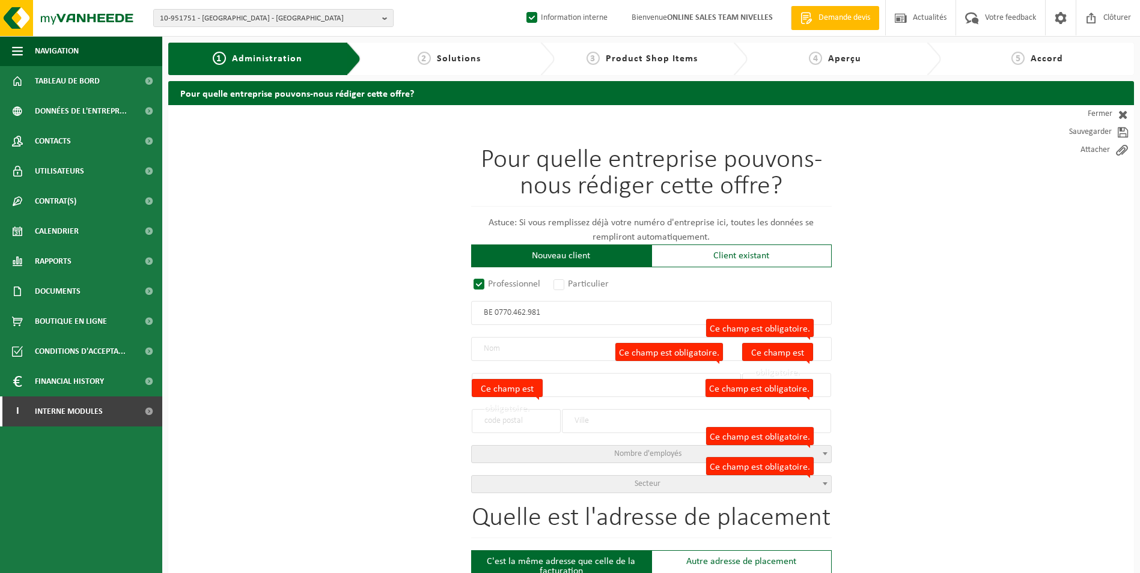
type input "2300"
type input "TURNHOUT"
select select "D"
select select "NACE_8123"
type input "ROTRIX RENO BV"
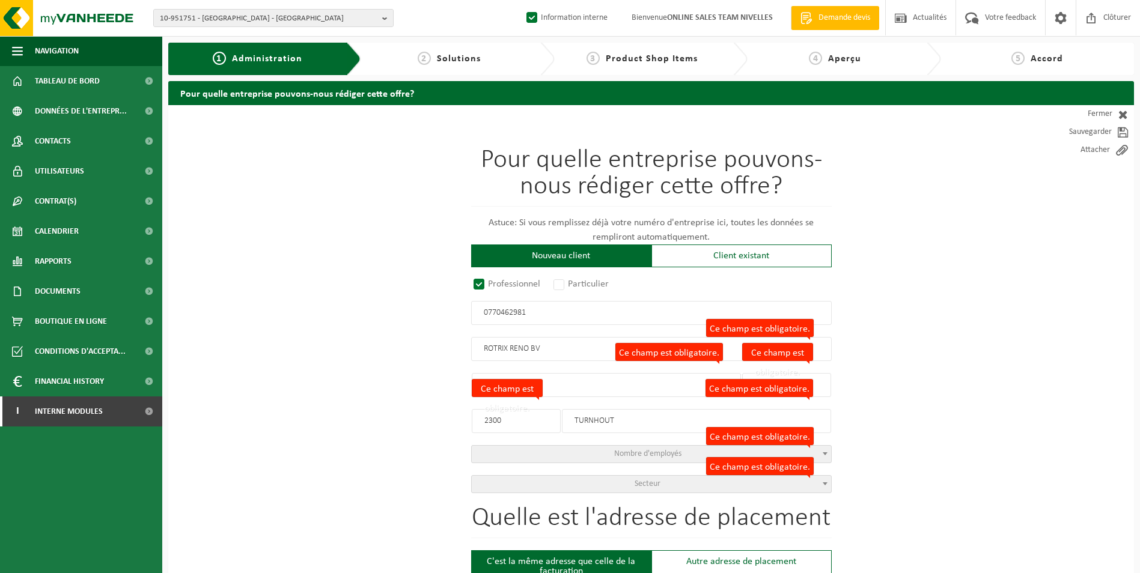
type input "LISDODDE"
type input "2 / 12"
type input "2300"
type input "TURNHOUT"
type input "2319003249"
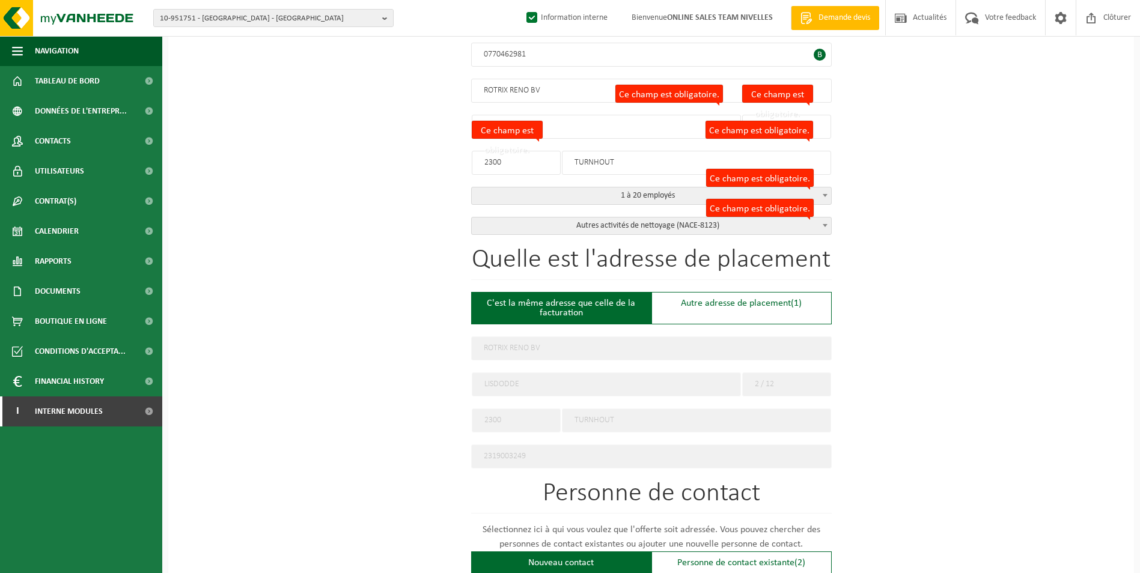
scroll to position [240, 0]
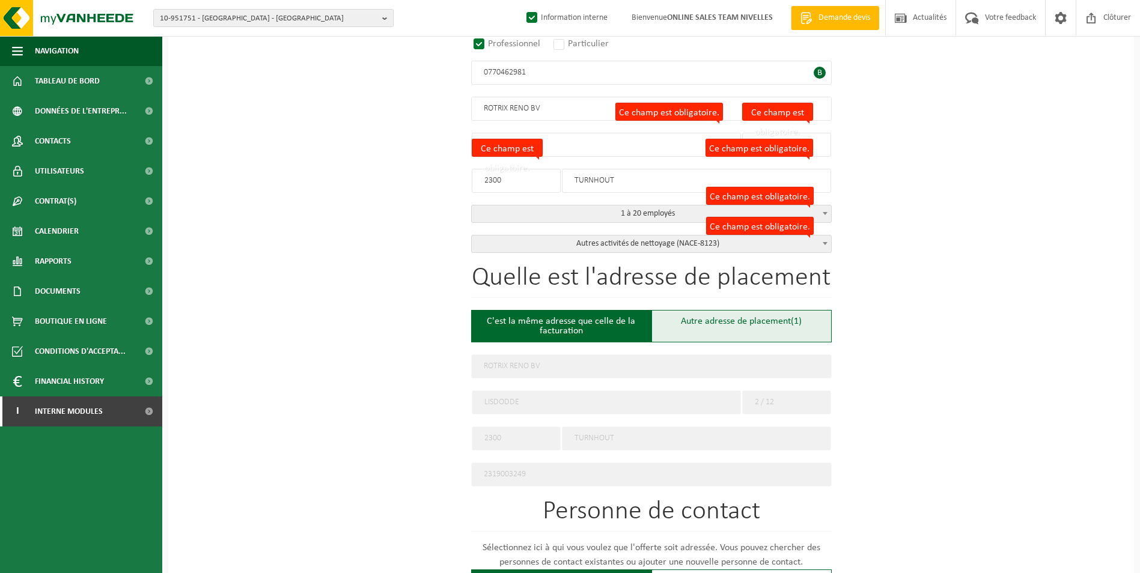
click at [705, 317] on div "Autre adresse de placement (1)" at bounding box center [741, 326] width 180 height 32
type input "Chantier -"
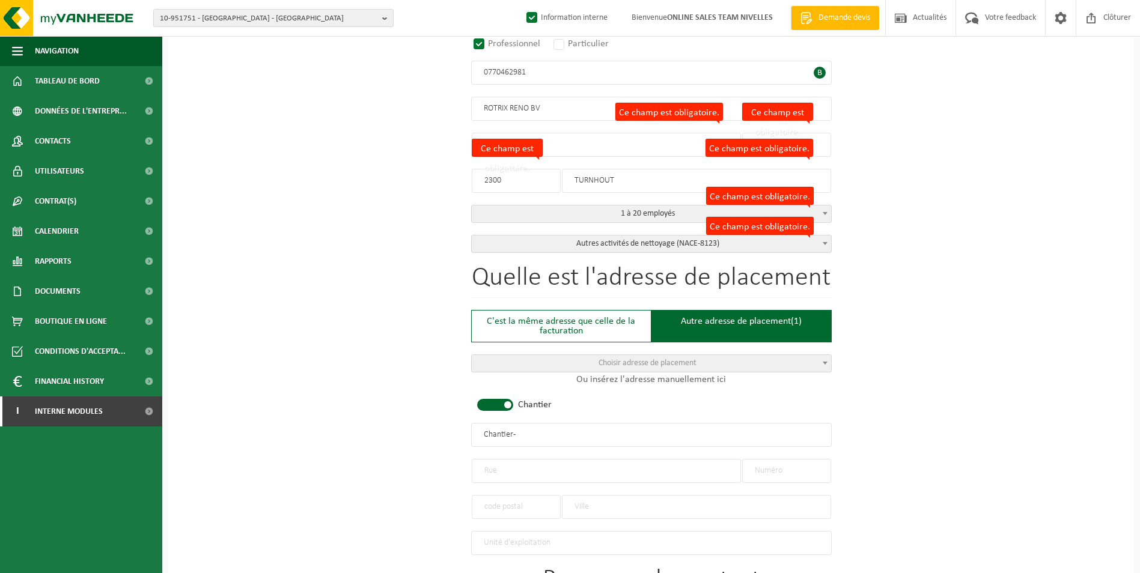
click at [494, 404] on span at bounding box center [495, 405] width 36 height 12
click at [509, 467] on input "text" at bounding box center [606, 471] width 269 height 24
paste input "Bloemenlaan 8-10 Sint-Pieters-Woluwe."
type input "Bloemenlaan 8-10 Sint-Pieters-Woluwe."
click at [779, 472] on input "text" at bounding box center [786, 471] width 89 height 24
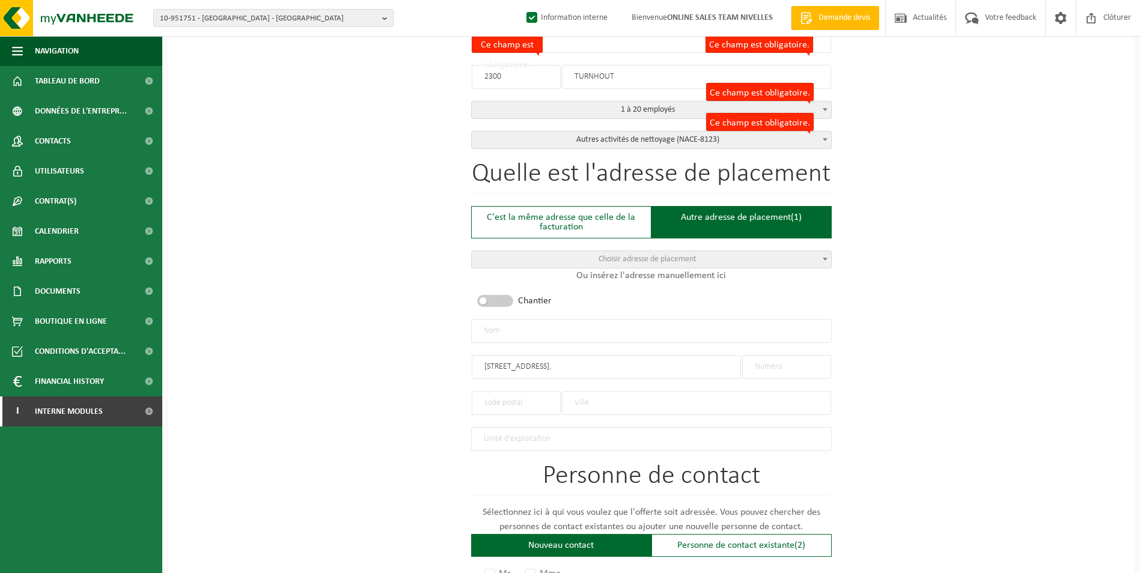
scroll to position [361, 0]
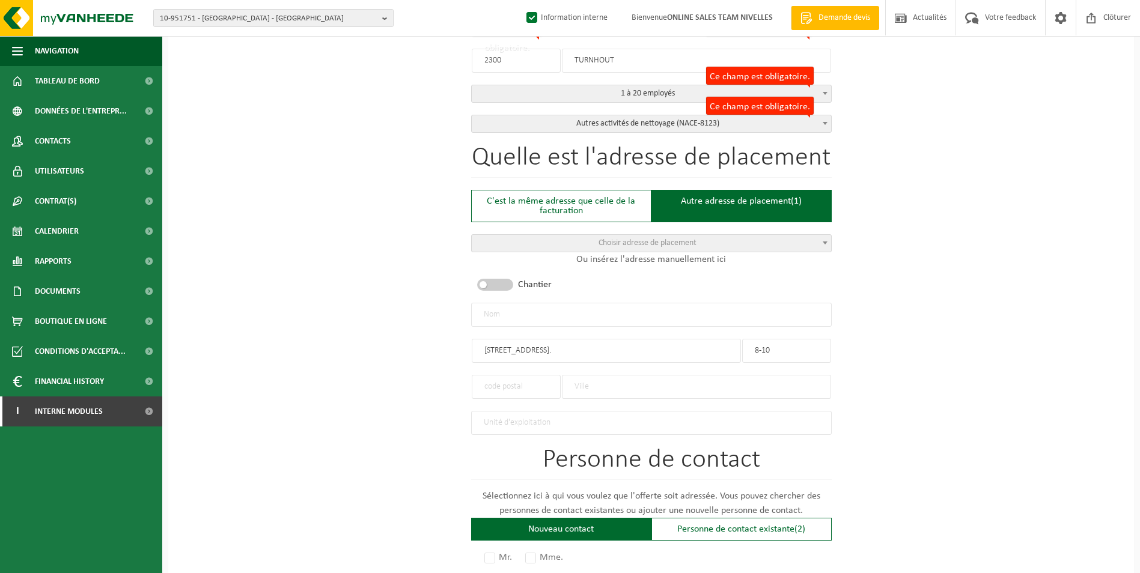
type input "8-10"
drag, startPoint x: 625, startPoint y: 349, endPoint x: 530, endPoint y: 350, distance: 95.5
click at [530, 350] on input "Bloemenlaan 8-10 Sint-Pieters-Woluwe." at bounding box center [606, 351] width 269 height 24
type input "Bloemenlaan"
click at [599, 379] on input "text" at bounding box center [696, 387] width 269 height 24
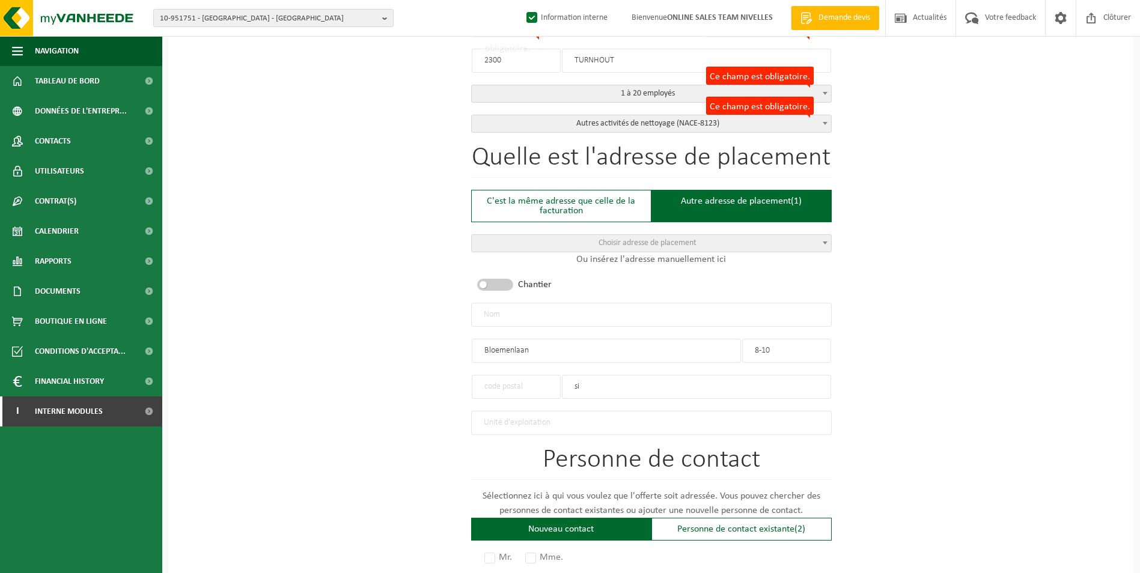
type input "s"
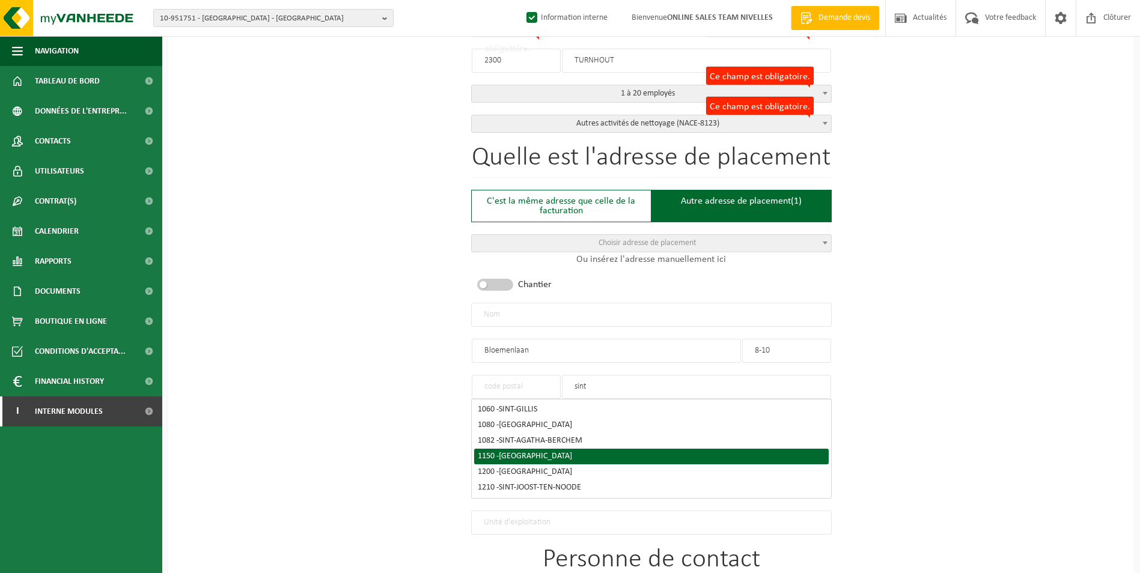
type input "sint"
click at [550, 452] on span "SINT-PIETERS-WOLUWE" at bounding box center [535, 456] width 73 height 9
type input "1150"
type input "SINT-PIETERS-WOLUWE"
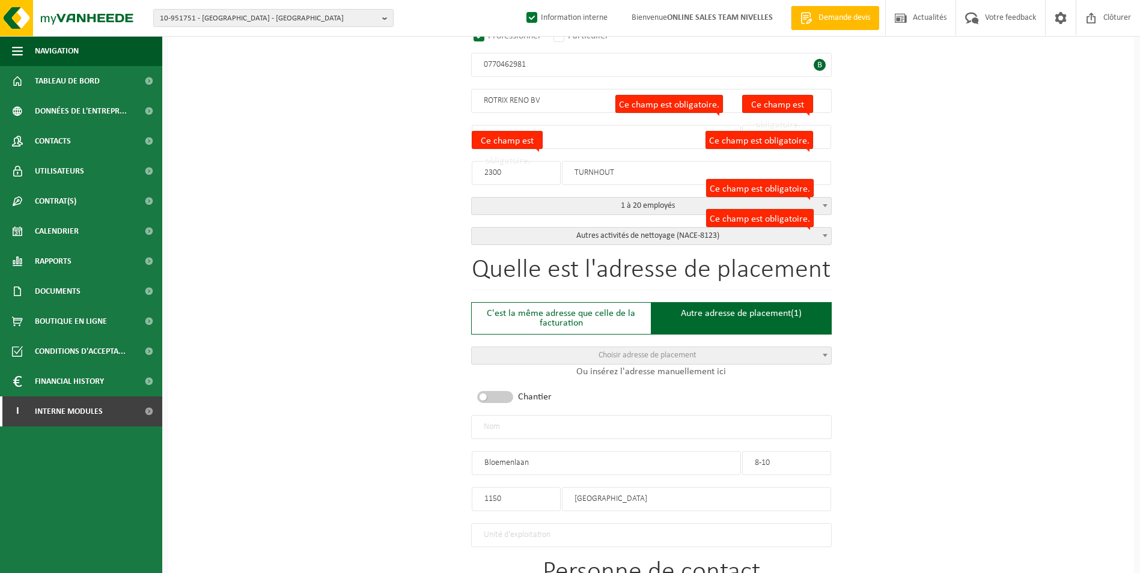
scroll to position [240, 0]
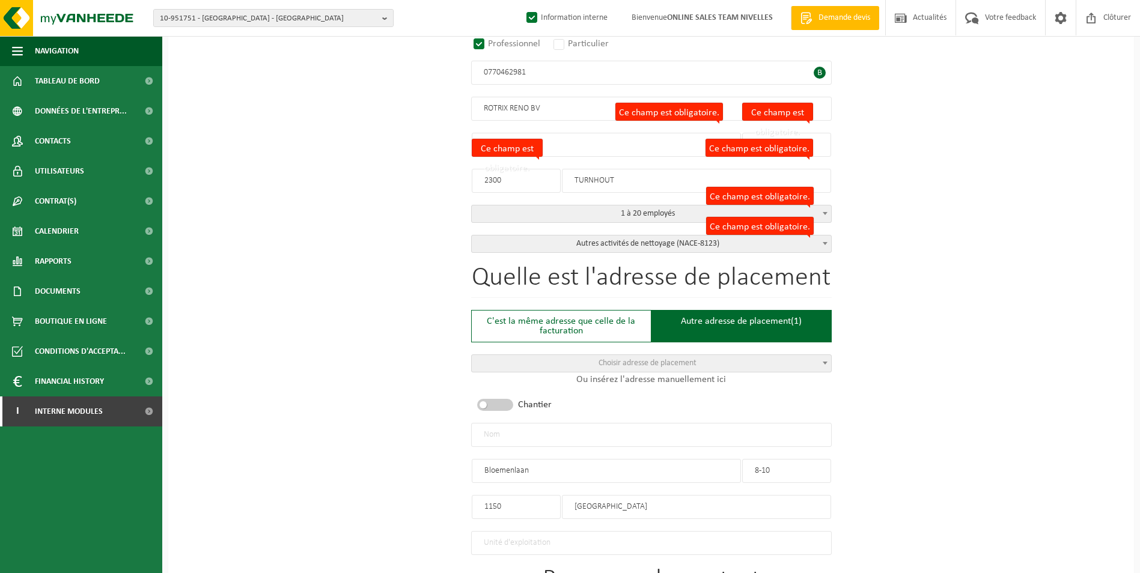
click at [564, 430] on input "text" at bounding box center [651, 435] width 361 height 24
type input "r"
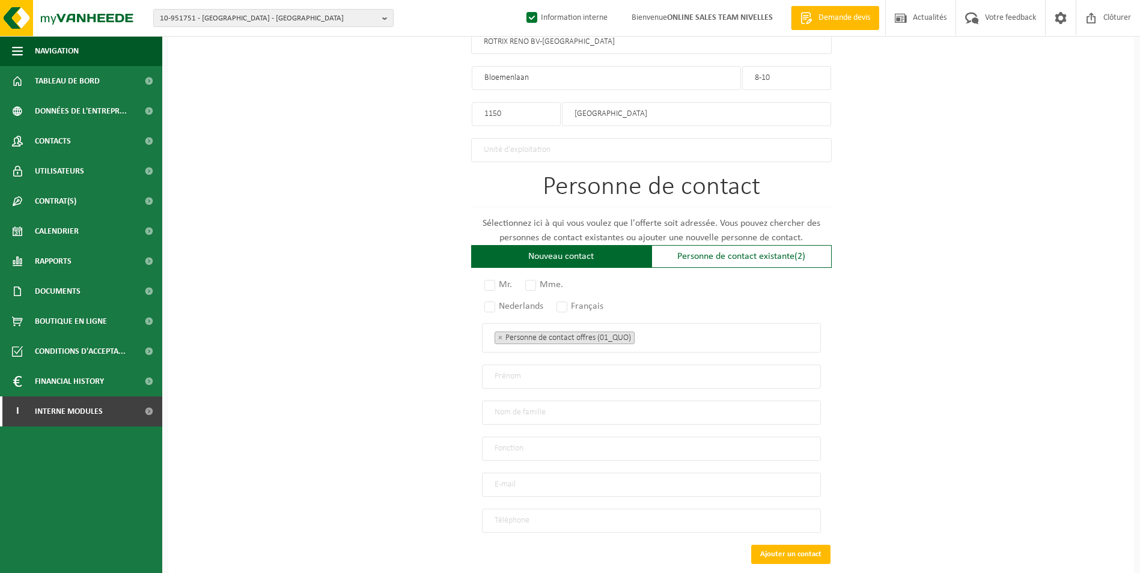
scroll to position [661, 0]
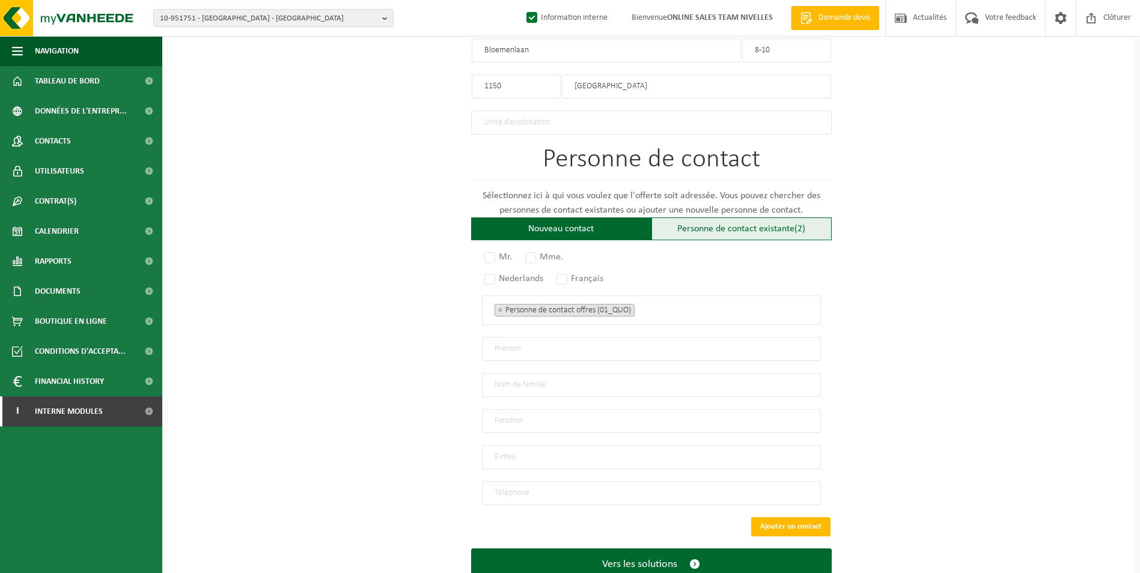
type input "ROTRIX RENO BV-[GEOGRAPHIC_DATA]"
drag, startPoint x: 692, startPoint y: 219, endPoint x: 685, endPoint y: 225, distance: 9.0
click at [693, 219] on div "Personne de contact existante (2)" at bounding box center [741, 229] width 180 height 23
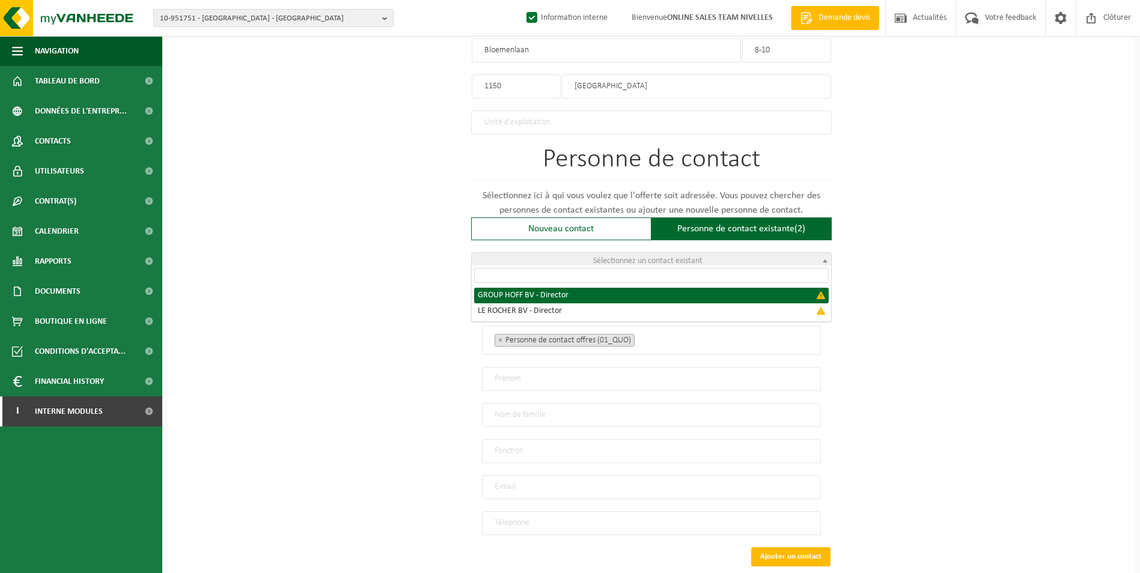
click at [625, 257] on span "Sélectionnez un contact existant" at bounding box center [647, 261] width 109 height 9
select select "{"code":"","firstname":"","surname":"GROUP HOFF BV","gender":"Unknown","positio…"
type input "GROUP HOFF BV"
type input "Director"
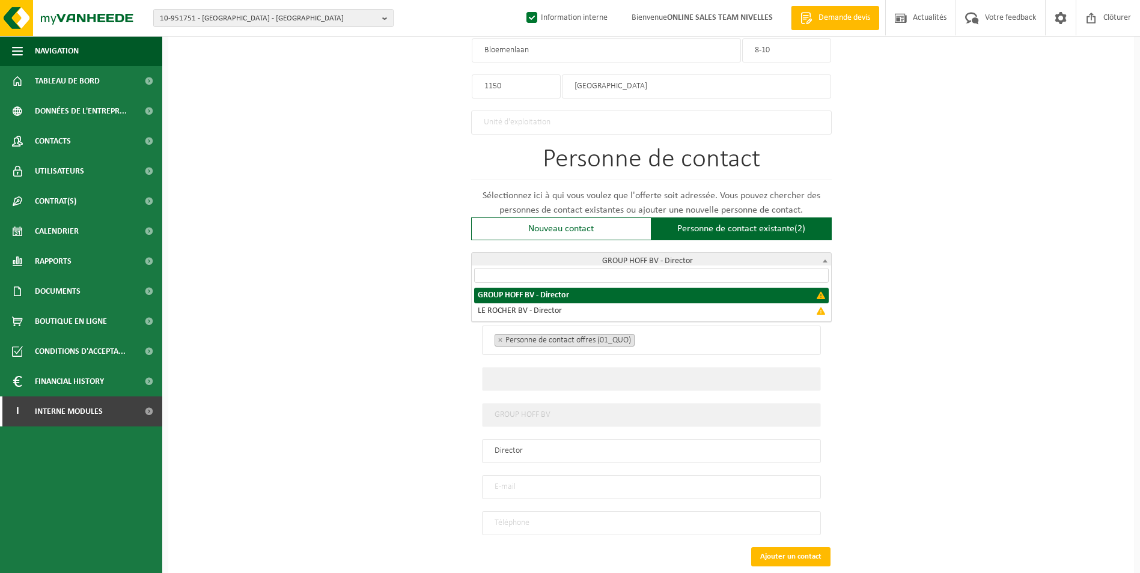
click at [689, 257] on span "GROUP HOFF BV - Director" at bounding box center [651, 261] width 359 height 17
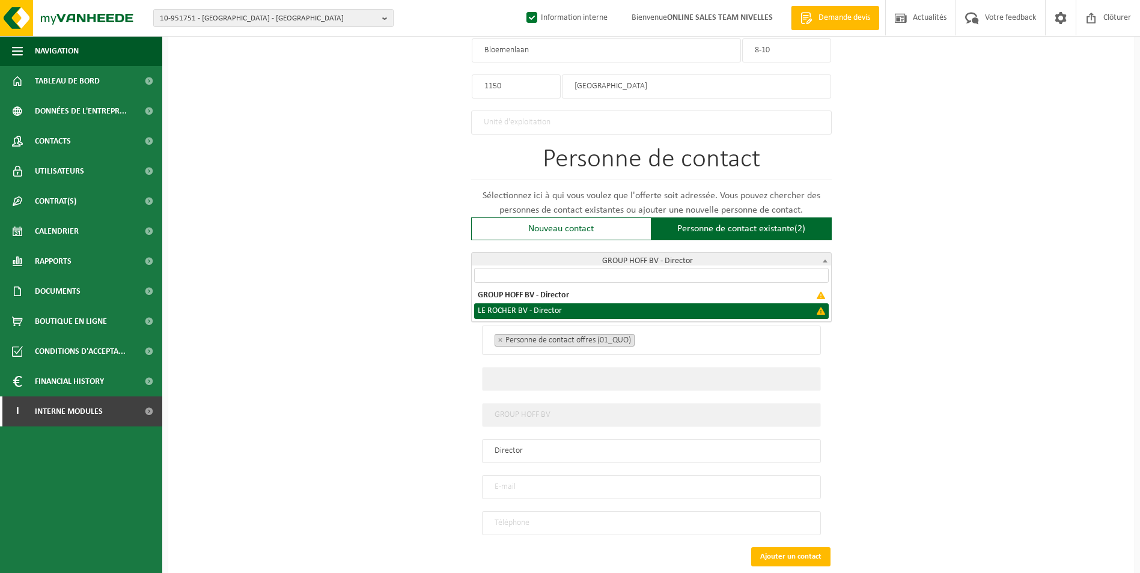
select select "{"code":"","firstname":"","surname":"LE ROCHER BV","gender":"Unknown","position…"
type input "LE ROCHER BV"
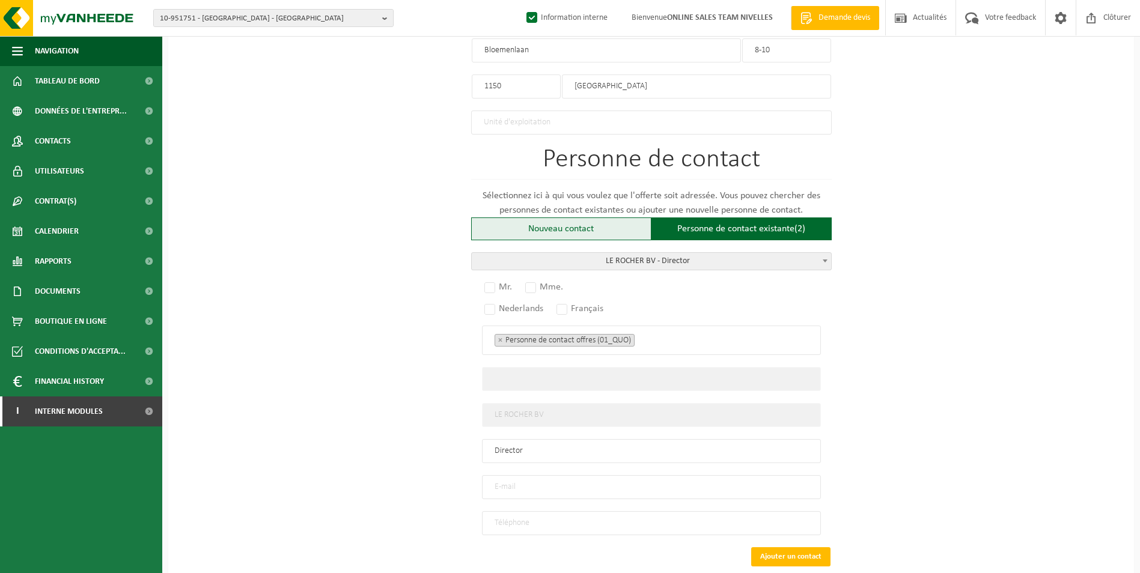
click at [578, 223] on div "Nouveau contact" at bounding box center [561, 229] width 180 height 23
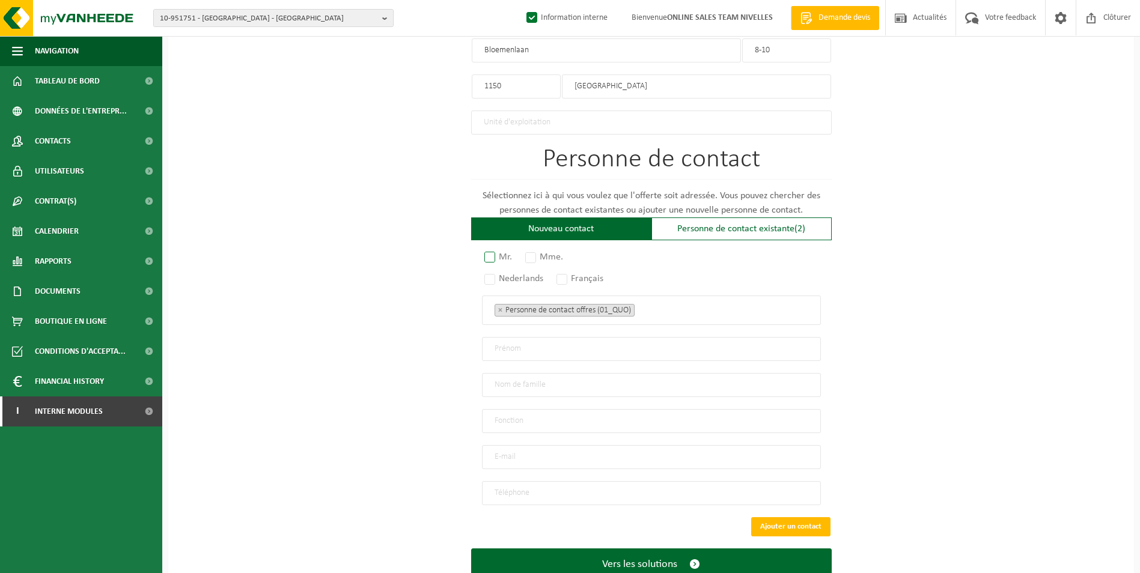
click at [493, 249] on label "Mr." at bounding box center [499, 257] width 34 height 17
radio input "true"
click at [494, 274] on label "Nederlands" at bounding box center [514, 278] width 65 height 17
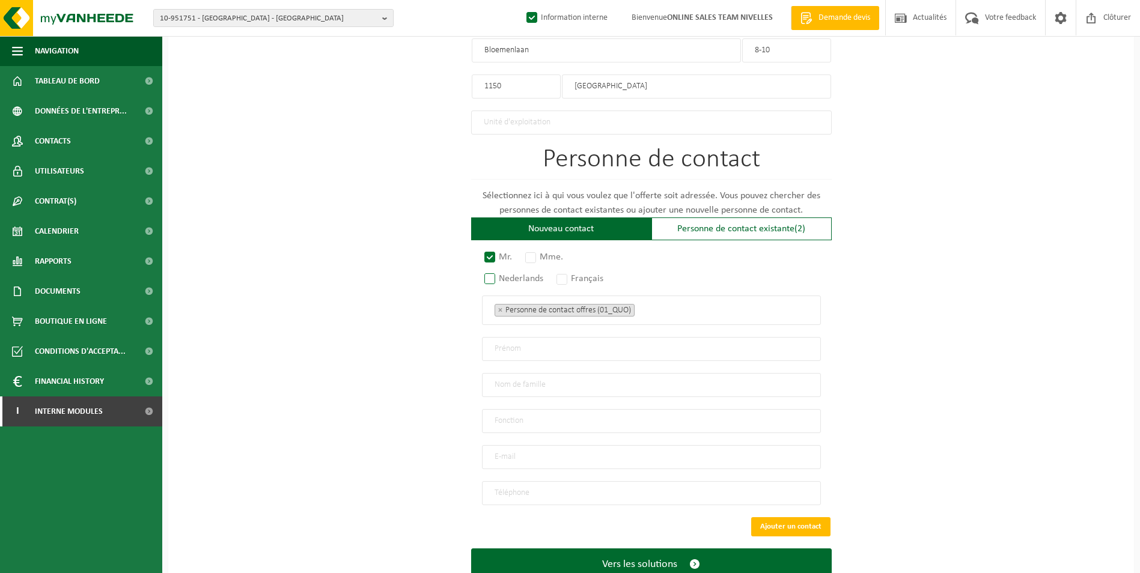
radio input "true"
click at [664, 311] on ul "× Personne de contact offres (01_QUO)" at bounding box center [651, 310] width 314 height 16
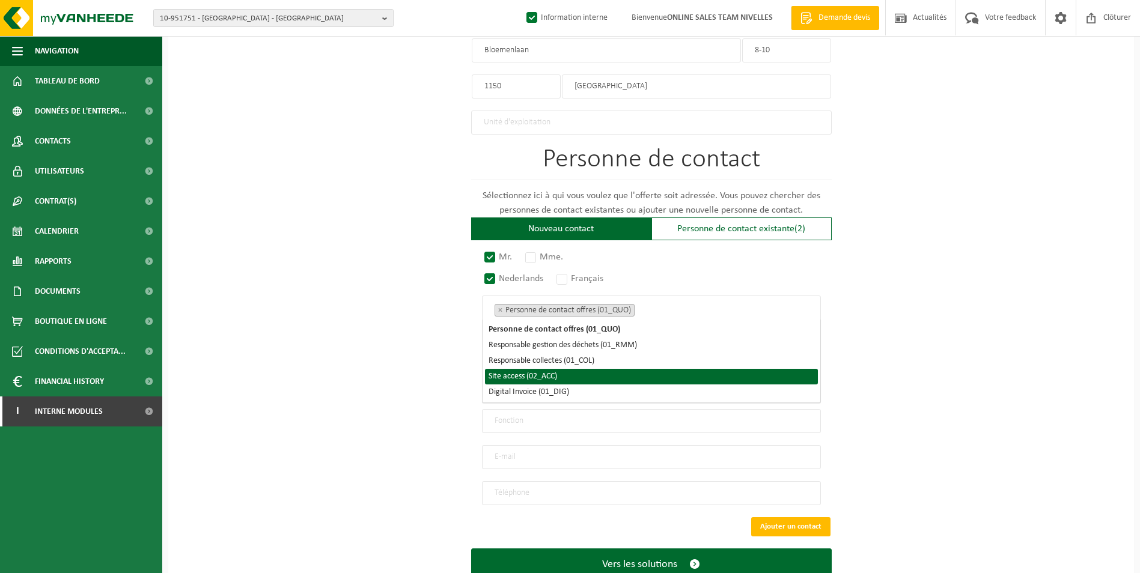
click at [597, 377] on li "Site access (02_ACC)" at bounding box center [651, 377] width 333 height 16
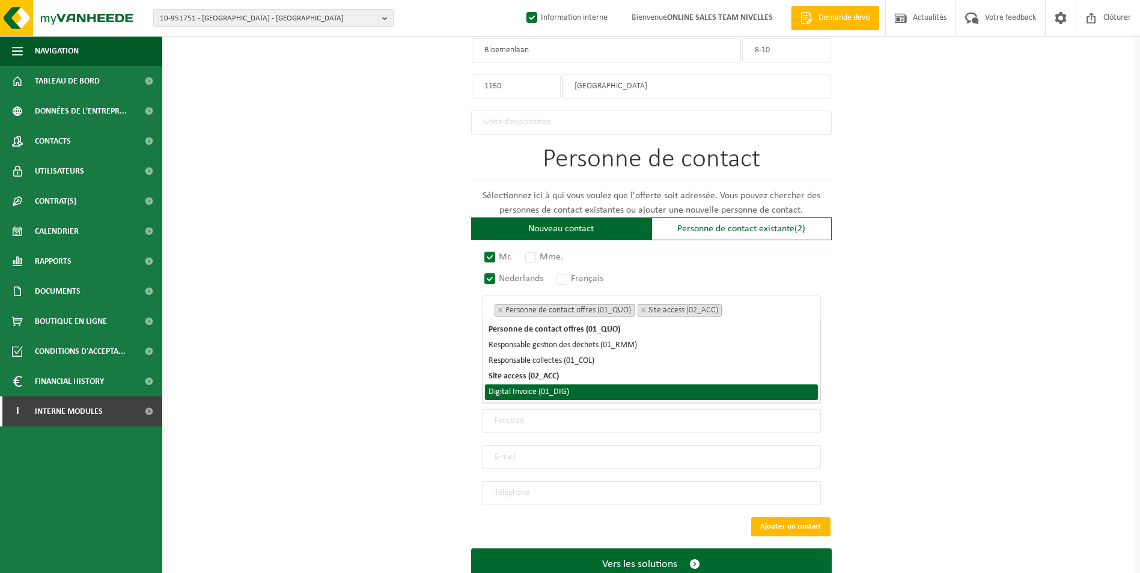
click at [585, 389] on li "Digital Invoice (01_DIG)" at bounding box center [651, 393] width 333 height 16
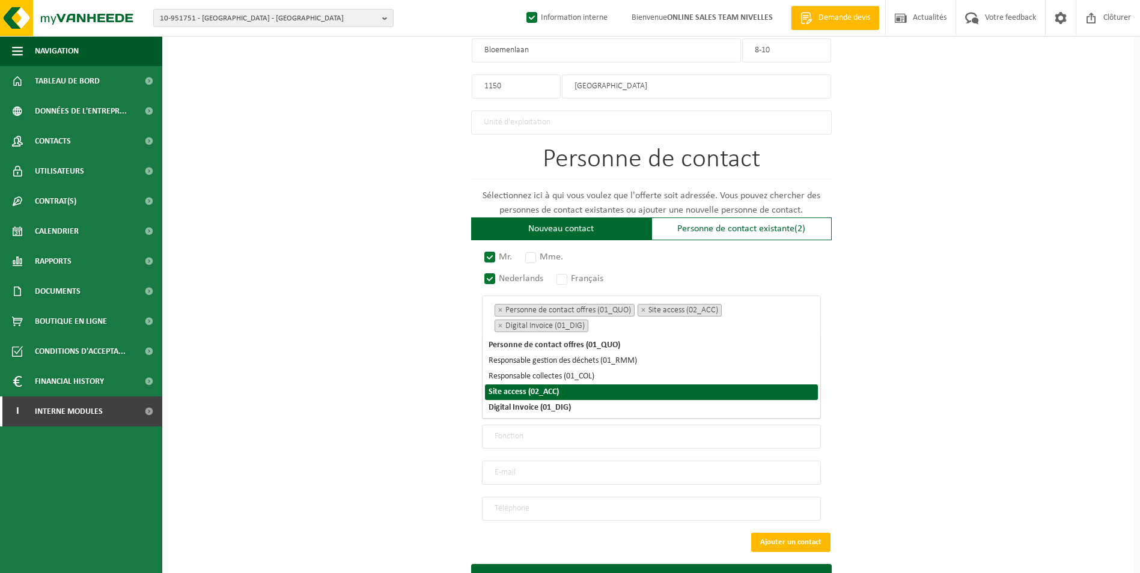
click at [257, 394] on div "Pour quelle entreprise pouvons-nous rédiger cette offre? Astuce: Si vous rempli…" at bounding box center [651, 35] width 966 height 1182
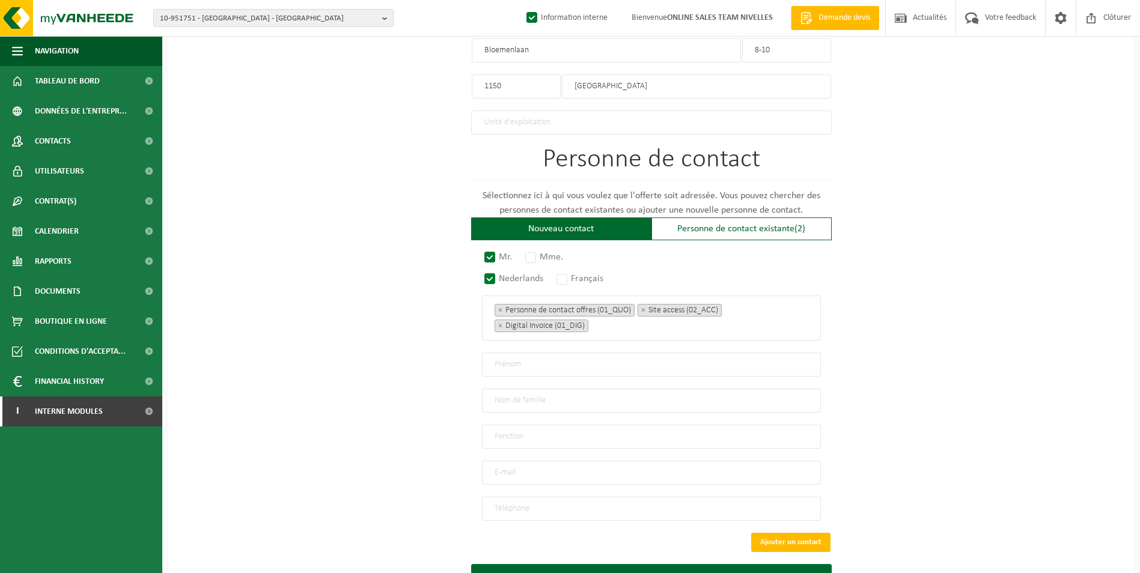
click at [543, 356] on input "text" at bounding box center [651, 365] width 339 height 24
type input "r"
type input "ROTRIX RENO"
click at [504, 399] on input "text" at bounding box center [651, 401] width 339 height 24
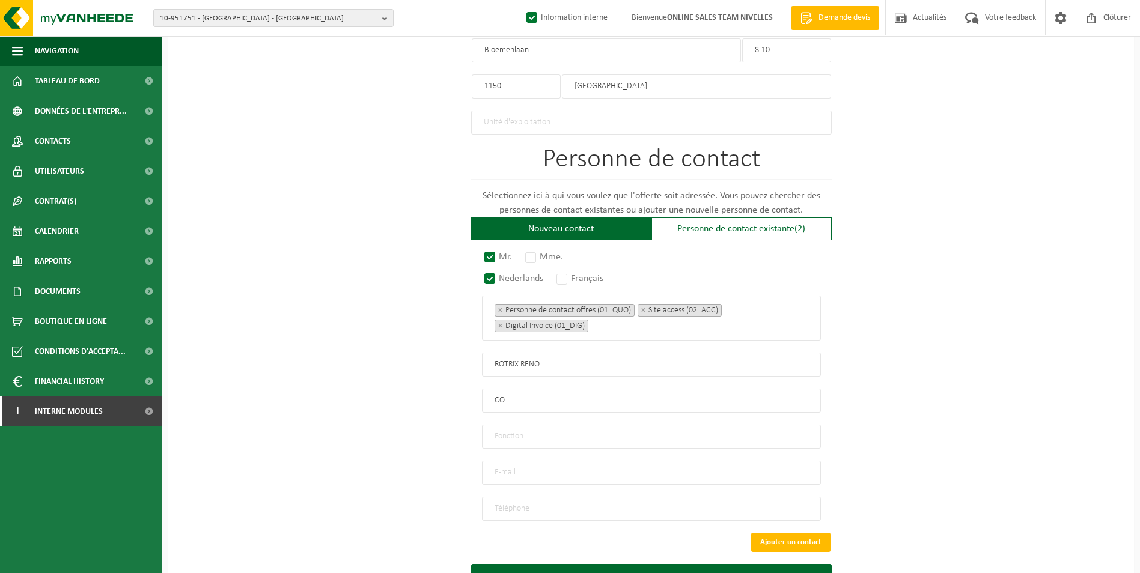
type input "C"
type input "ROTRIX RENO"
click at [509, 426] on input "text" at bounding box center [651, 437] width 339 height 24
type input "CONTACT"
click at [539, 467] on input "email" at bounding box center [651, 473] width 339 height 24
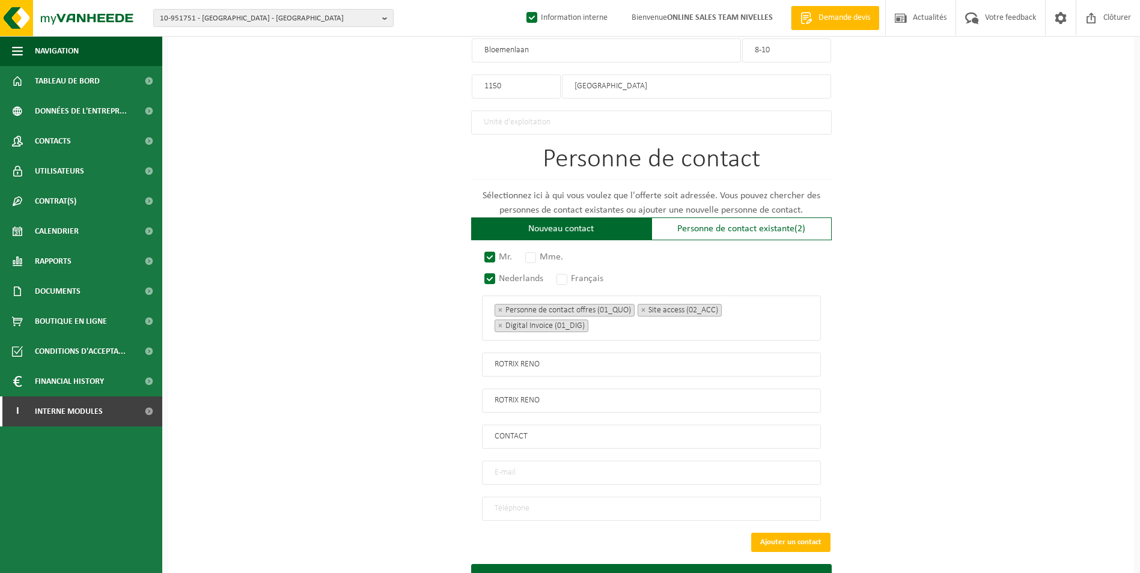
paste input "info@rotrixreno.be"
type input "info@rotrixreno.be"
click at [527, 502] on input "tel" at bounding box center [651, 509] width 339 height 24
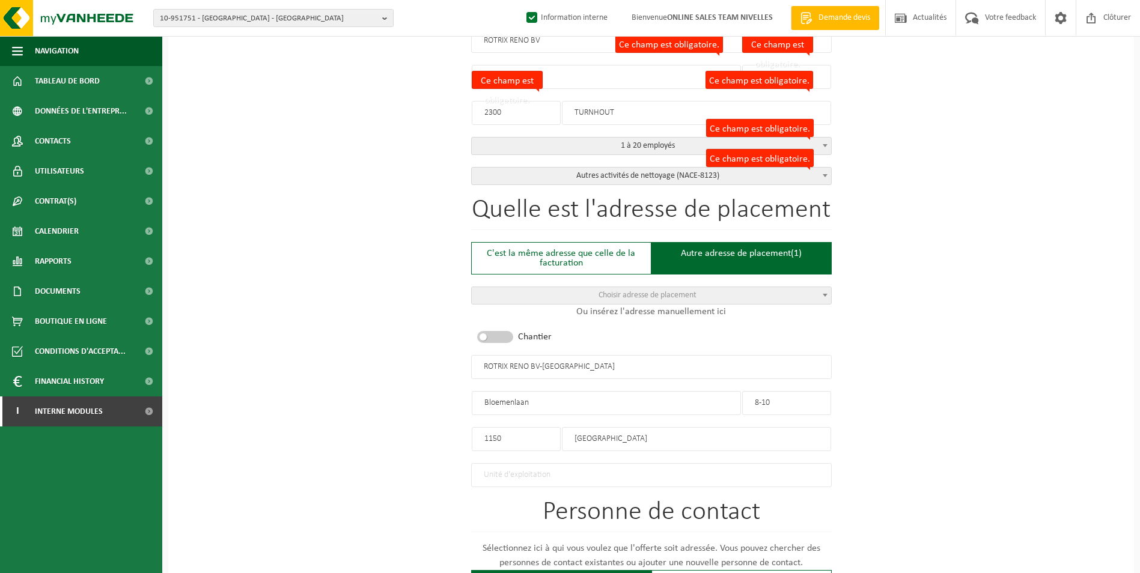
scroll to position [300, 0]
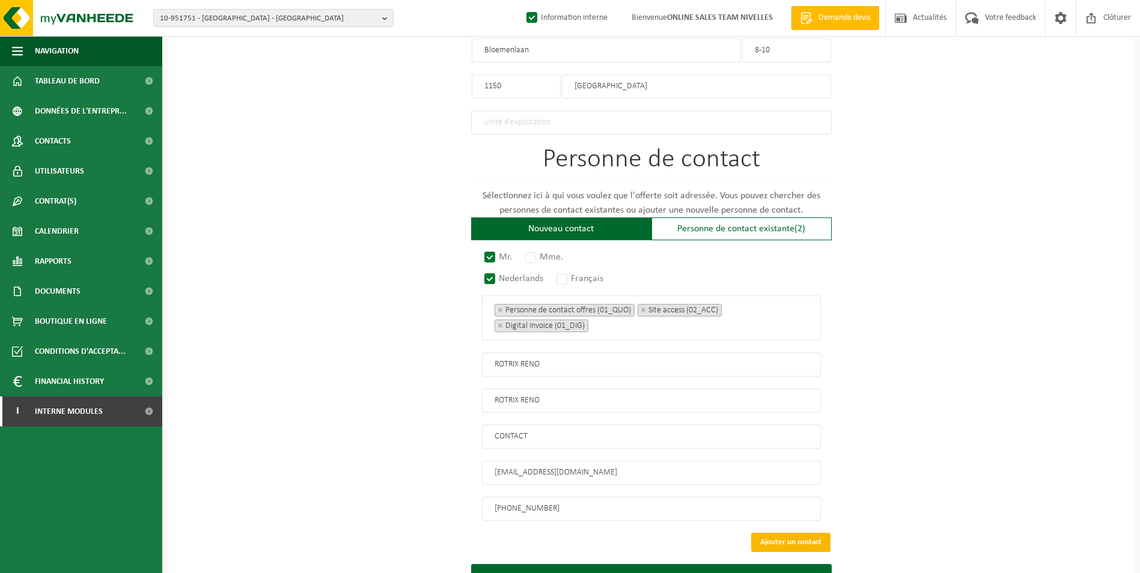
type input "+32 498 40 08 29"
click at [784, 533] on button "Ajouter un contact" at bounding box center [790, 542] width 79 height 19
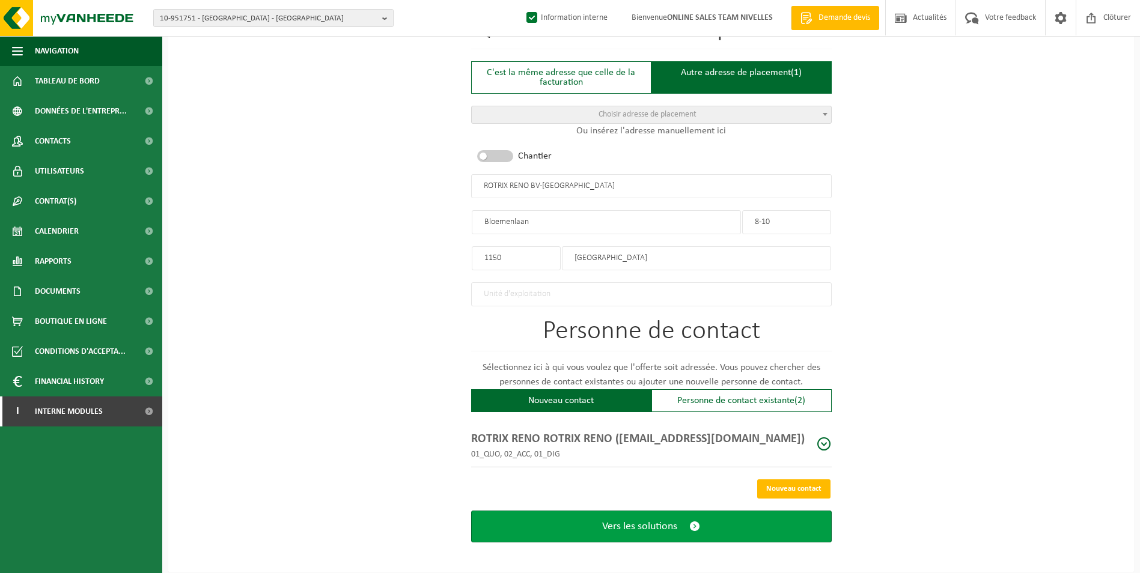
click at [665, 530] on button "Vers les solutions" at bounding box center [651, 527] width 361 height 32
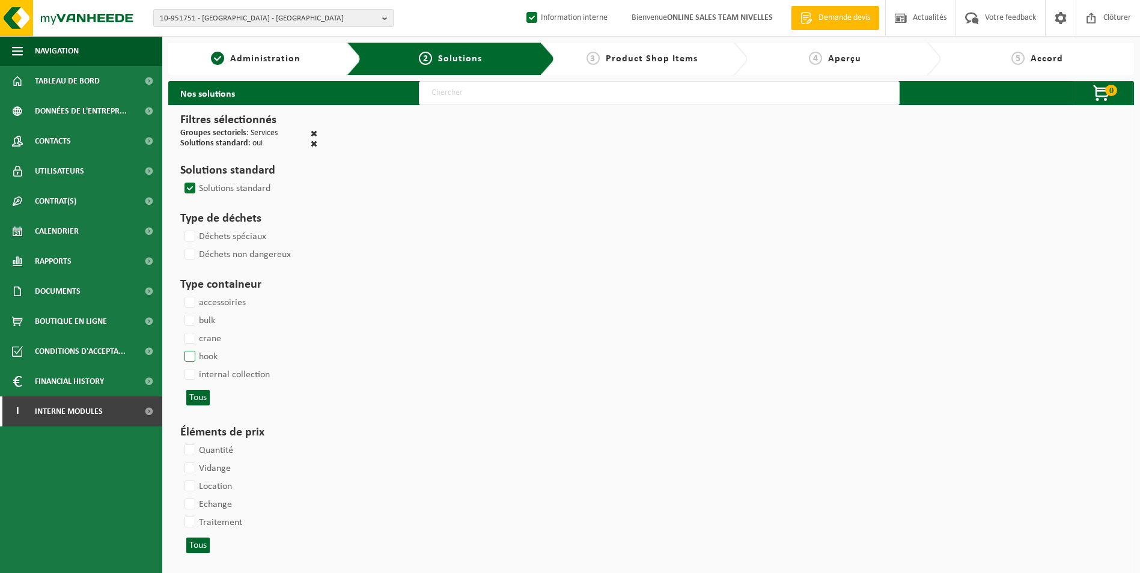
click at [187, 358] on label "hook" at bounding box center [199, 357] width 35 height 18
click at [180, 348] on input "hook" at bounding box center [180, 347] width 1 height 1
checkbox input "true"
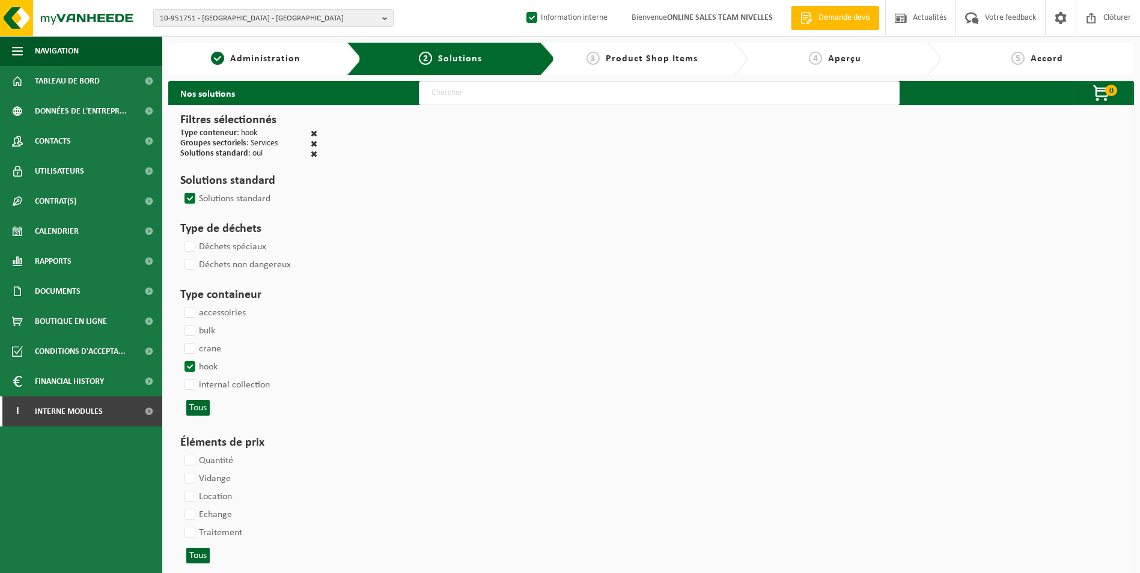
select select
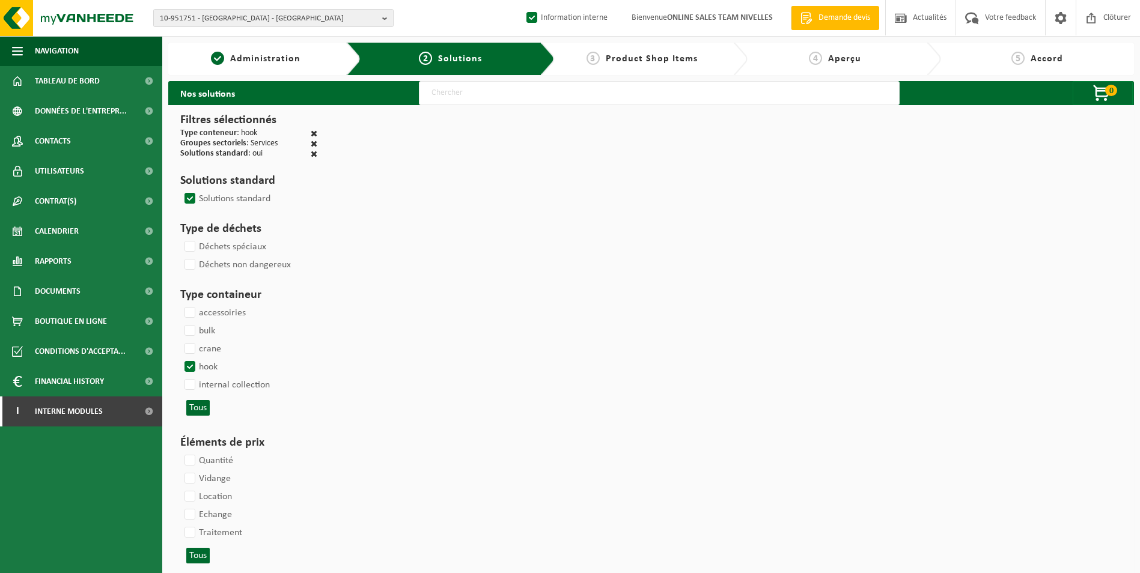
select select
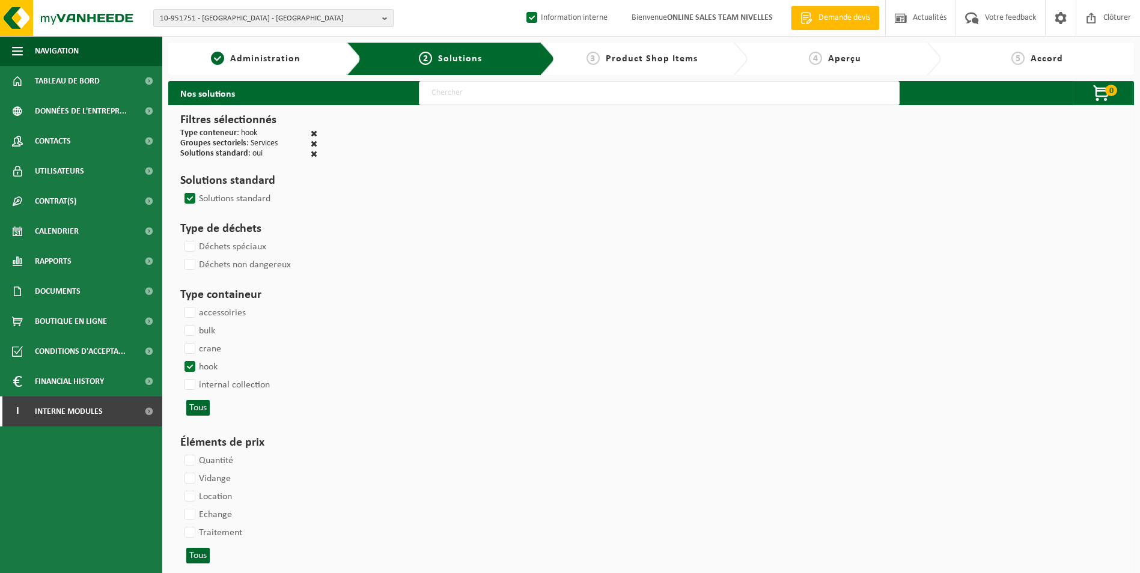
select select
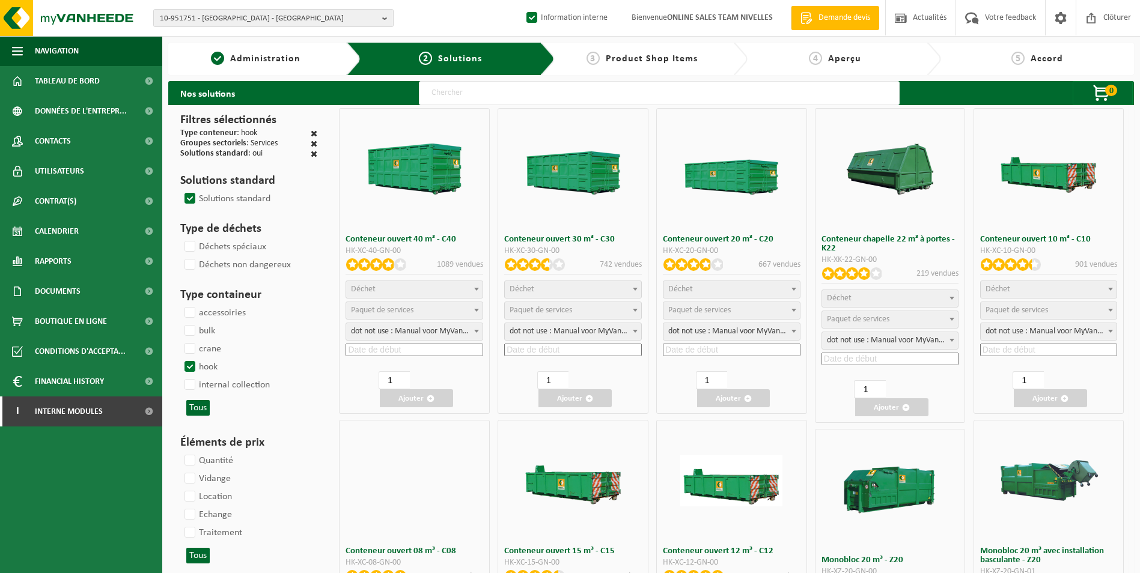
select select
select select "197"
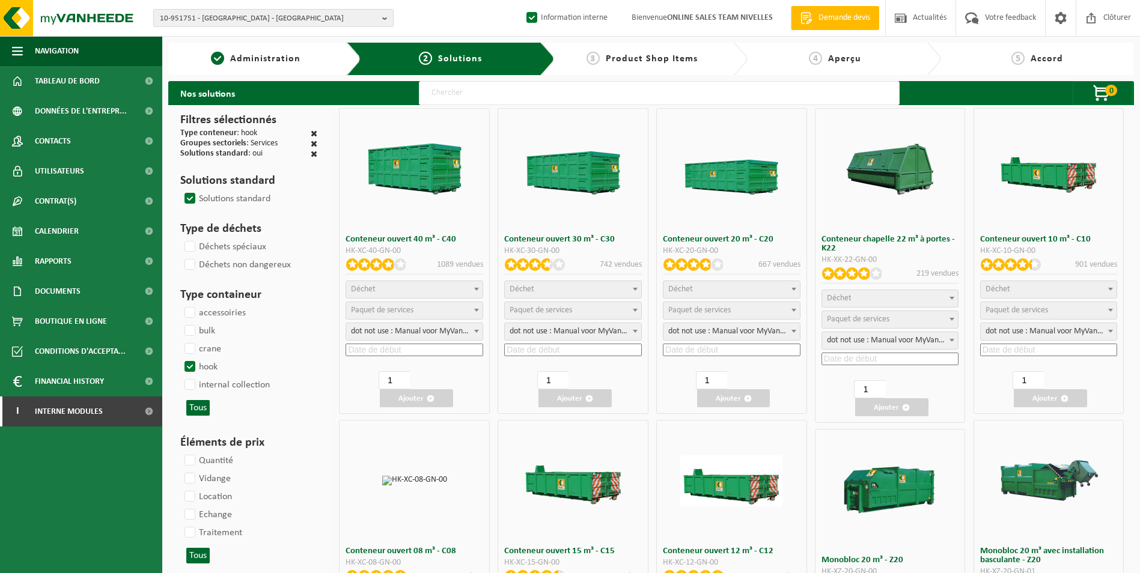
select select
select select "8"
select select
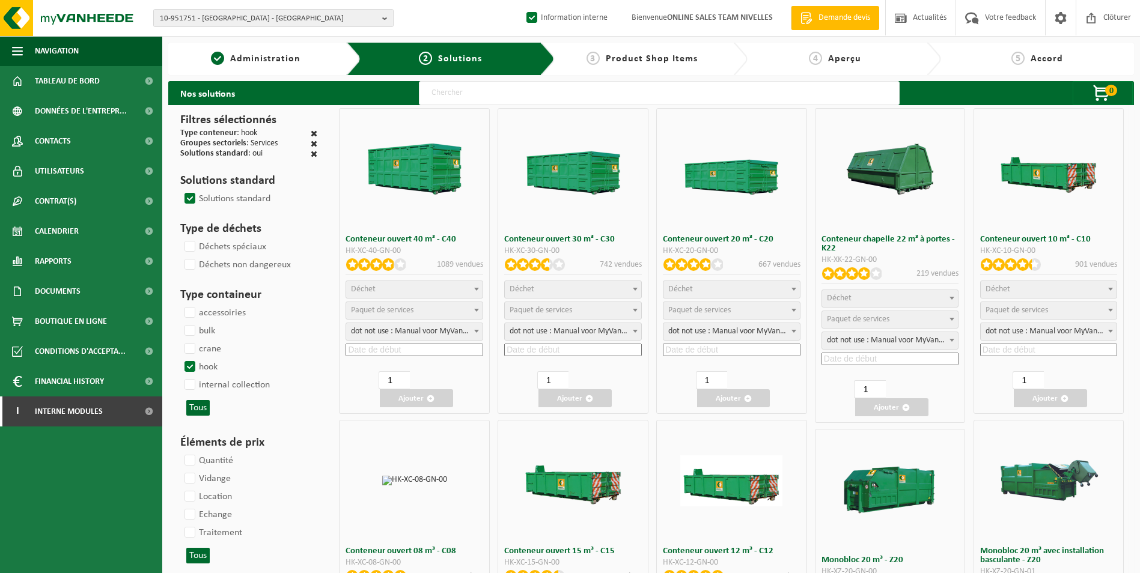
select select "25"
select select "7"
select select "25"
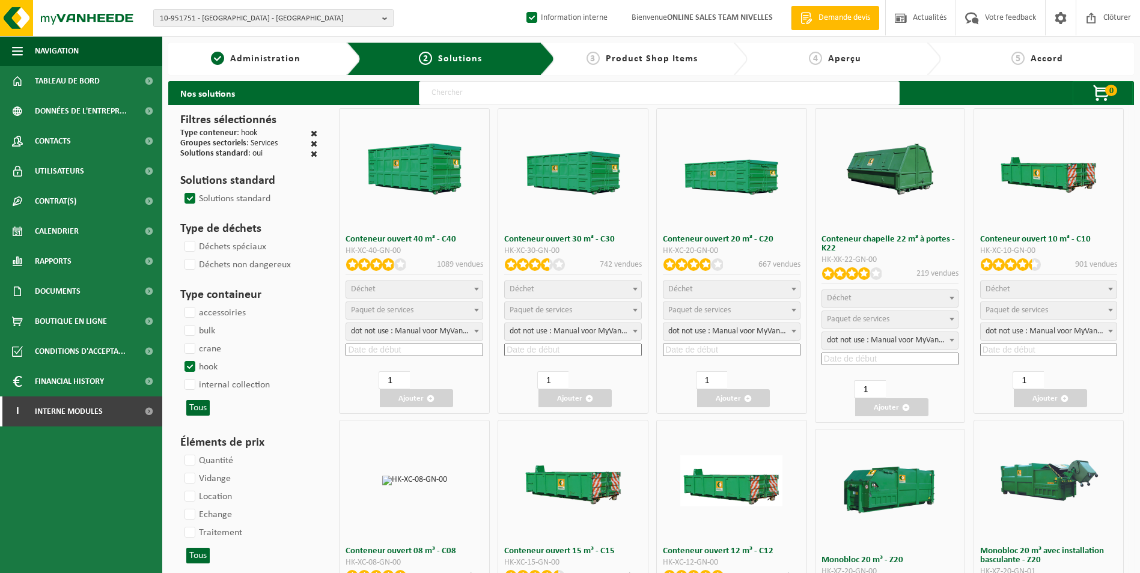
select select "7"
select select "25"
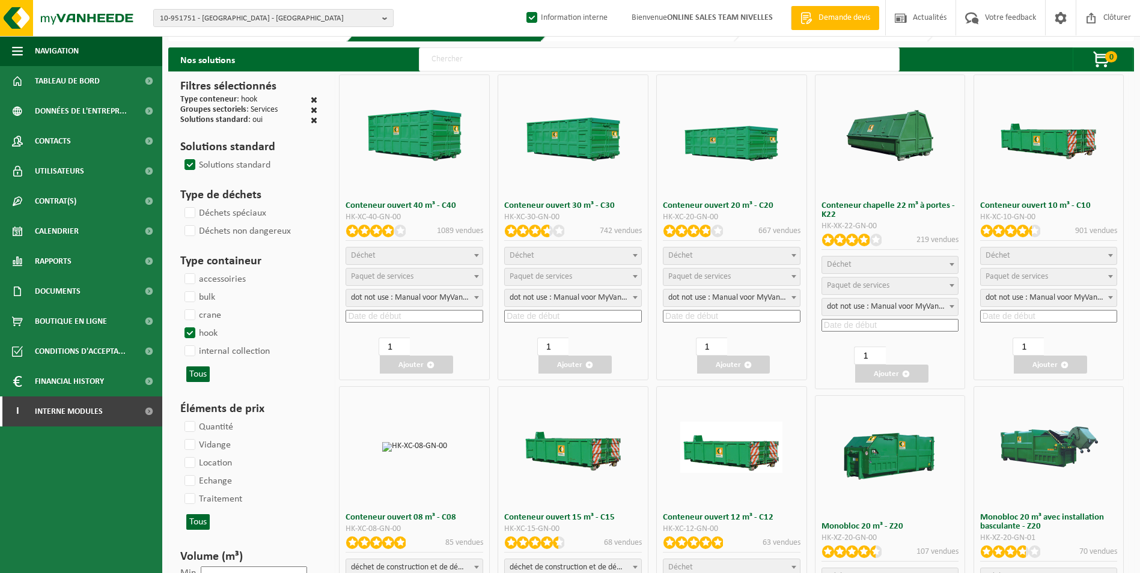
scroll to position [180, 0]
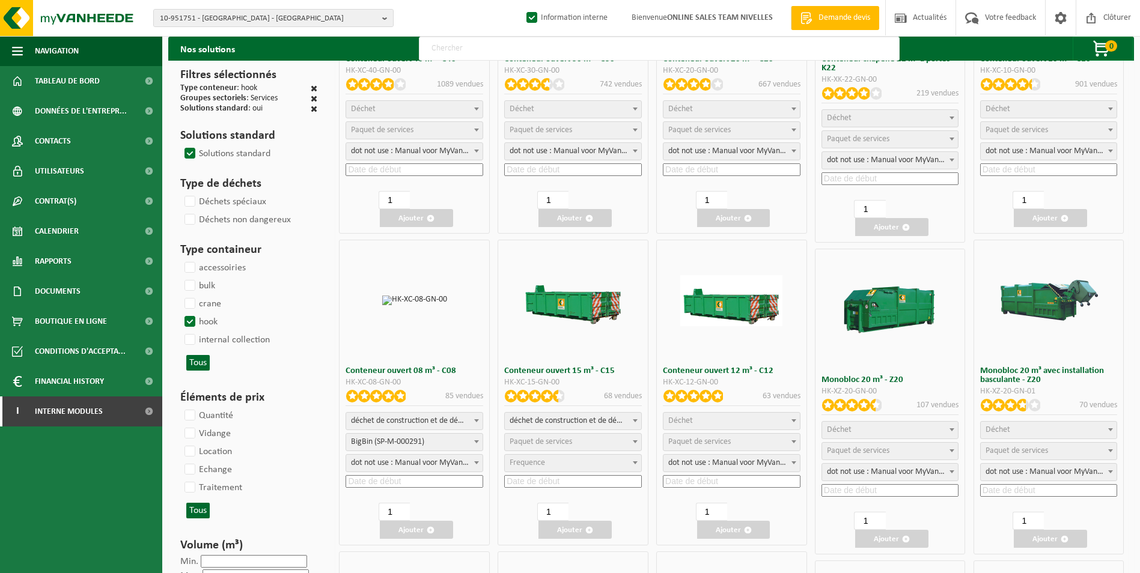
click at [424, 418] on span "déchet de construction et de démolition mélangé (inerte et non inerte)" at bounding box center [414, 421] width 136 height 17
select select
select select "197"
select select "25"
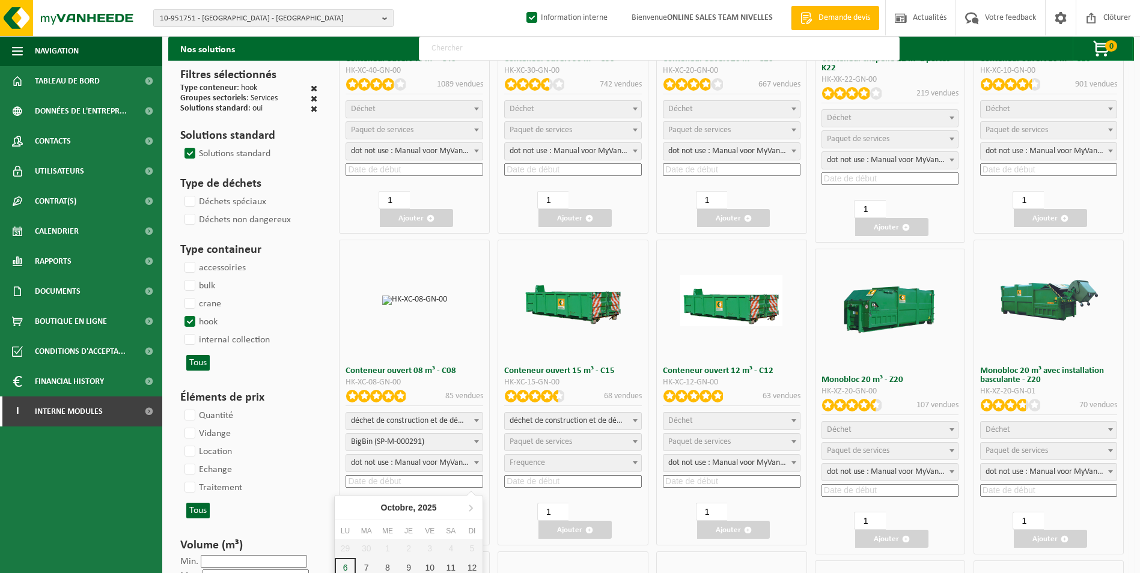
click at [374, 477] on input at bounding box center [414, 481] width 138 height 13
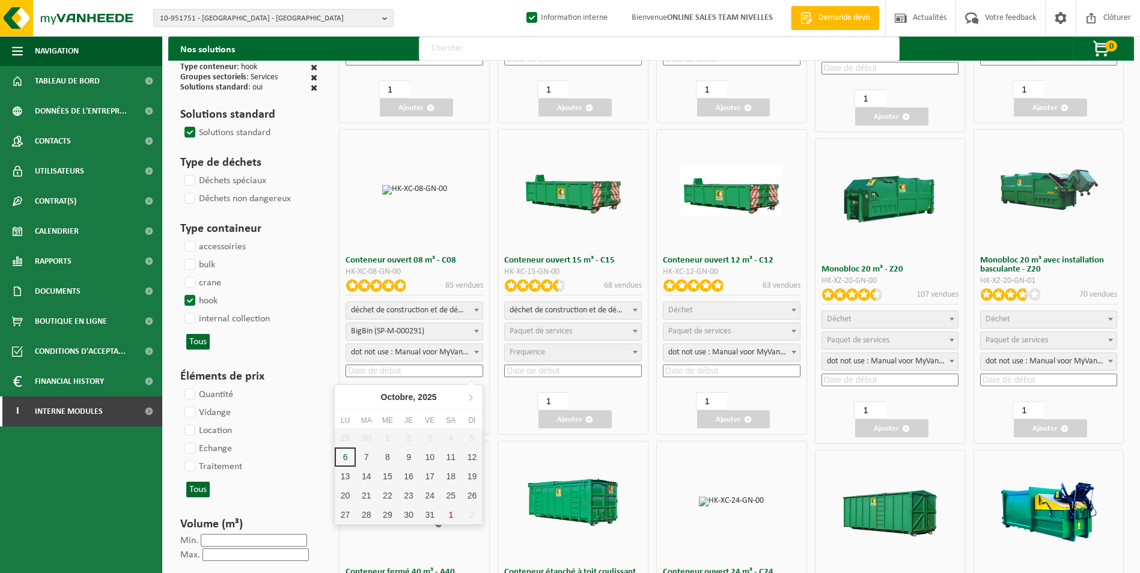
scroll to position [300, 0]
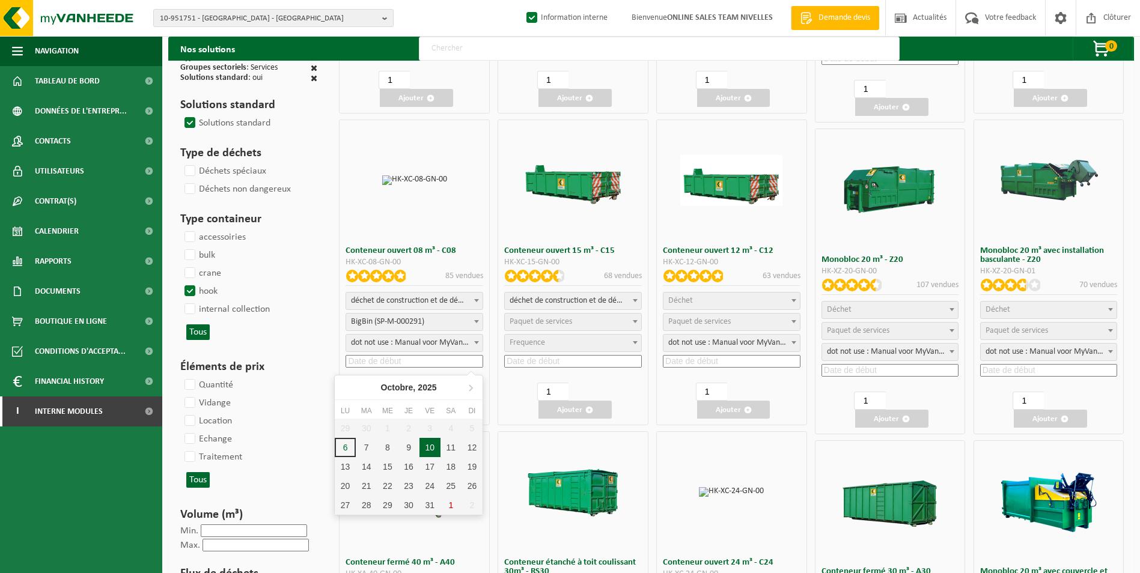
click at [426, 448] on div "10" at bounding box center [429, 447] width 21 height 19
type input "[DATE]"
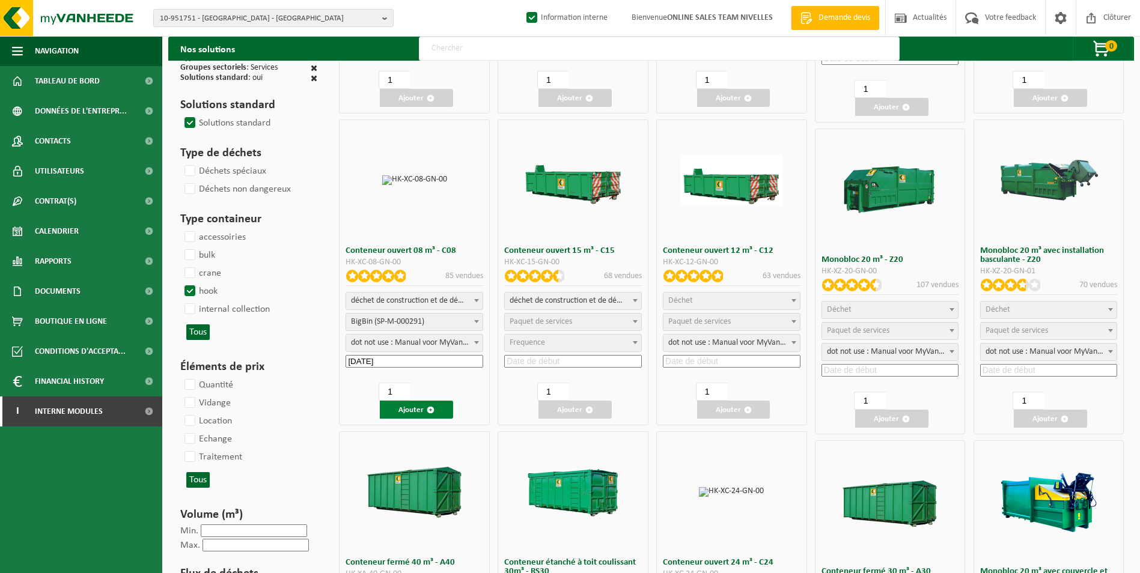
click at [415, 415] on button "Ajouter" at bounding box center [416, 410] width 73 height 18
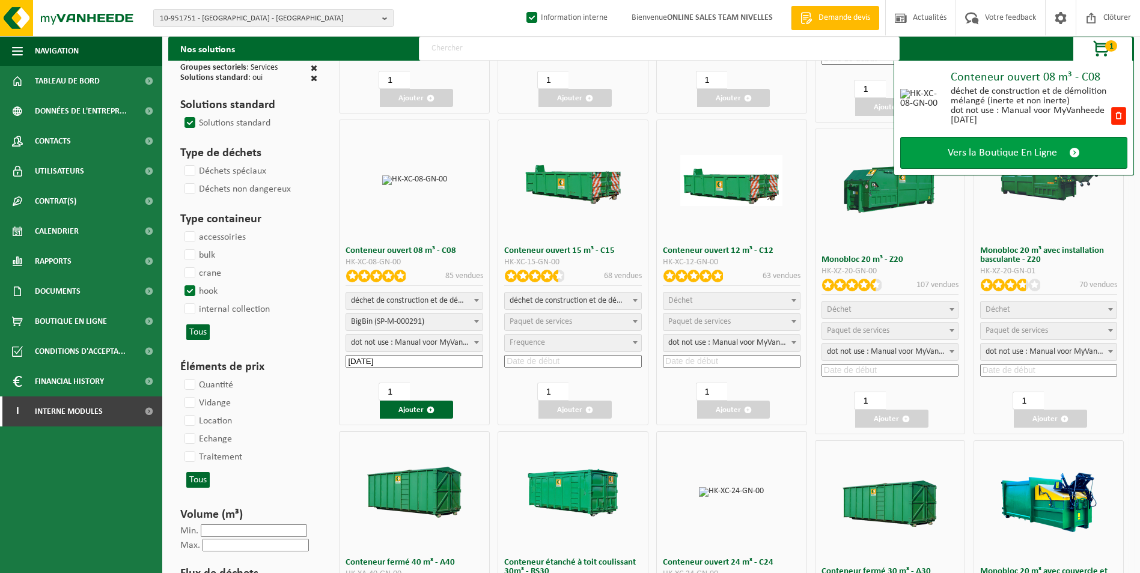
click at [1044, 148] on span "Vers la Boutique En Ligne" at bounding box center [1002, 153] width 109 height 13
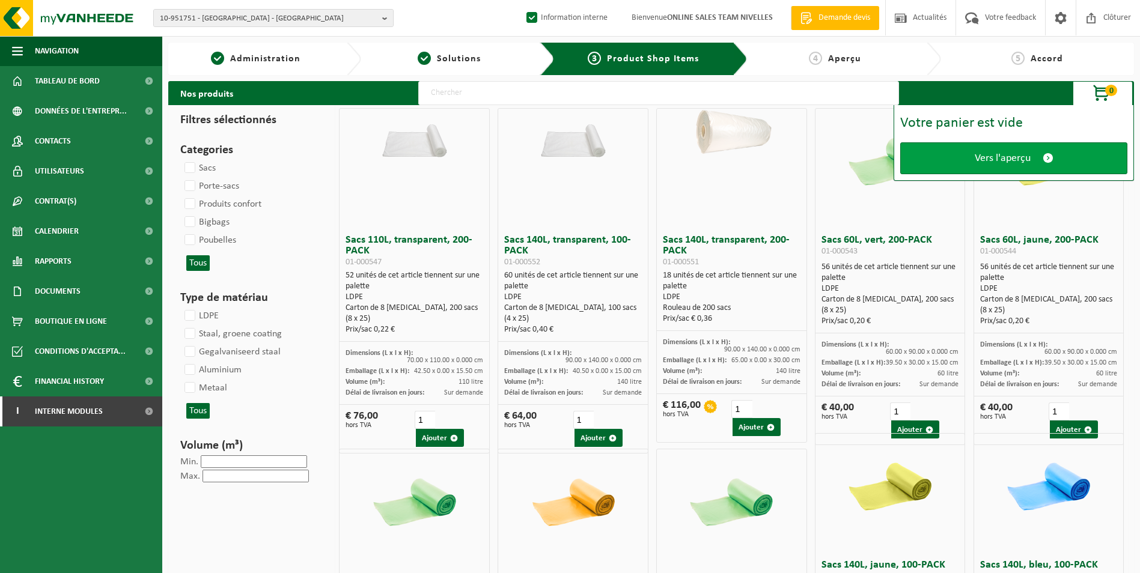
click at [1006, 154] on span "Vers l'aperçu" at bounding box center [1003, 158] width 56 height 13
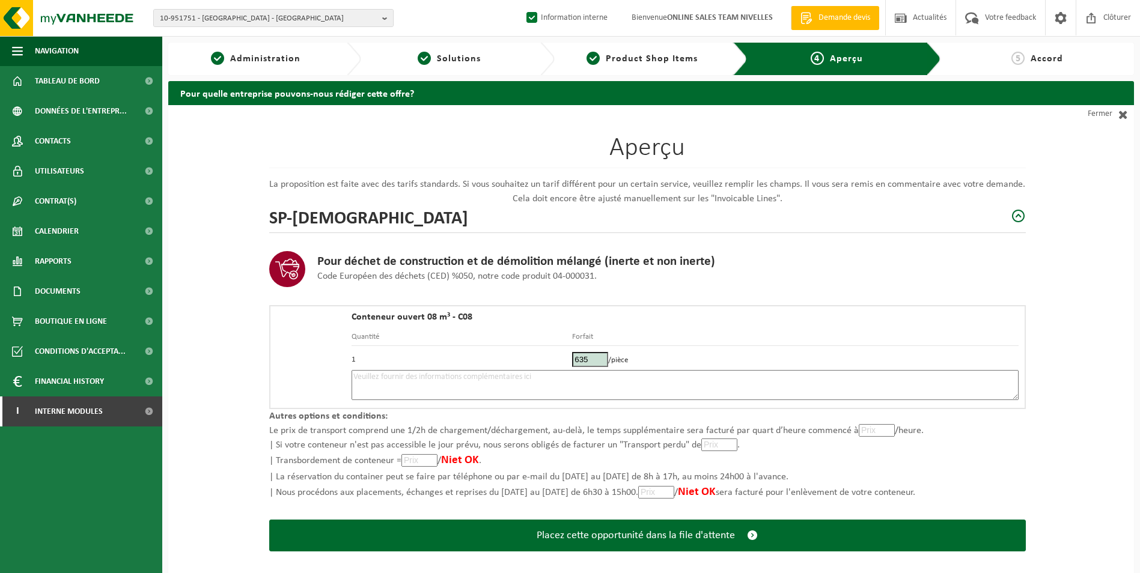
click at [464, 392] on textarea at bounding box center [684, 385] width 667 height 30
type textarea "p"
click at [499, 382] on textarea "Placement 8m3 briquaillons le 10/10." at bounding box center [684, 385] width 667 height 30
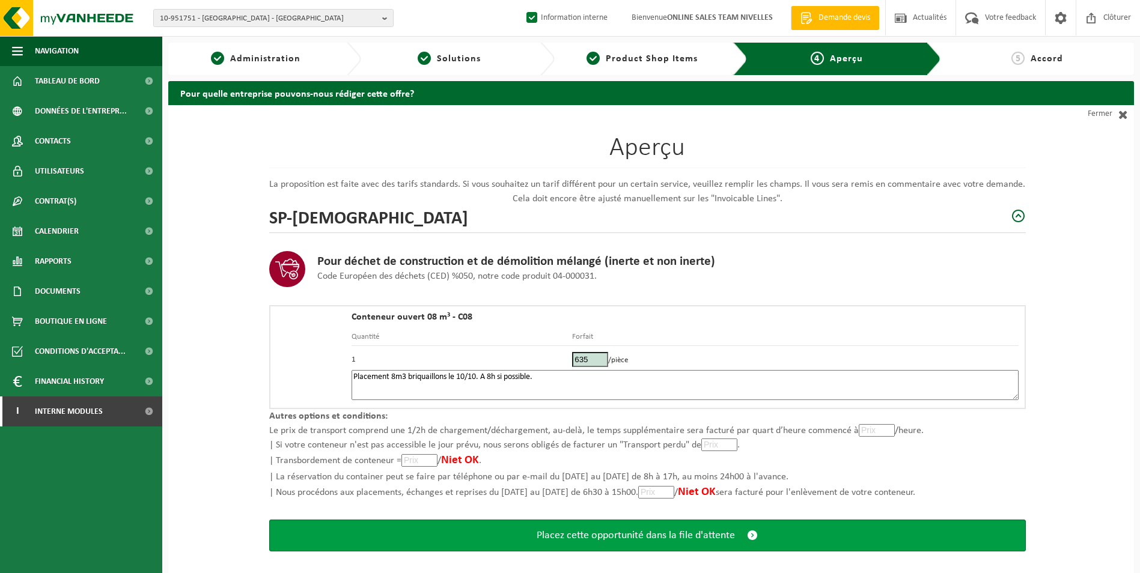
type textarea "Placement 8m3 briquaillons le 10/10. A 8h si possible."
click at [611, 534] on span "Placez cette opportunité dans la file d'attente" at bounding box center [636, 535] width 198 height 13
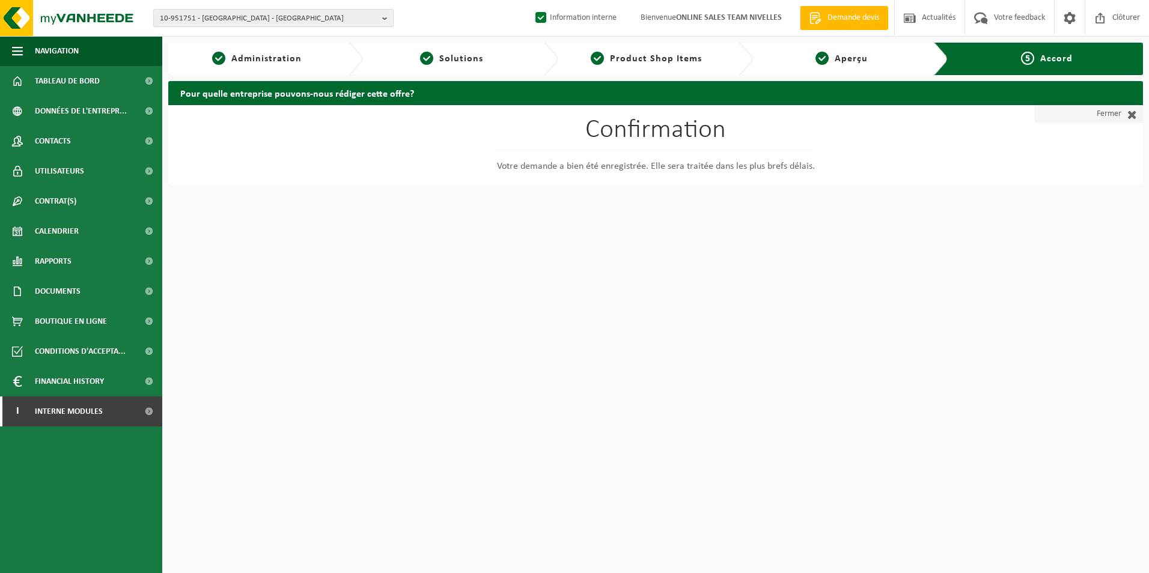
click at [1101, 116] on link "Fermer" at bounding box center [1089, 114] width 108 height 18
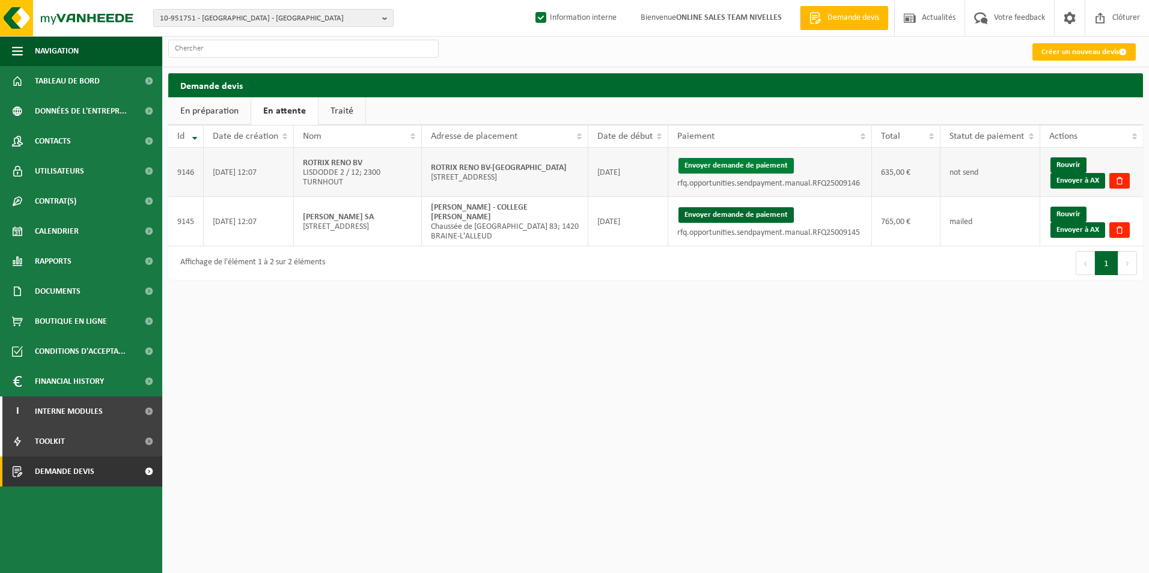
click at [698, 165] on button "Envoyer demande de paiement" at bounding box center [735, 166] width 115 height 16
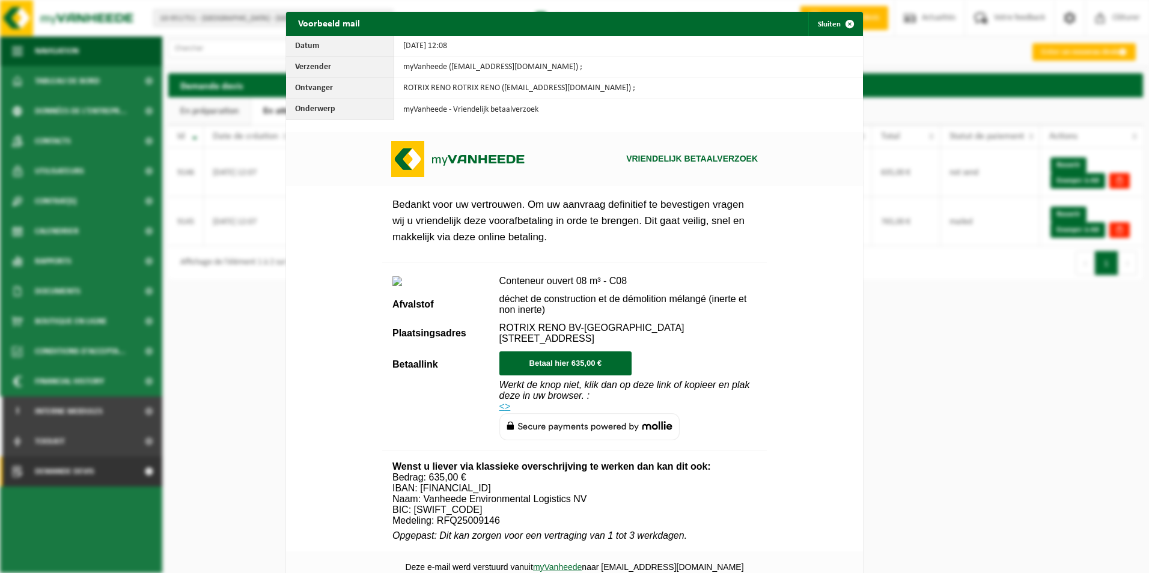
scroll to position [422, 0]
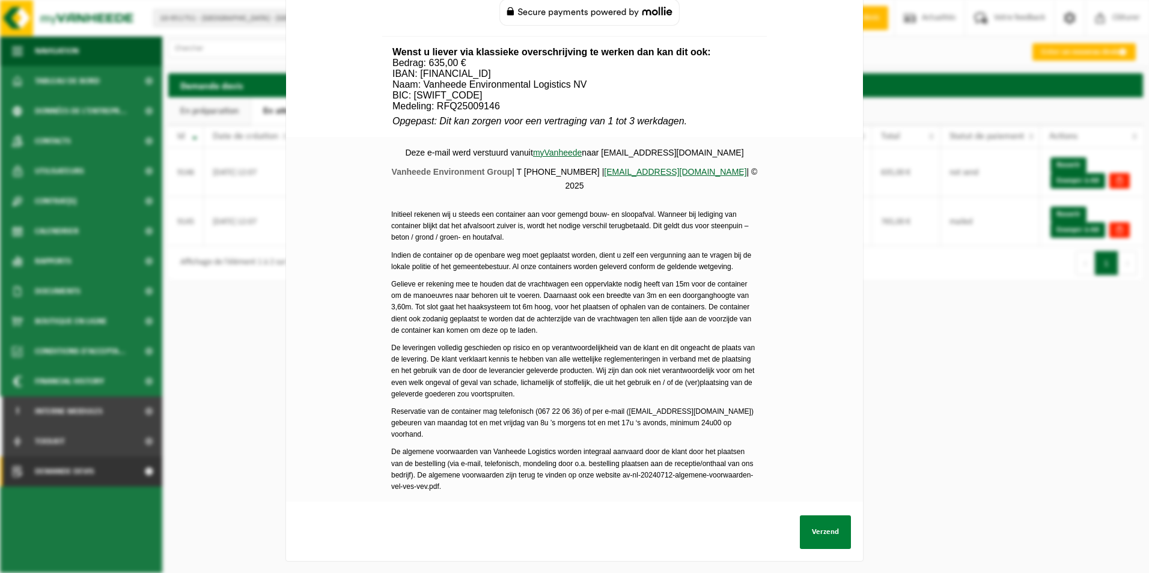
click at [807, 519] on button "Verzend" at bounding box center [825, 533] width 51 height 34
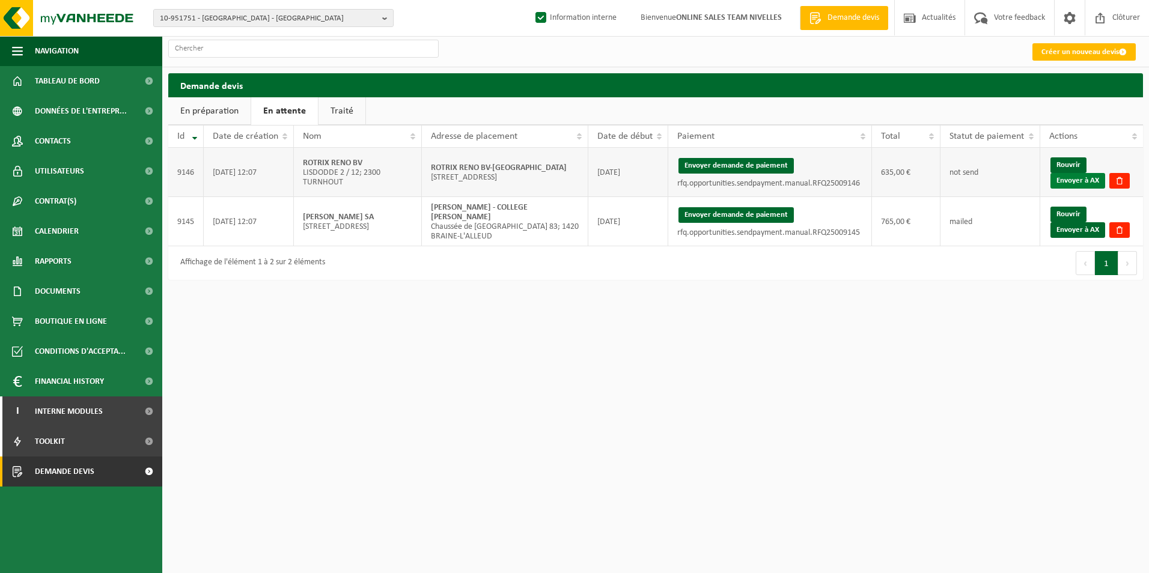
click at [1086, 181] on link "Envoyer à AX" at bounding box center [1077, 181] width 55 height 16
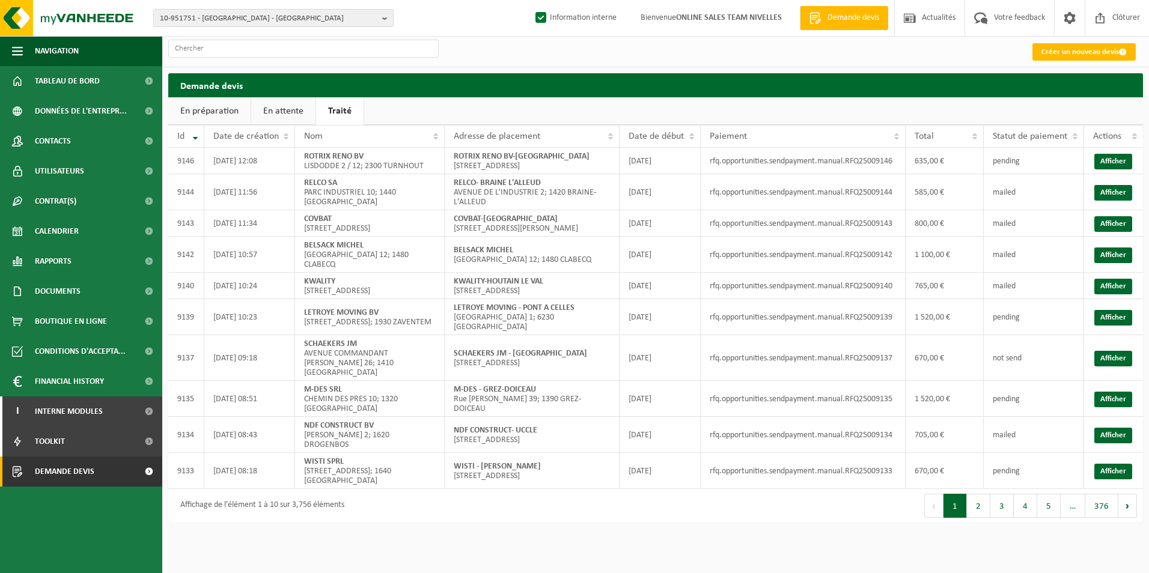
click at [278, 115] on link "En attente" at bounding box center [283, 111] width 64 height 28
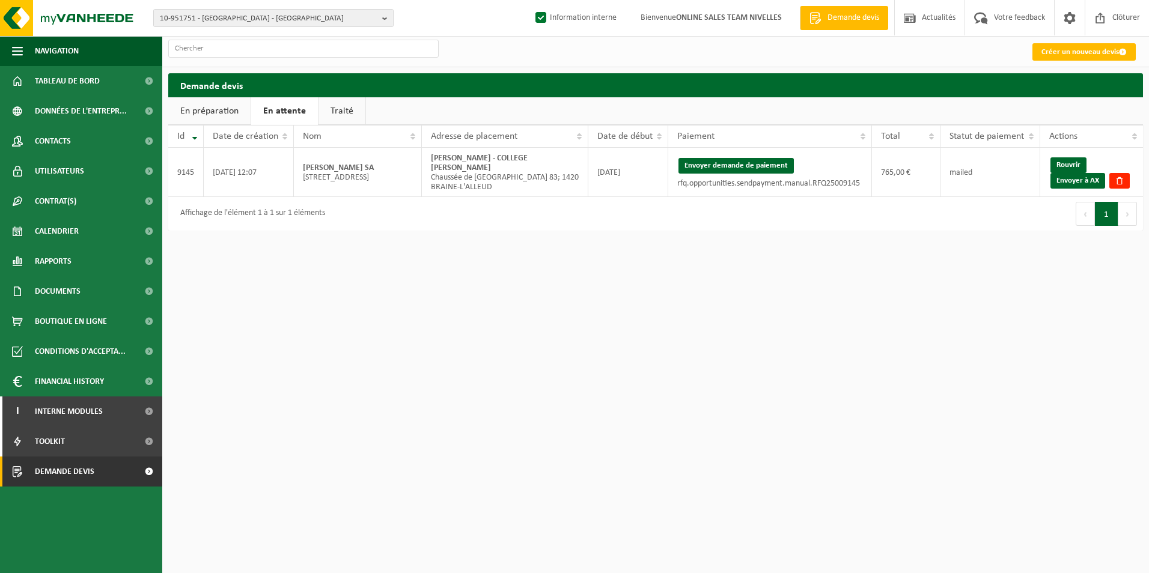
click at [346, 110] on link "Traité" at bounding box center [341, 111] width 47 height 28
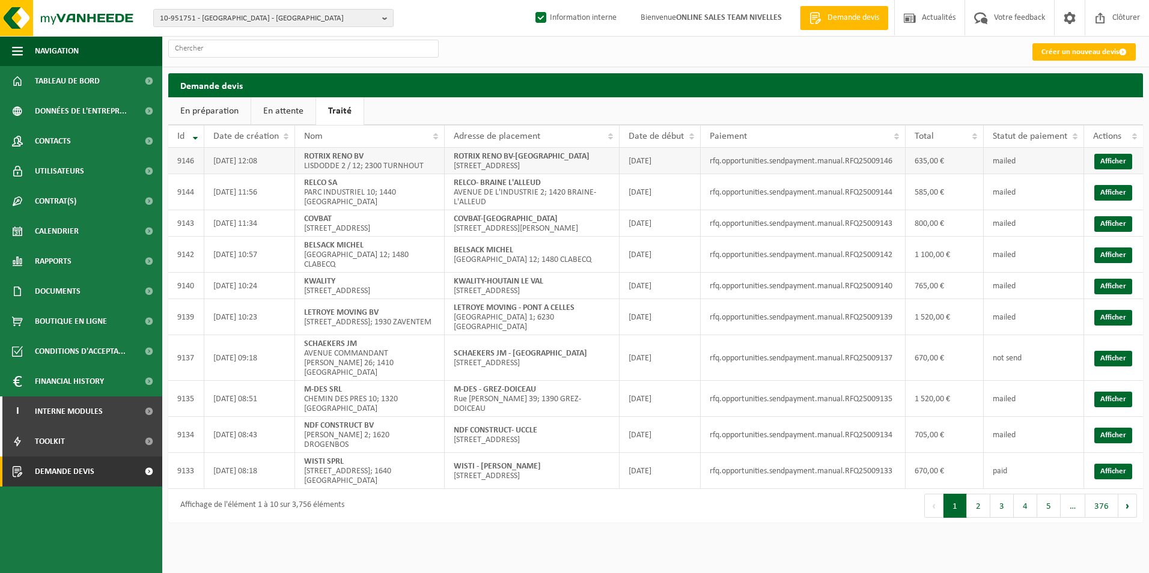
drag, startPoint x: 454, startPoint y: 155, endPoint x: 603, endPoint y: 155, distance: 148.4
click at [603, 155] on td "ROTRIX RENO BV-SINT [STREET_ADDRESS]" at bounding box center [532, 161] width 175 height 26
copy strong "ROTRIX RENO BV-[GEOGRAPHIC_DATA]"
